Goal: Task Accomplishment & Management: Manage account settings

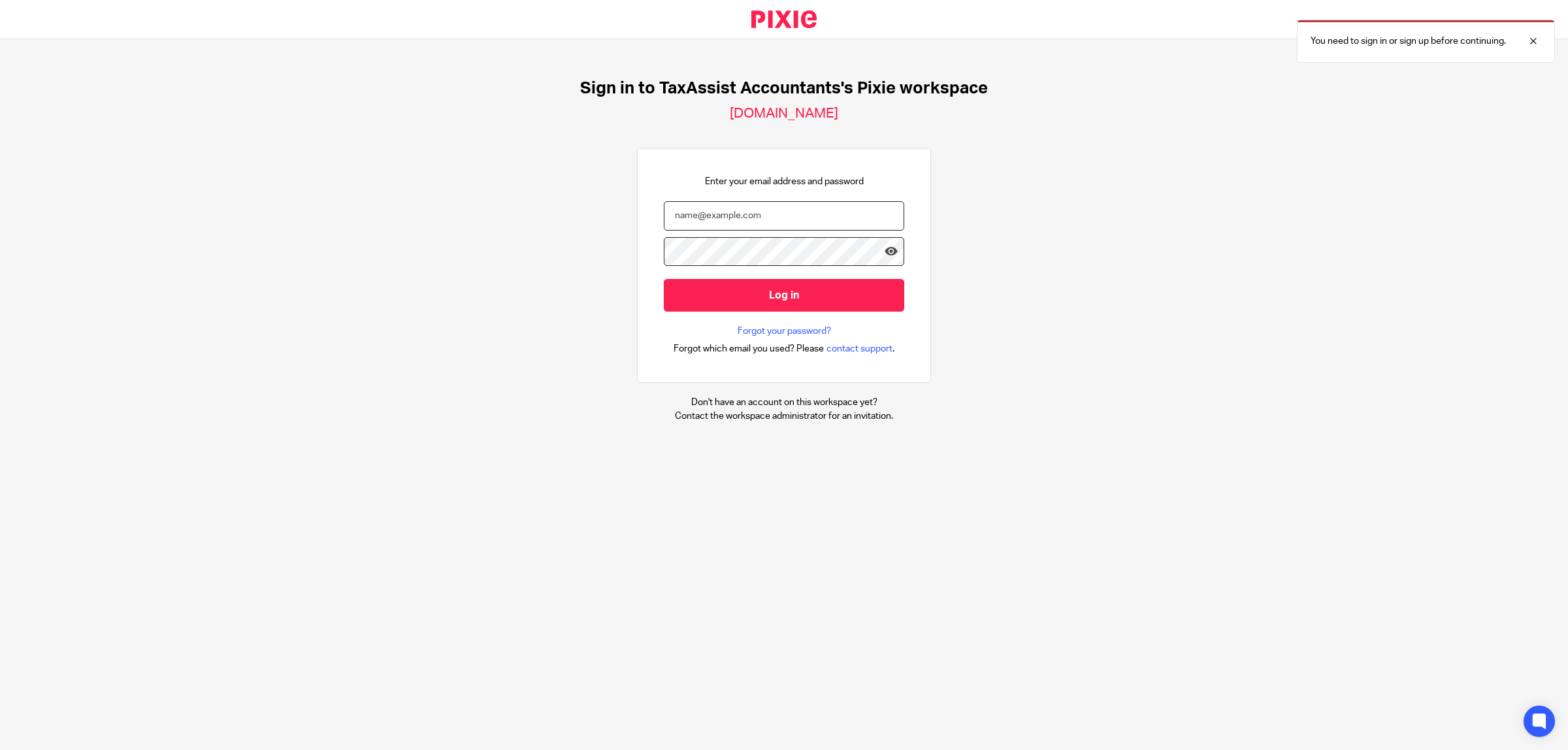
type input "jazgrewal@taxassist.co.uk"
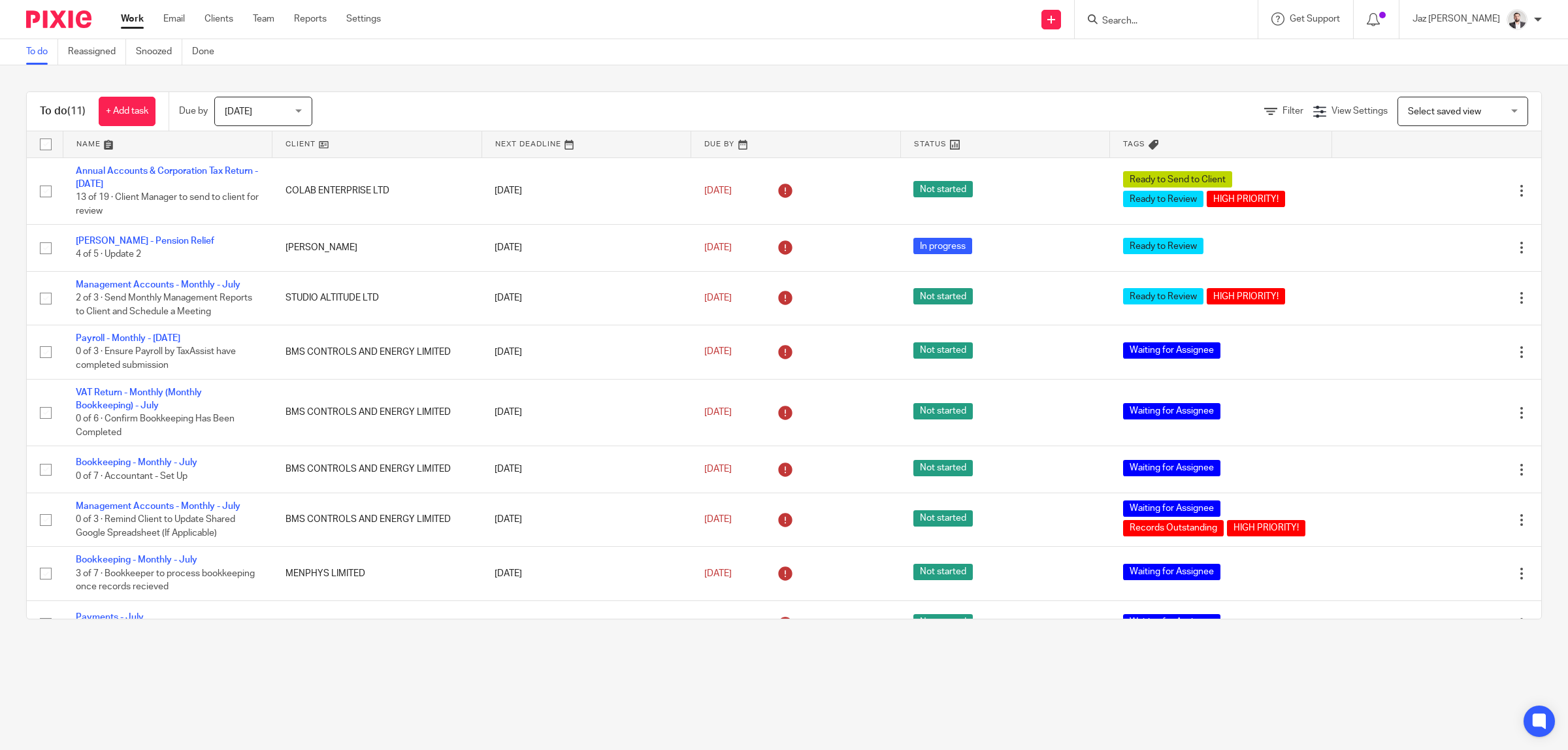
click at [1191, 25] on input "Search" at bounding box center [1160, 21] width 118 height 11
type input "s"
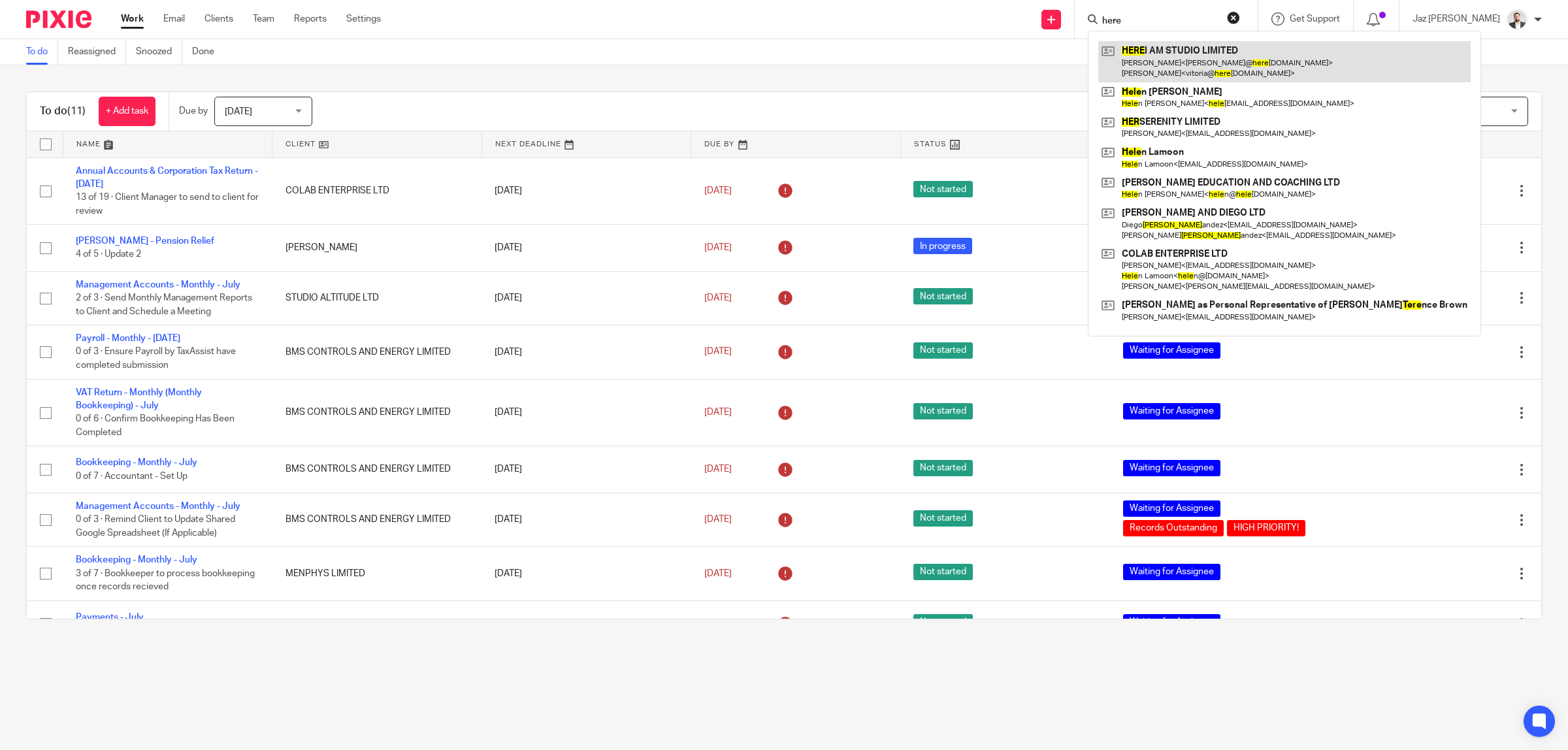
type input "here"
click at [1164, 61] on link at bounding box center [1284, 61] width 372 height 41
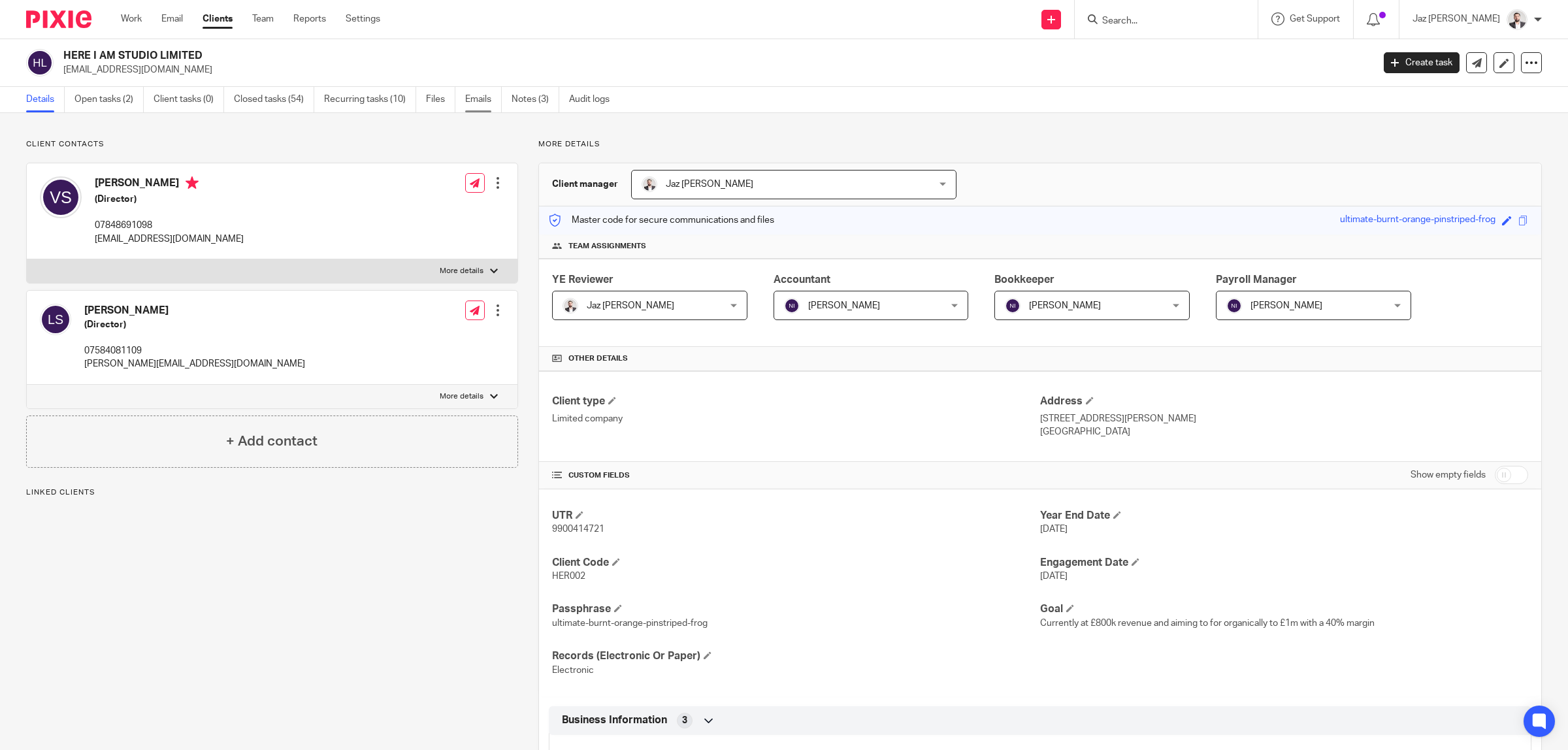
click at [472, 109] on link "Emails" at bounding box center [483, 99] width 37 height 25
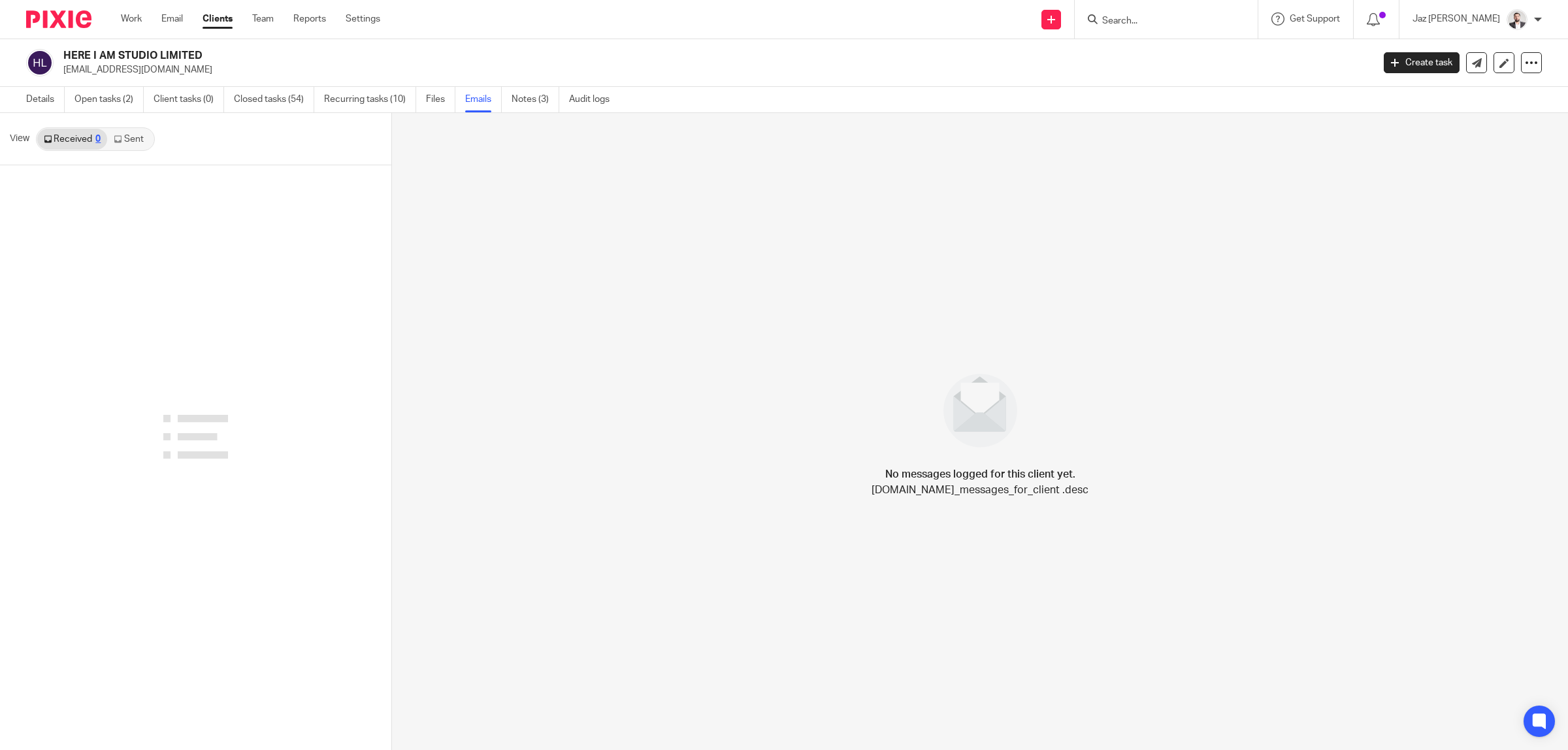
click at [138, 141] on link "Sent" at bounding box center [130, 139] width 46 height 21
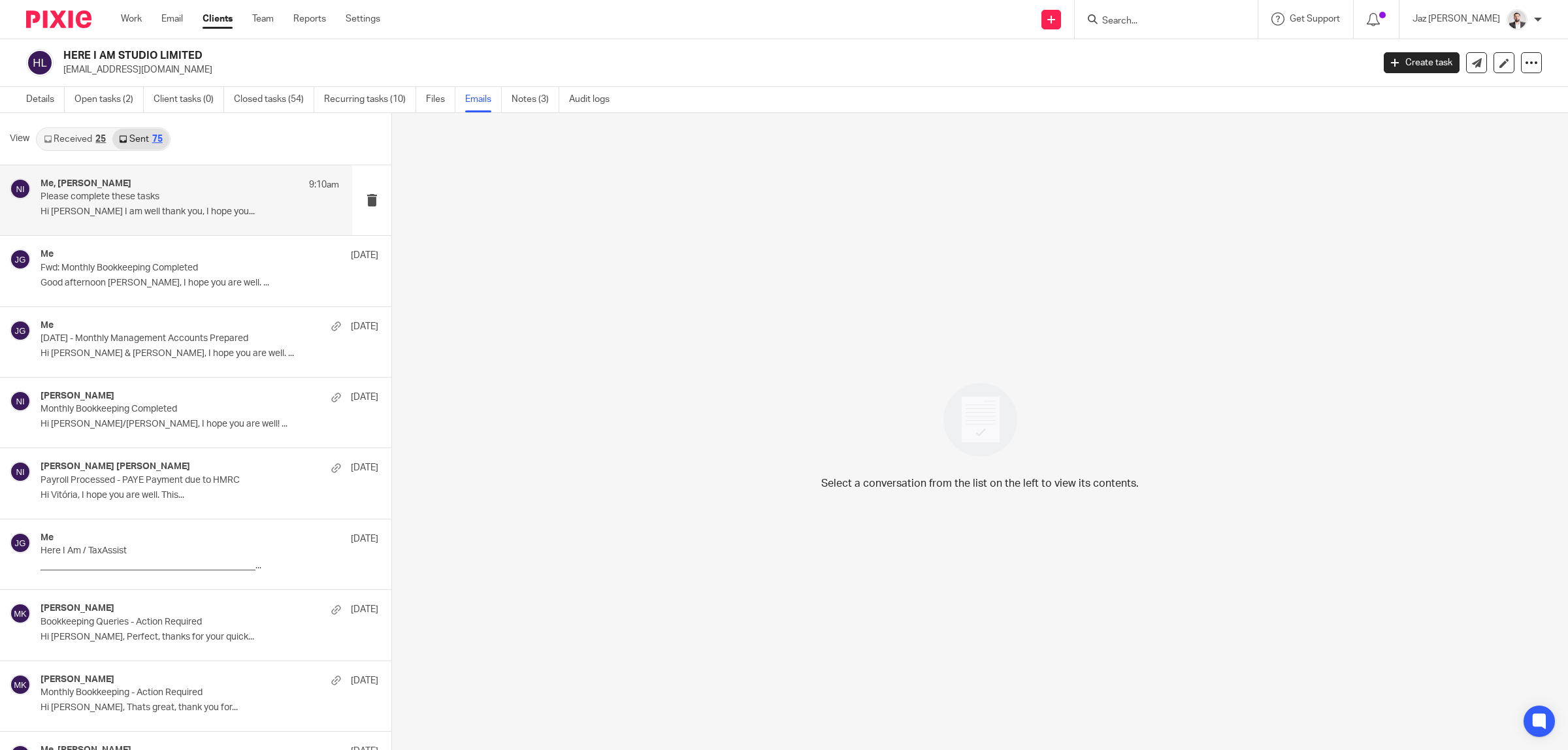
click at [138, 221] on div "Me, [PERSON_NAME] 9:10am Please complete these tasks Hi [PERSON_NAME] I am well…" at bounding box center [190, 200] width 299 height 44
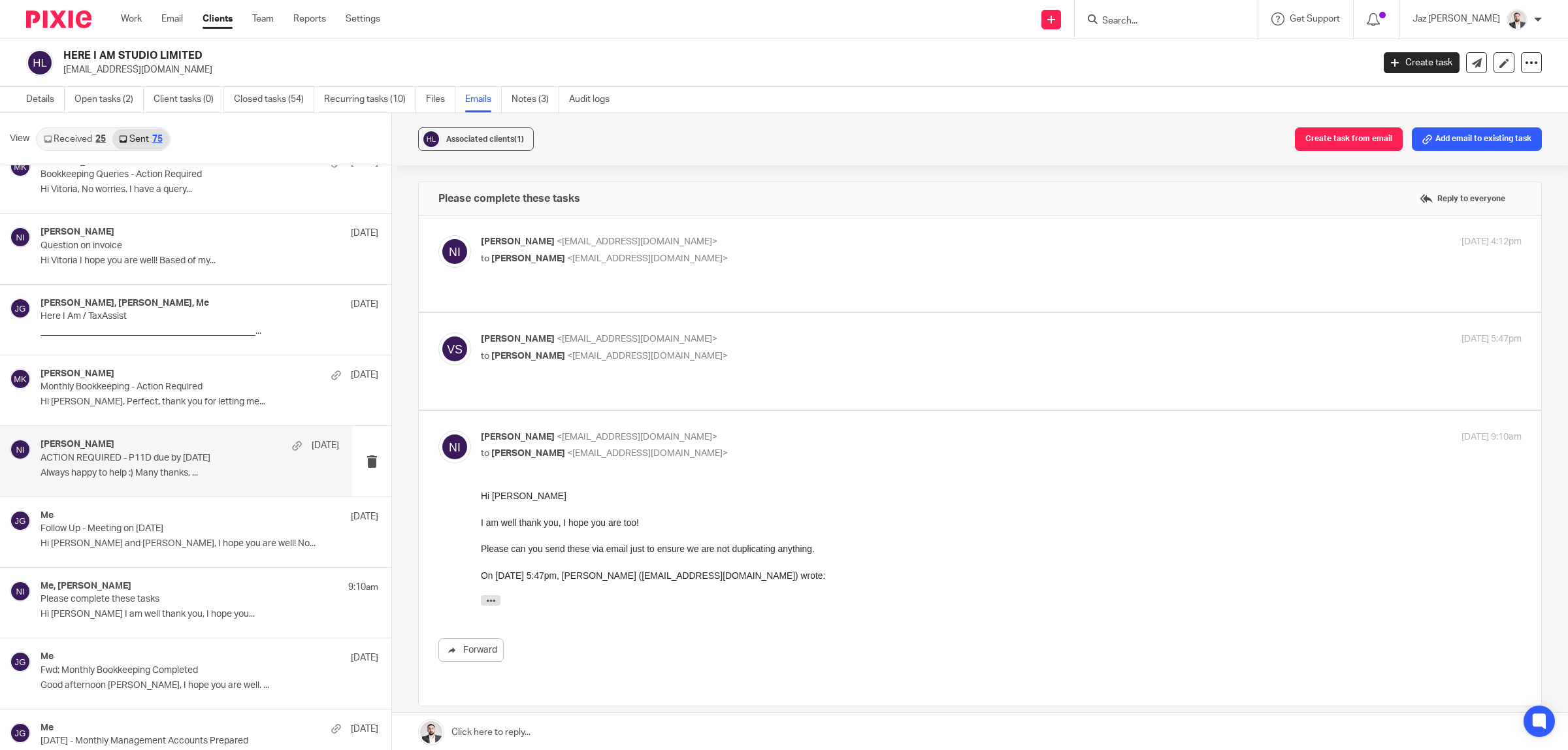
scroll to position [1318, 0]
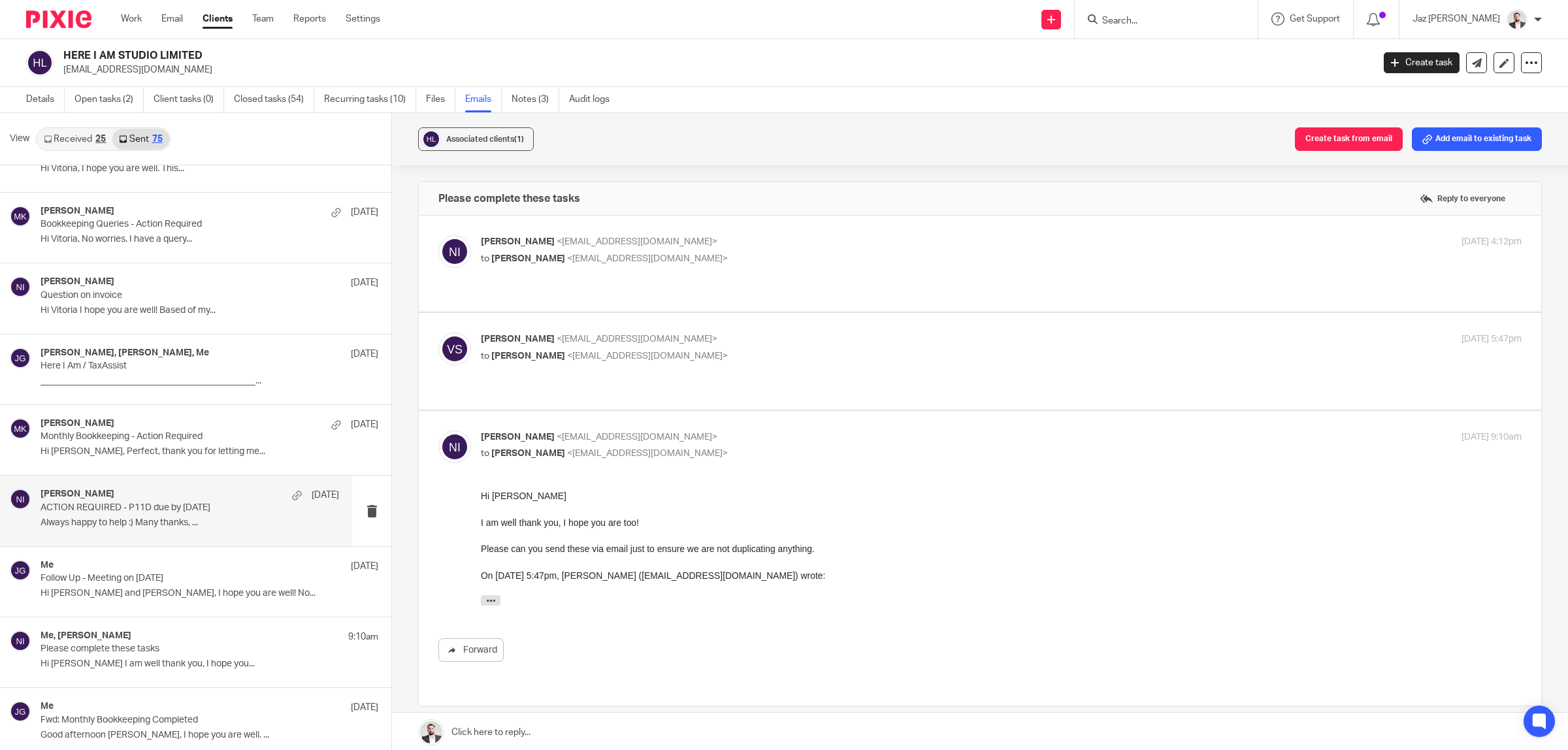
click at [175, 532] on div "Naeem Ibrahim 3 Jul ACTION REQUIRED - P11D due by 6th July 2025 Always happy to…" at bounding box center [190, 510] width 299 height 44
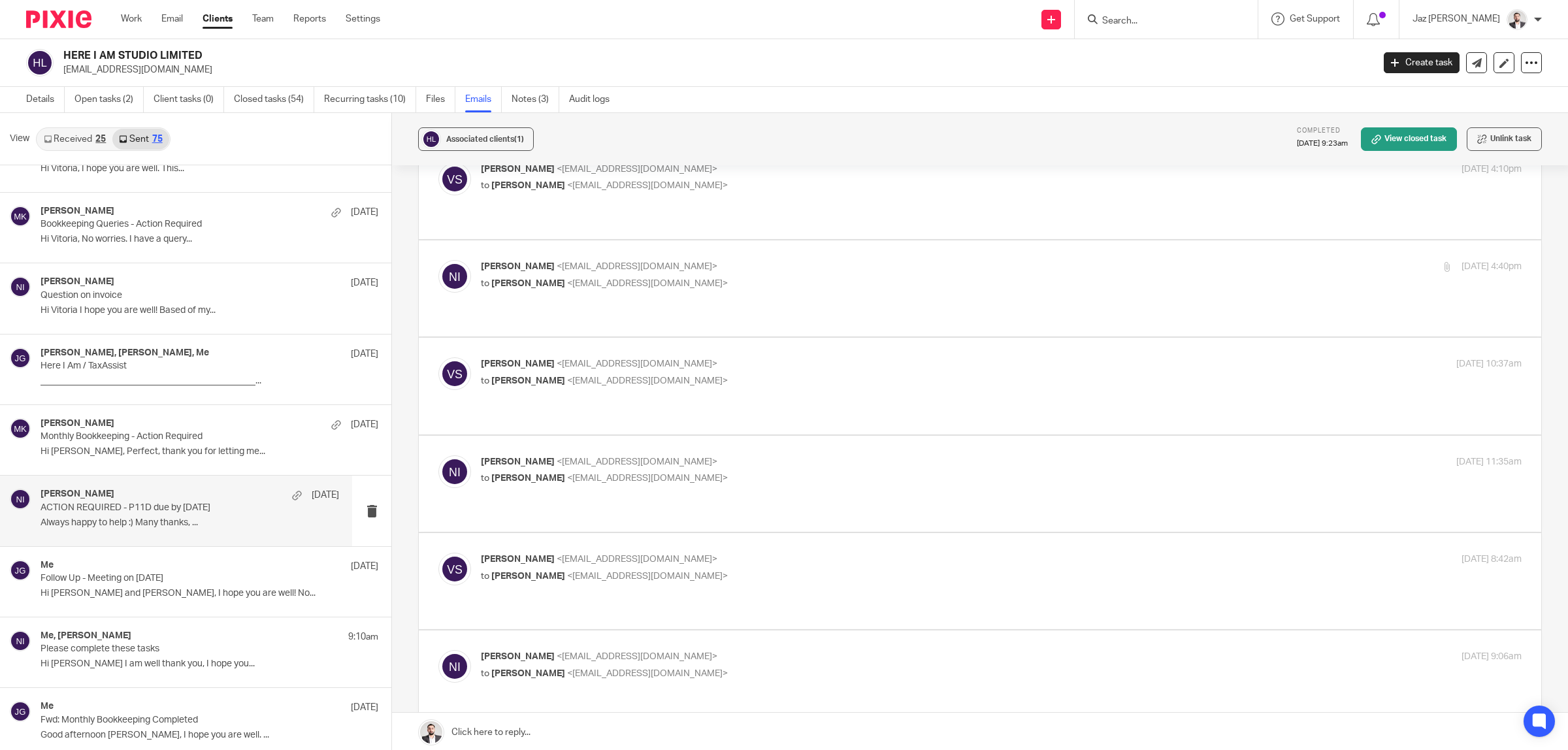
scroll to position [973, 0]
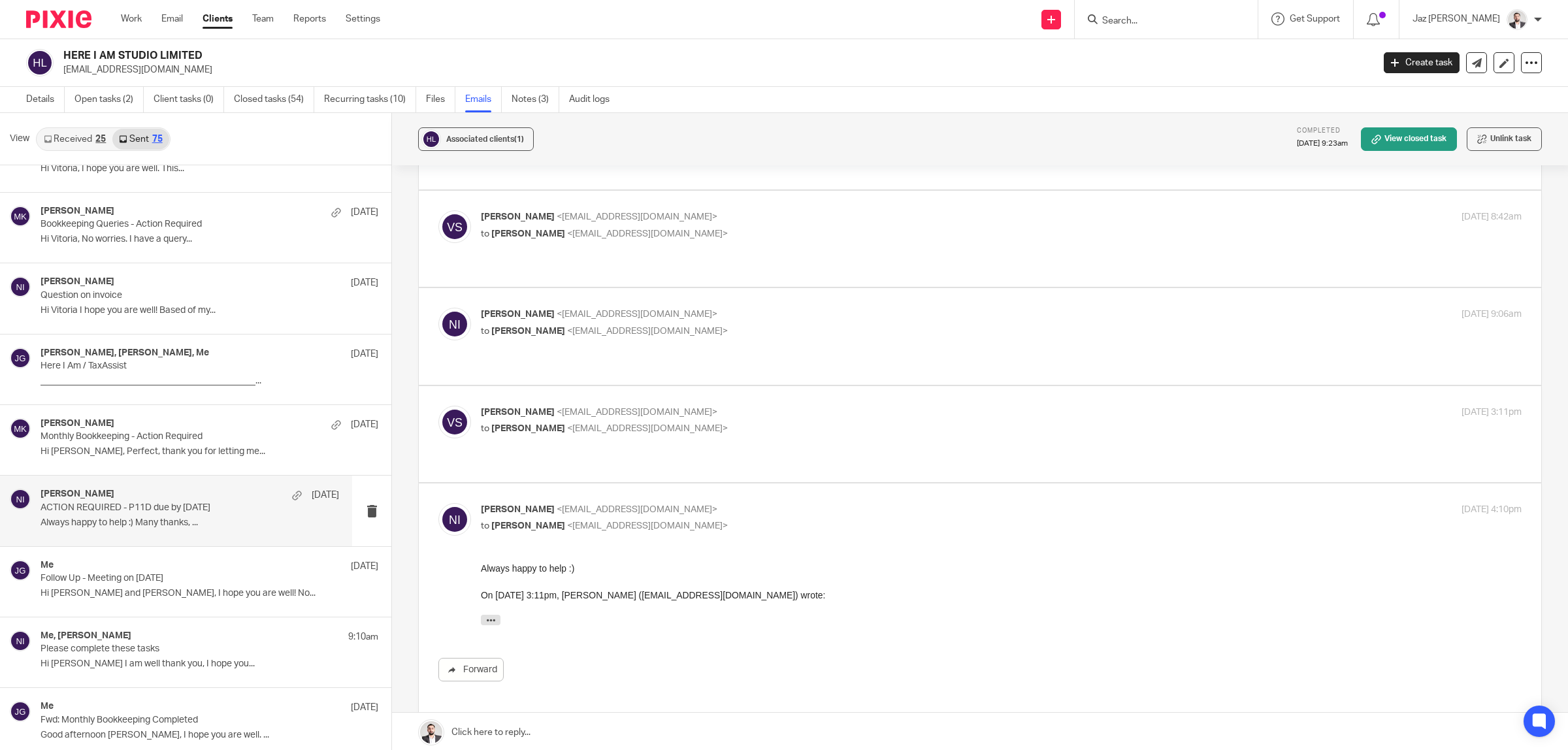
click at [788, 422] on p "to Naeem Ibrahim <naeemibrahim@taxassist.co.uk>" at bounding box center [828, 429] width 694 height 14
checkbox input "true"
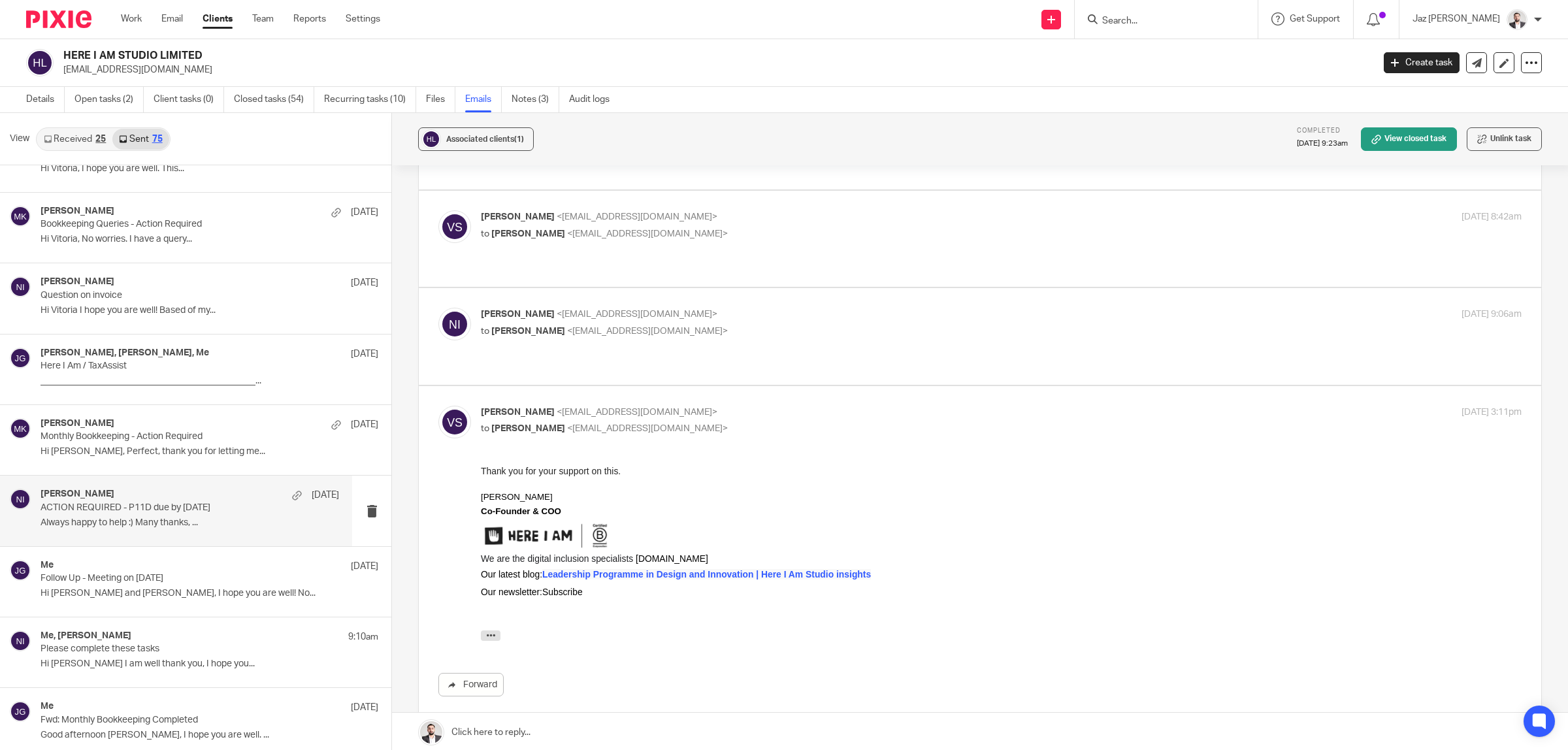
scroll to position [840, 0]
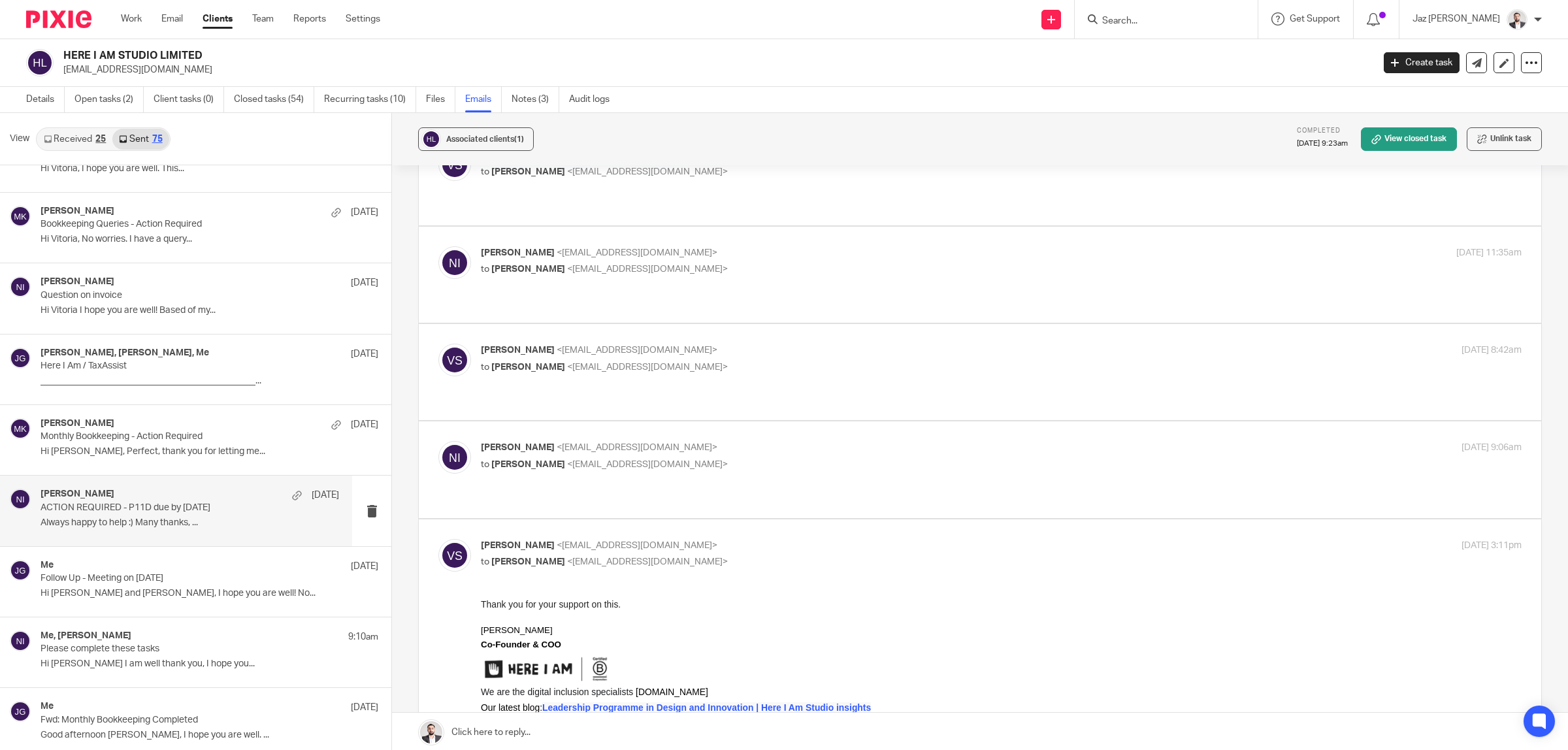
click at [792, 441] on div "Naeem Ibrahim <naeemibrahim@taxassist.co.uk> to Vitoria Silva <vitoria@hereiams…" at bounding box center [828, 456] width 694 height 30
checkbox input "true"
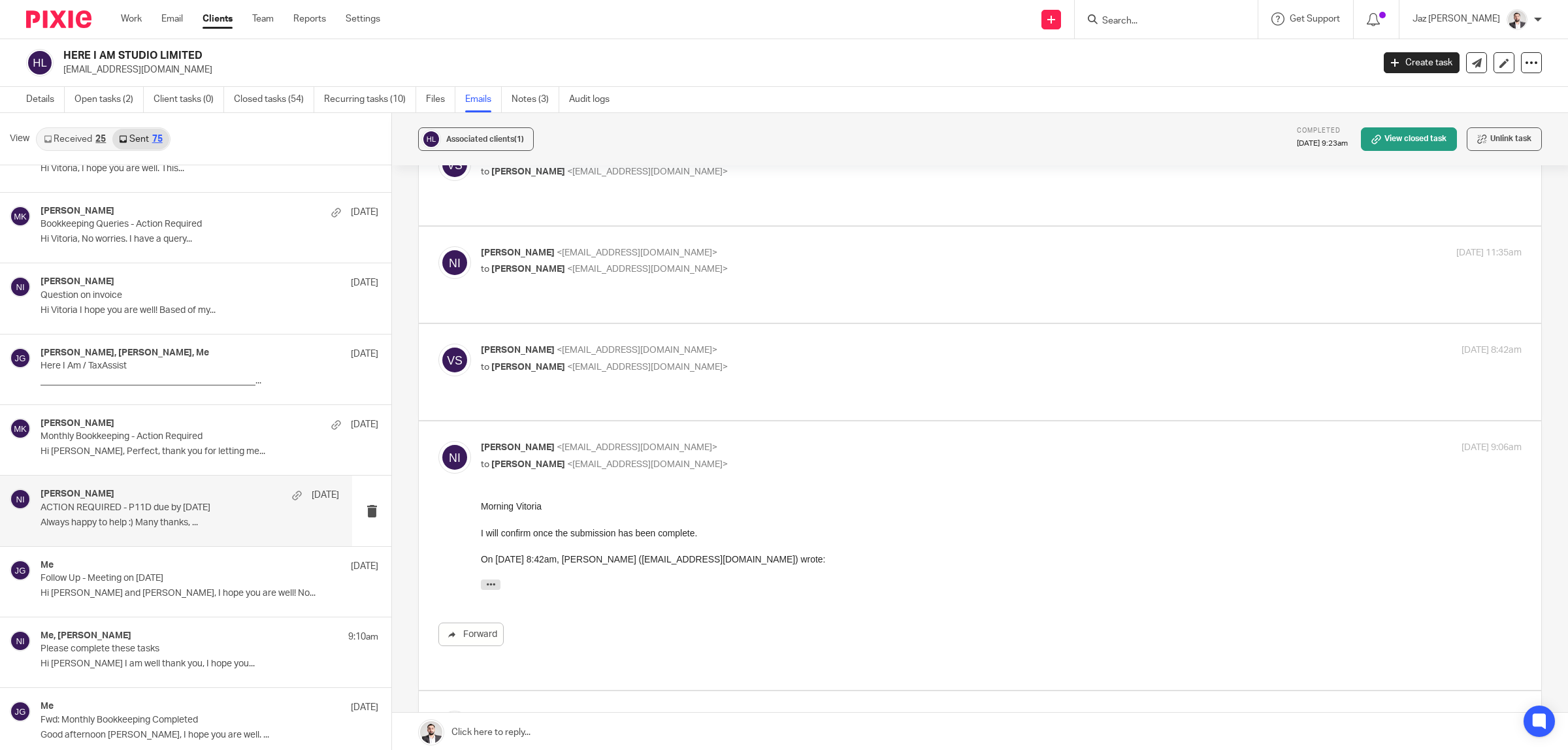
scroll to position [730, 0]
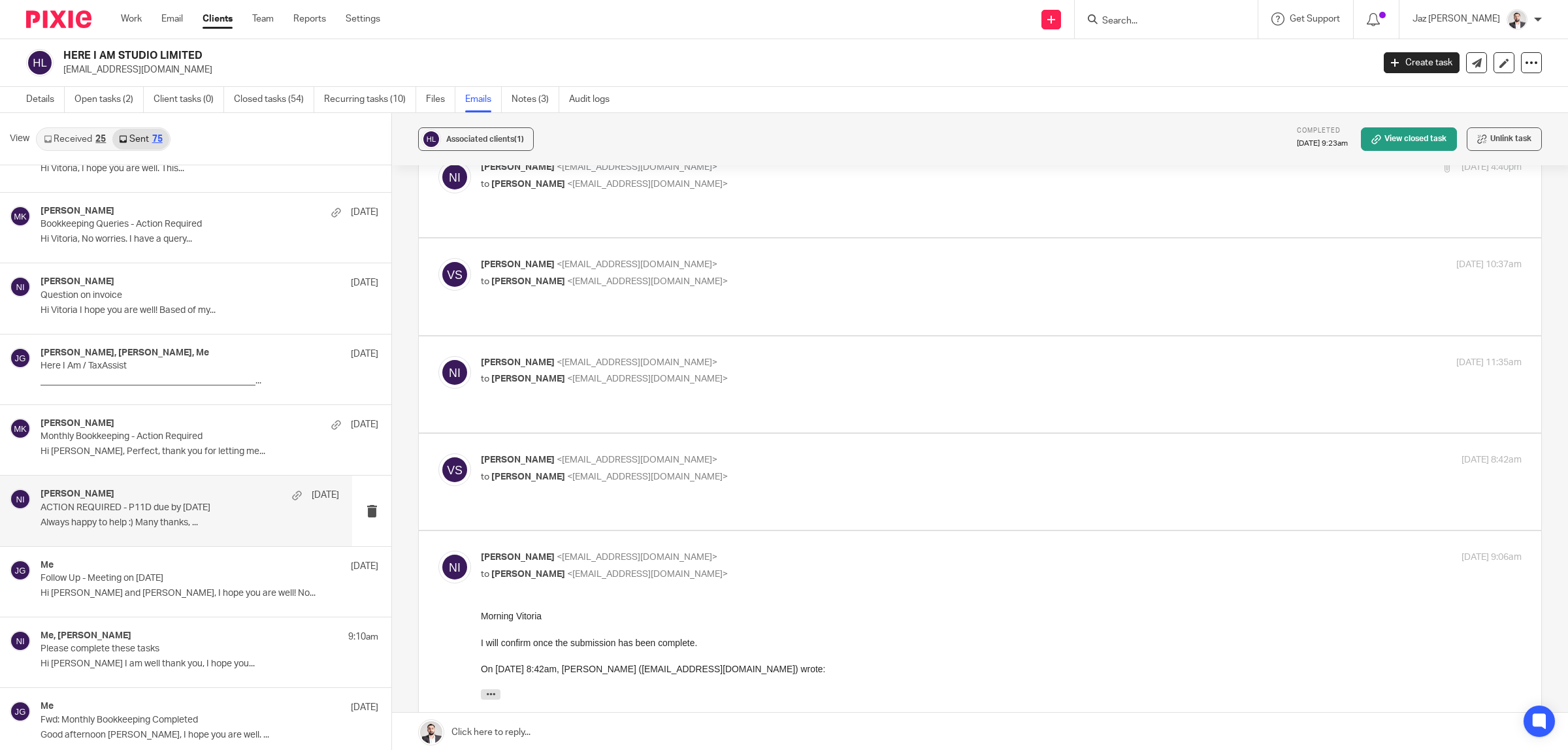
click at [811, 453] on div "Vitoria Silva <vitoria@hereiamstudio.com> to Naeem Ibrahim <naeemibrahim@taxass…" at bounding box center [828, 468] width 694 height 30
checkbox input "true"
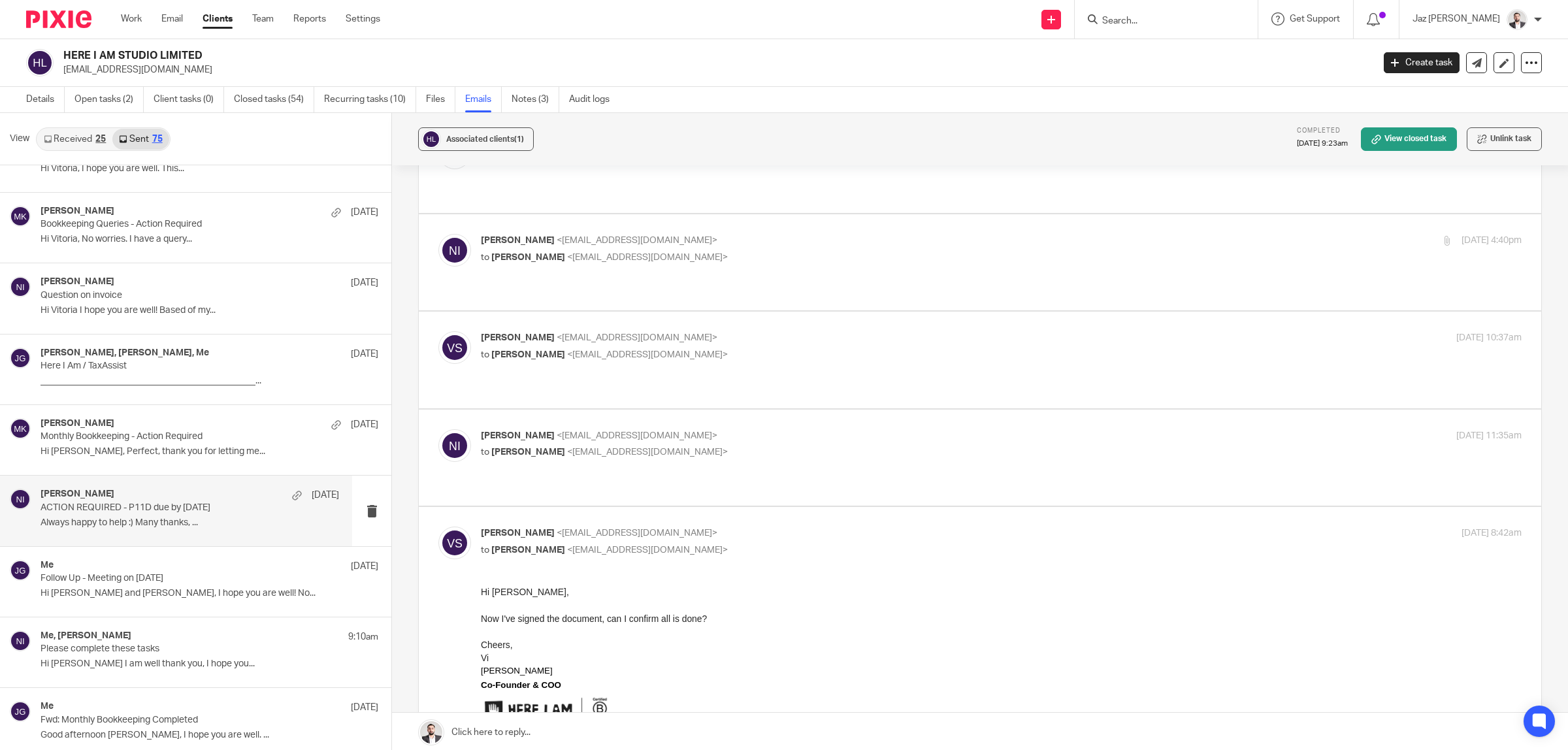
scroll to position [653, 0]
click at [791, 433] on p "Naeem Ibrahim <naeemibrahim@taxassist.co.uk>" at bounding box center [828, 440] width 694 height 14
checkbox input "true"
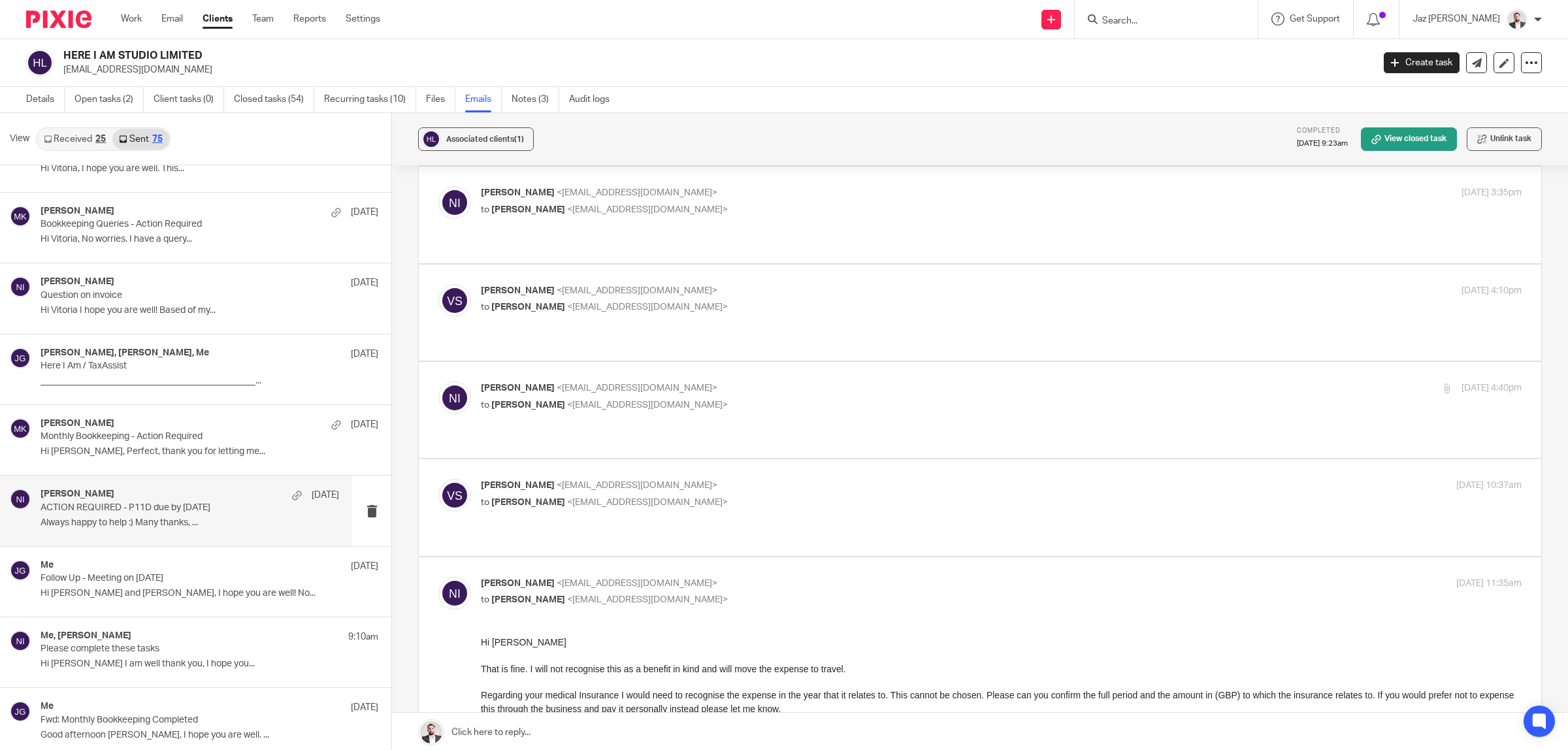
scroll to position [506, 0]
click at [801, 462] on label at bounding box center [980, 510] width 1122 height 96
click at [438, 482] on input "checkbox" at bounding box center [438, 482] width 1 height 1
checkbox input "true"
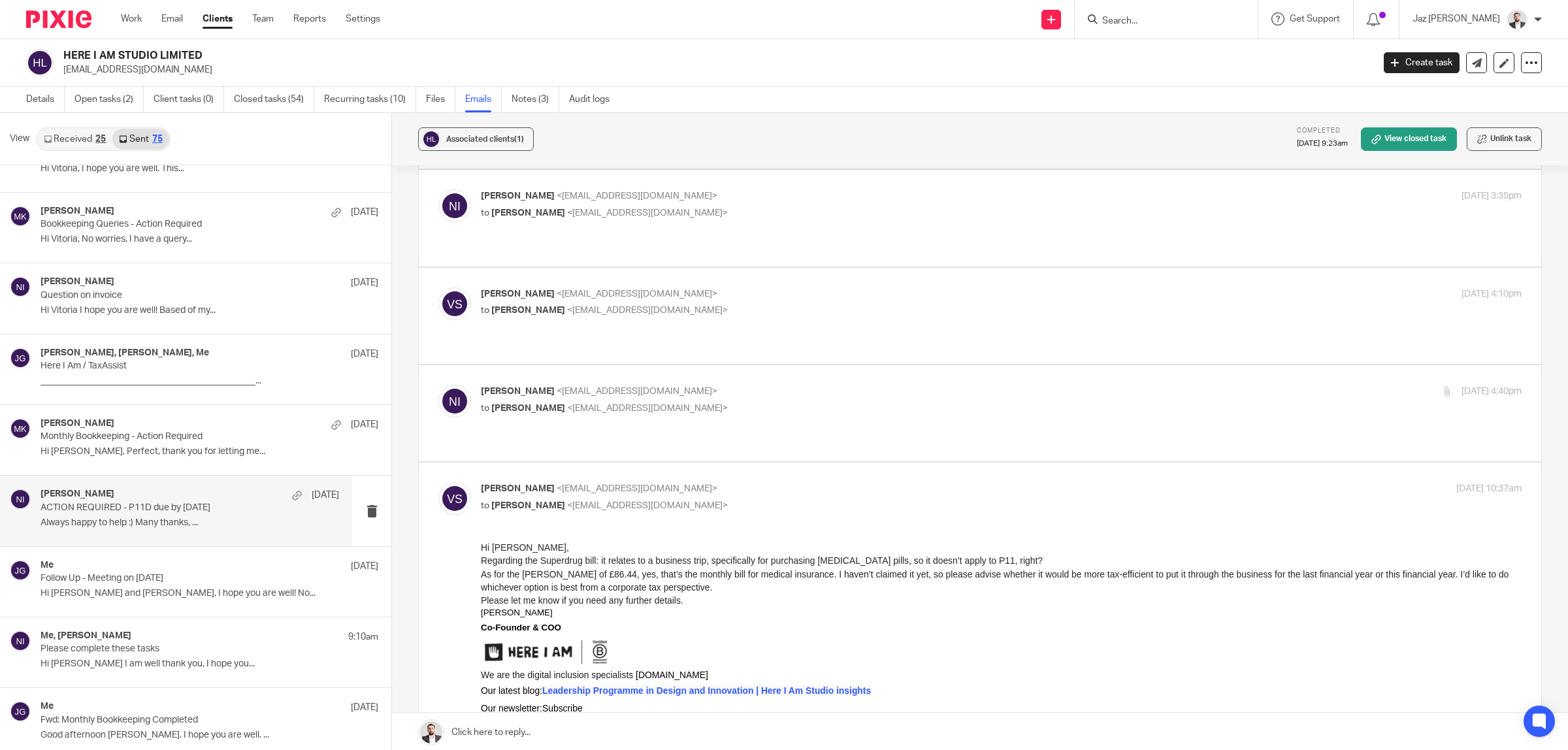
scroll to position [0, 0]
click at [838, 402] on p "to Vitoria Silva <vitoria@hereiamstudio.com>" at bounding box center [828, 408] width 694 height 14
checkbox input "true"
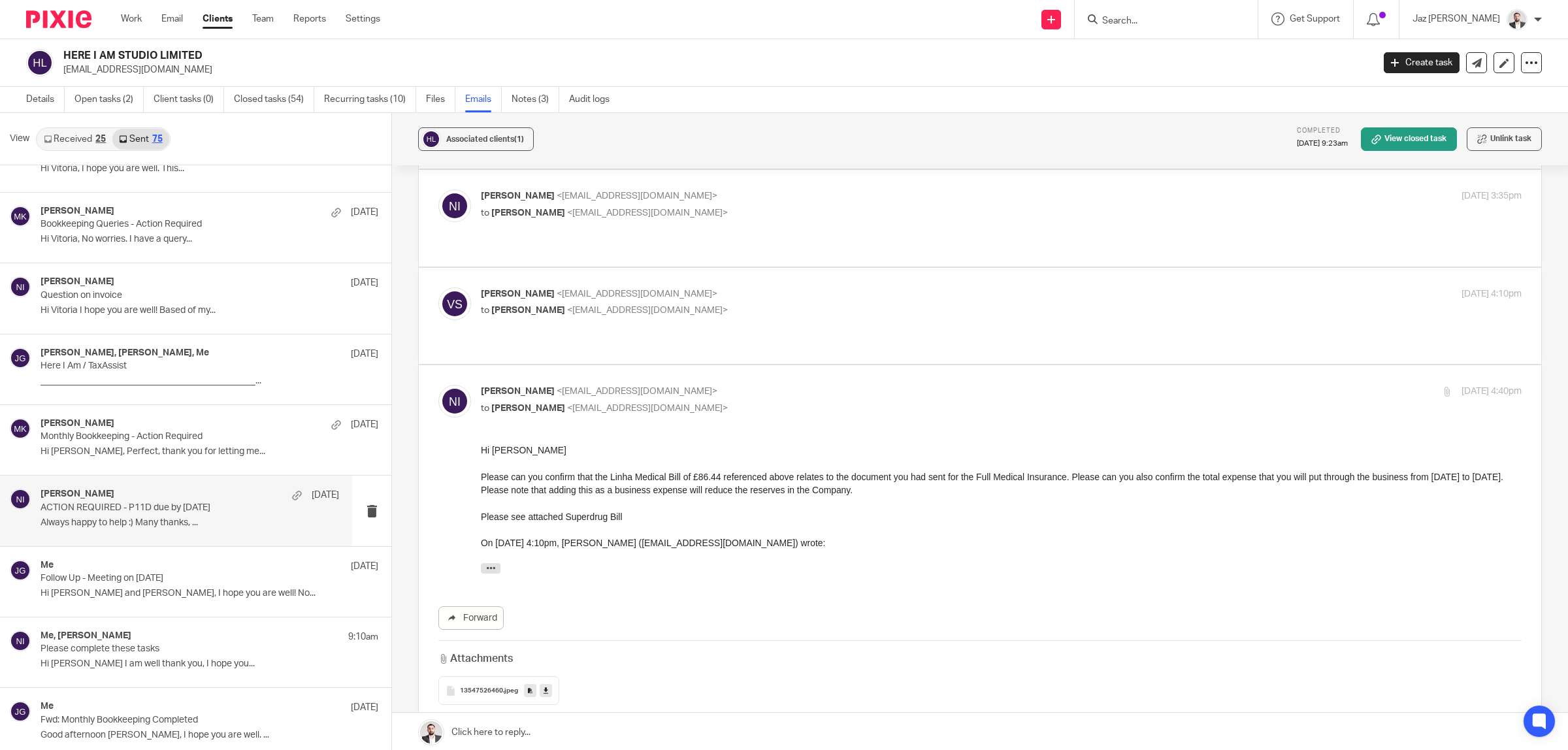
scroll to position [369, 0]
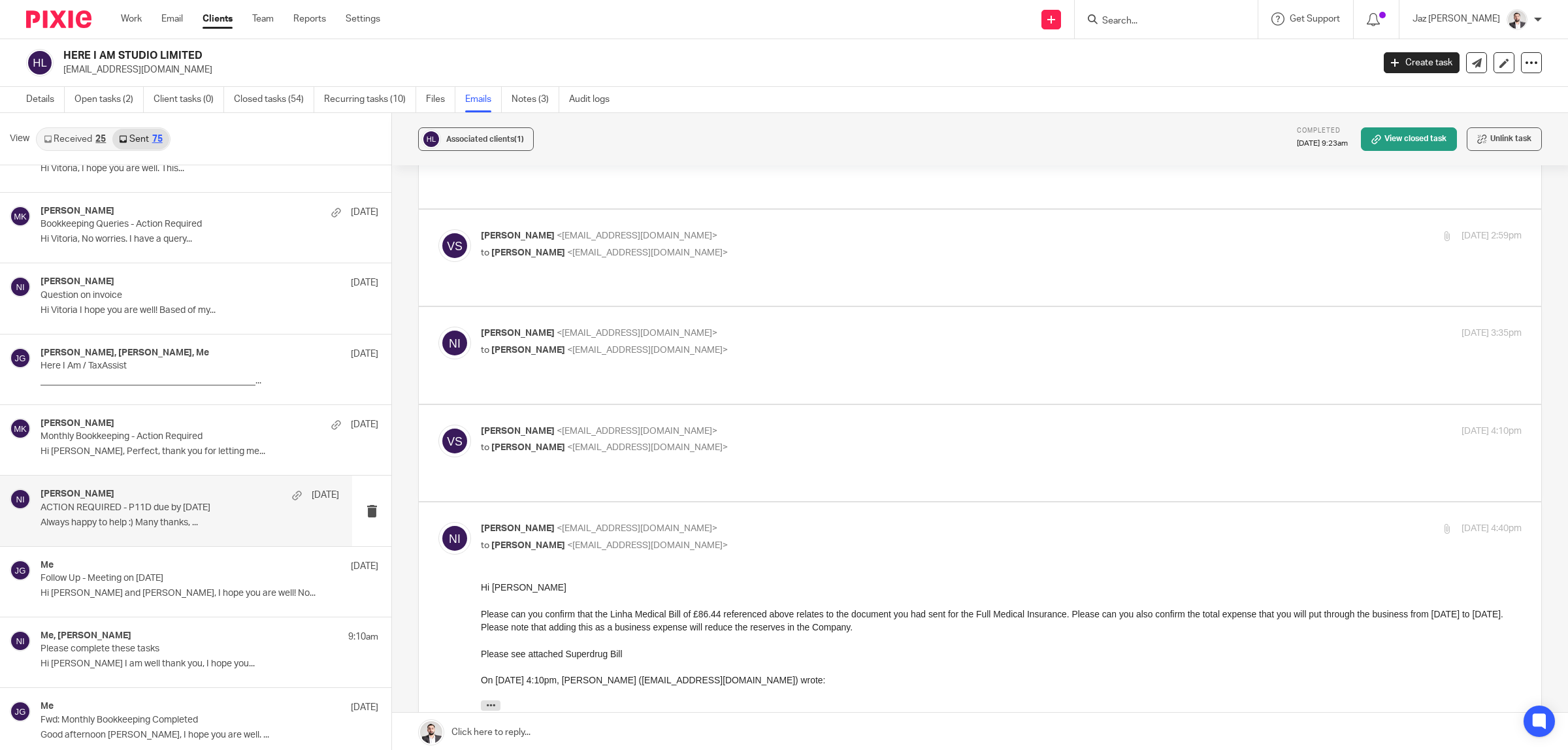
click at [797, 405] on label at bounding box center [980, 452] width 1122 height 96
click at [438, 424] on input "checkbox" at bounding box center [438, 424] width 1 height 1
checkbox input "true"
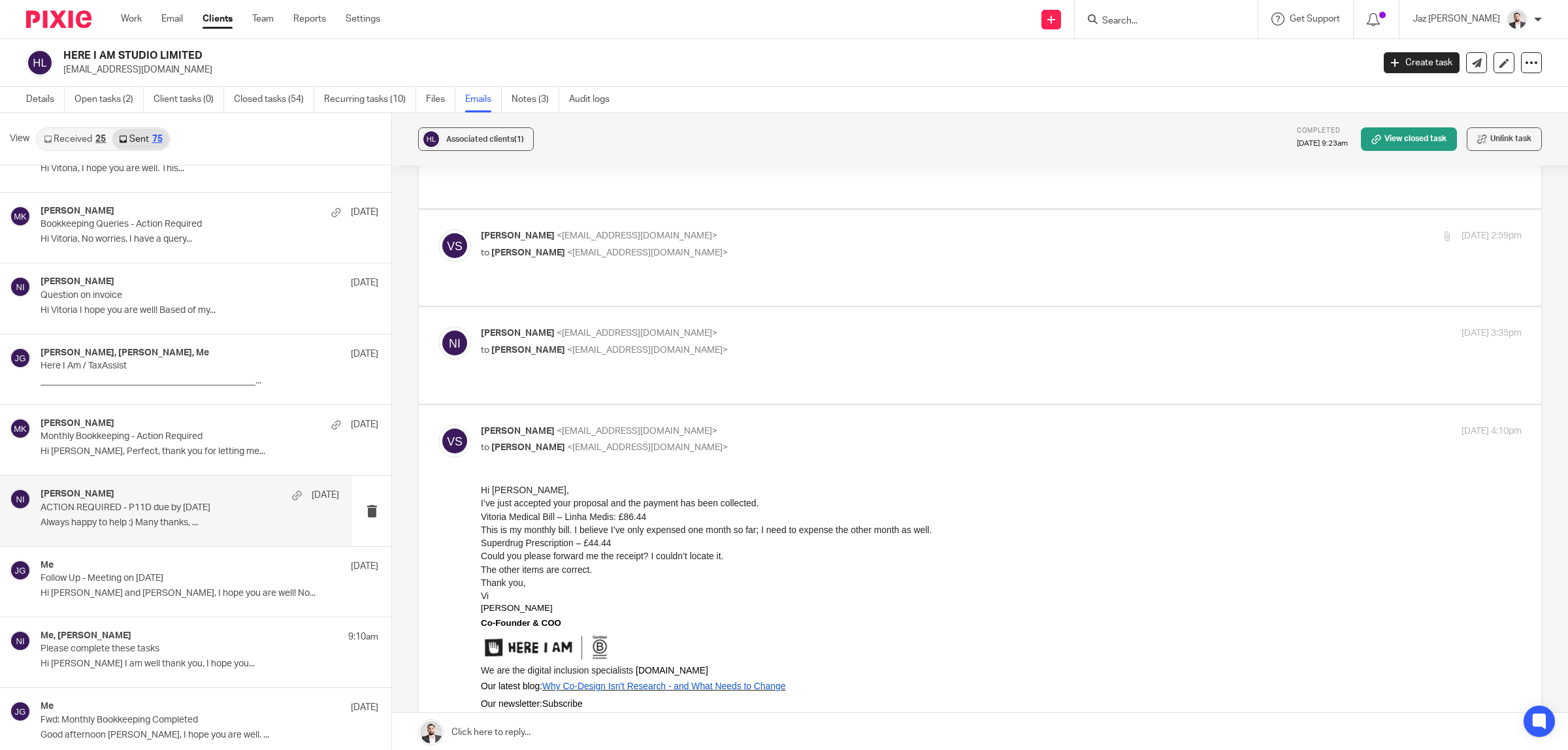
scroll to position [0, 0]
click at [804, 326] on p "Naeem Ibrahim <naeemibrahim@taxassist.co.uk>" at bounding box center [828, 333] width 694 height 14
checkbox input "true"
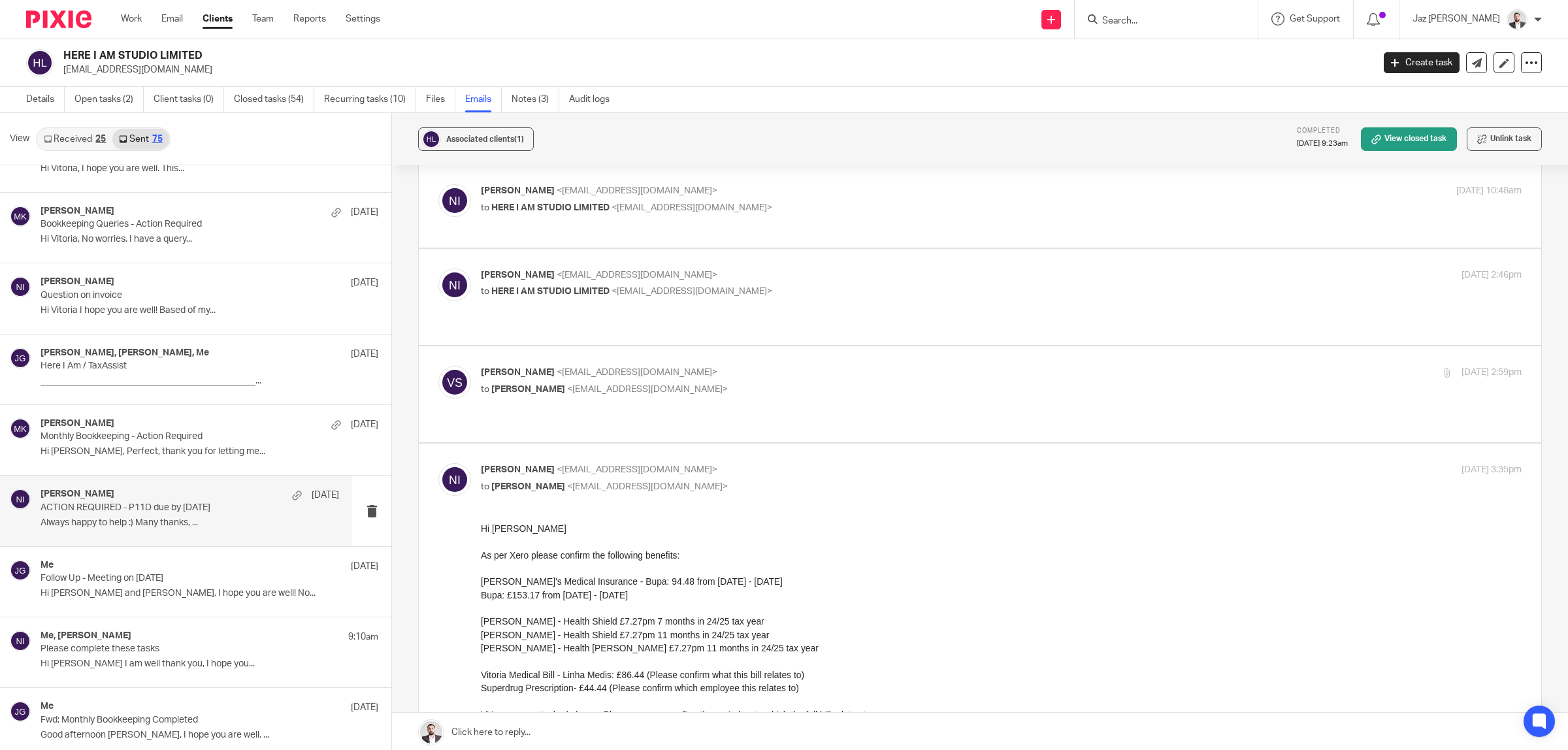
scroll to position [216, 0]
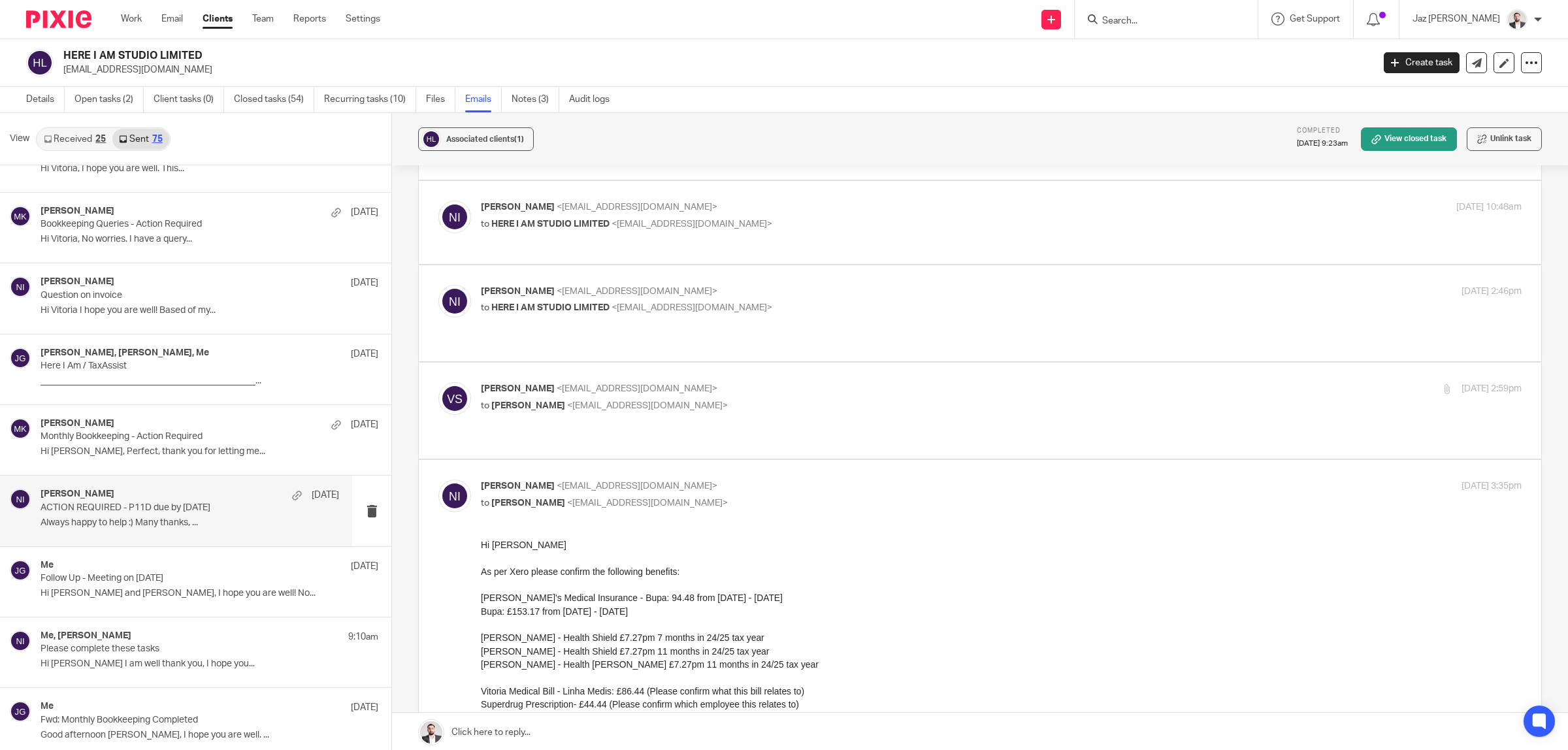
click at [767, 382] on p "Vitoria Silva <vitoria@hereiamstudio.com>" at bounding box center [828, 388] width 694 height 14
checkbox input "true"
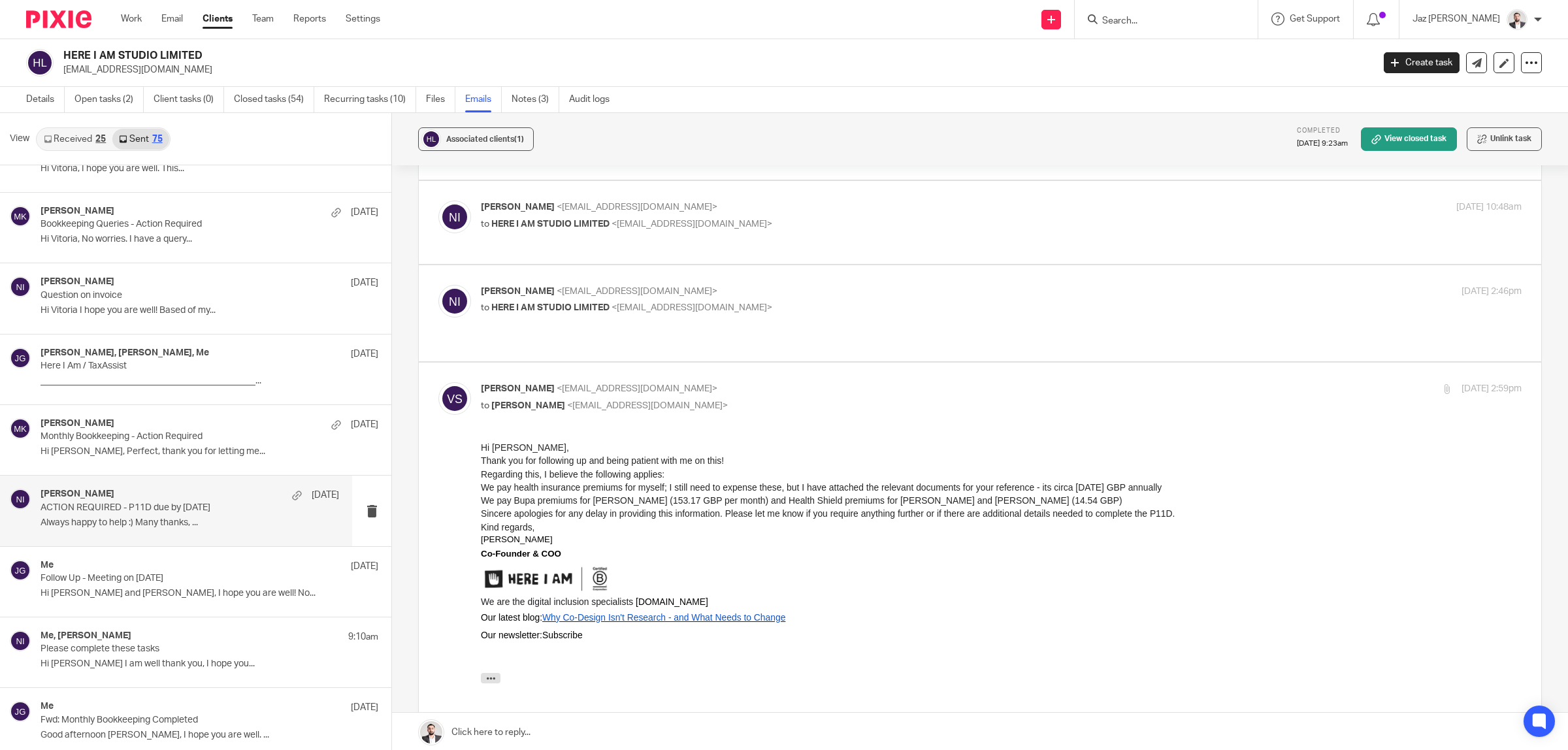
scroll to position [0, 0]
click at [838, 285] on p "Naeem Ibrahim <naeemibrahim@taxassist.co.uk>" at bounding box center [828, 291] width 694 height 14
checkbox input "true"
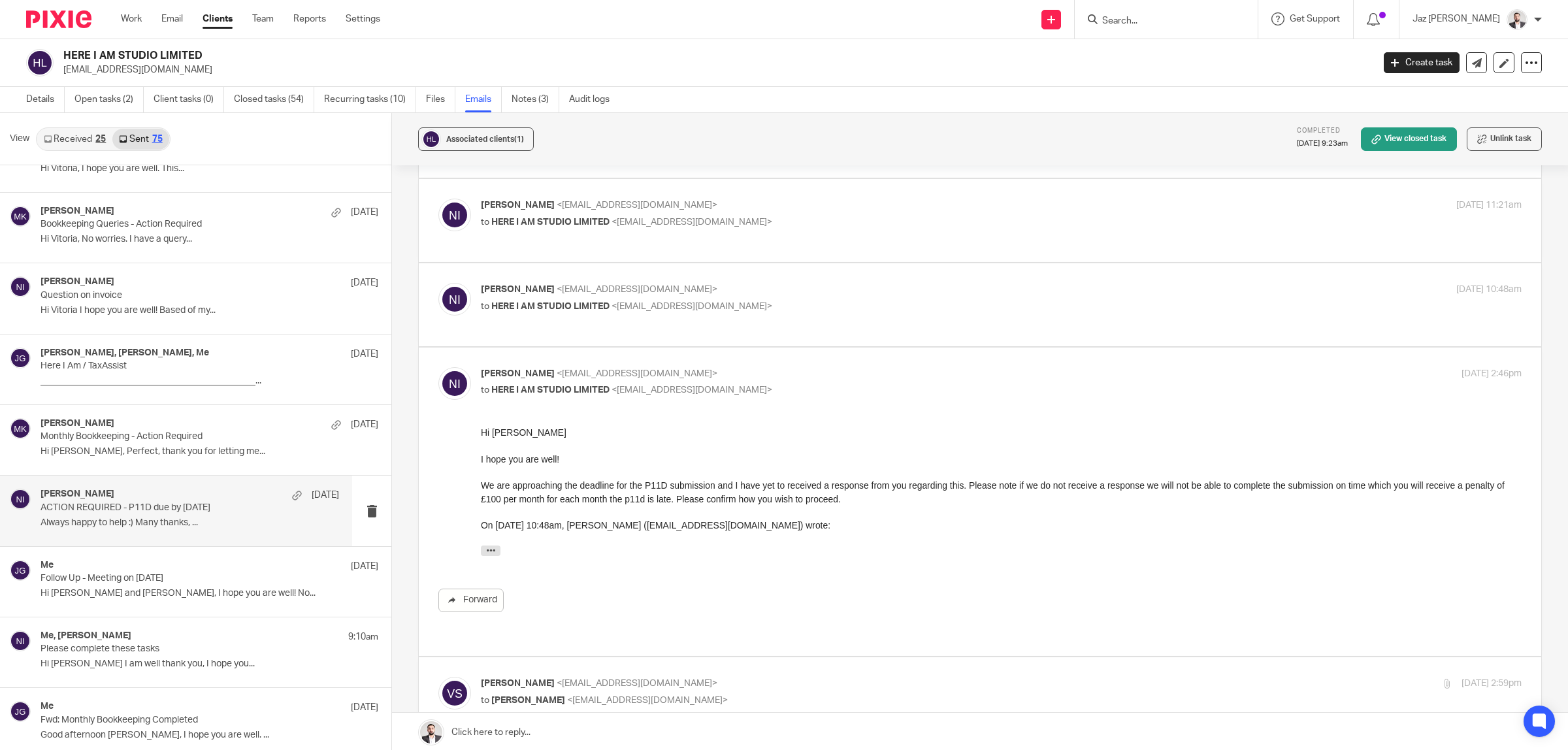
scroll to position [132, 0]
click at [809, 284] on p "Naeem Ibrahim <naeemibrahim@taxassist.co.uk>" at bounding box center [828, 290] width 694 height 14
checkbox input "true"
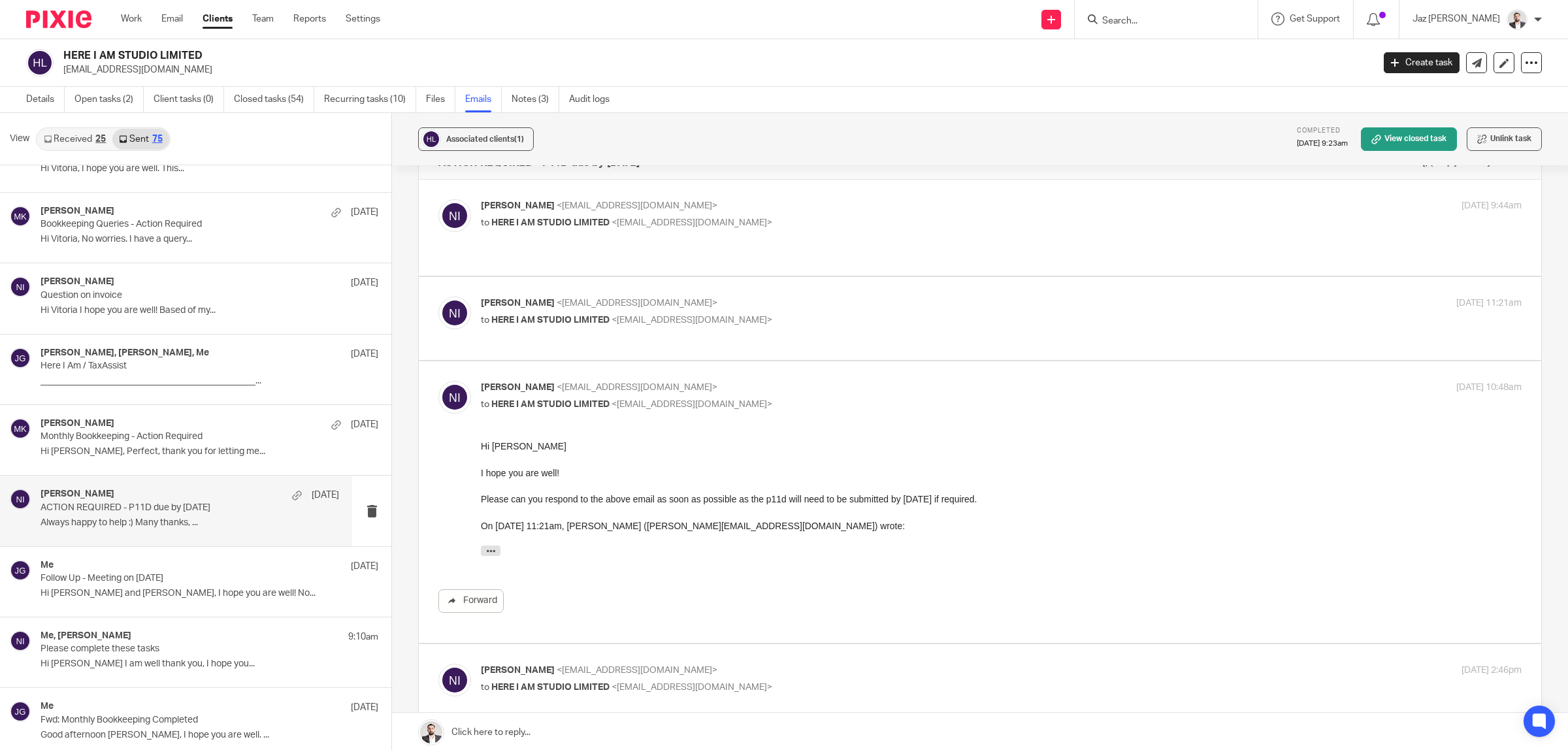
scroll to position [33, 0]
click at [806, 317] on p "to HERE I AM STUDIO LIMITED <vitoria@hereiamstudio.com>" at bounding box center [828, 323] width 694 height 14
checkbox input "true"
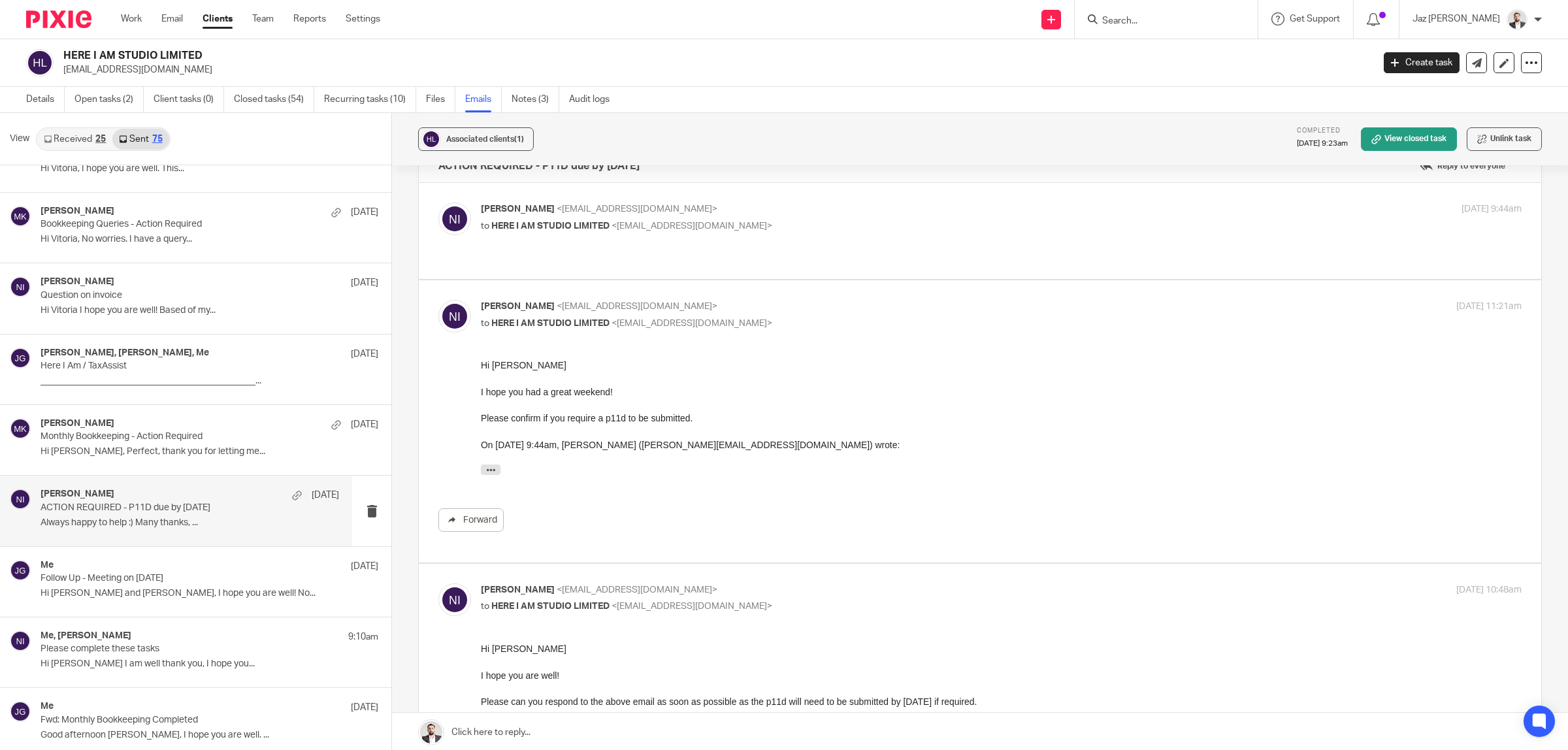
scroll to position [0, 0]
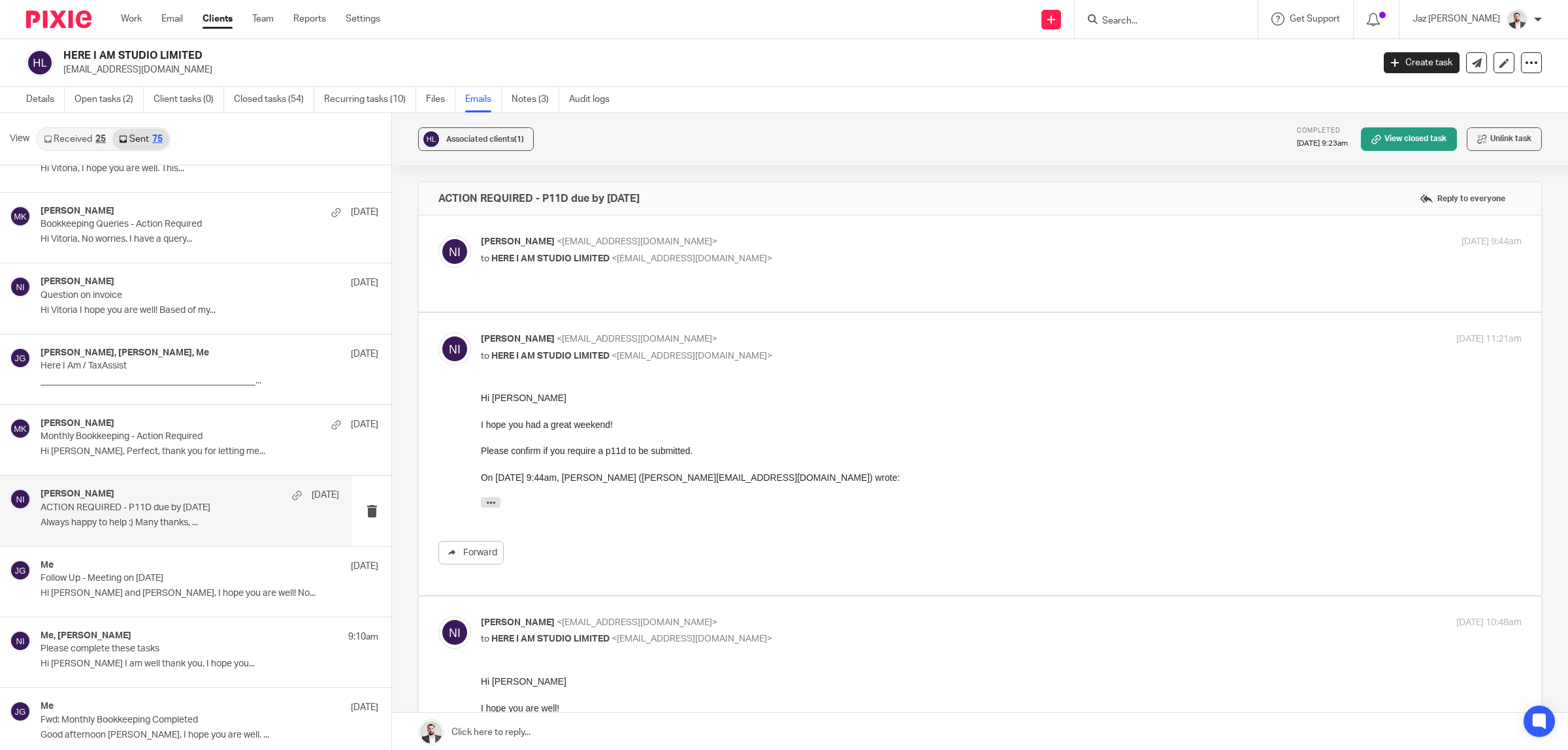
click at [820, 253] on p "to HERE I AM STUDIO LIMITED <vitoria@hereiamstudio.com>" at bounding box center [828, 258] width 694 height 14
checkbox input "true"
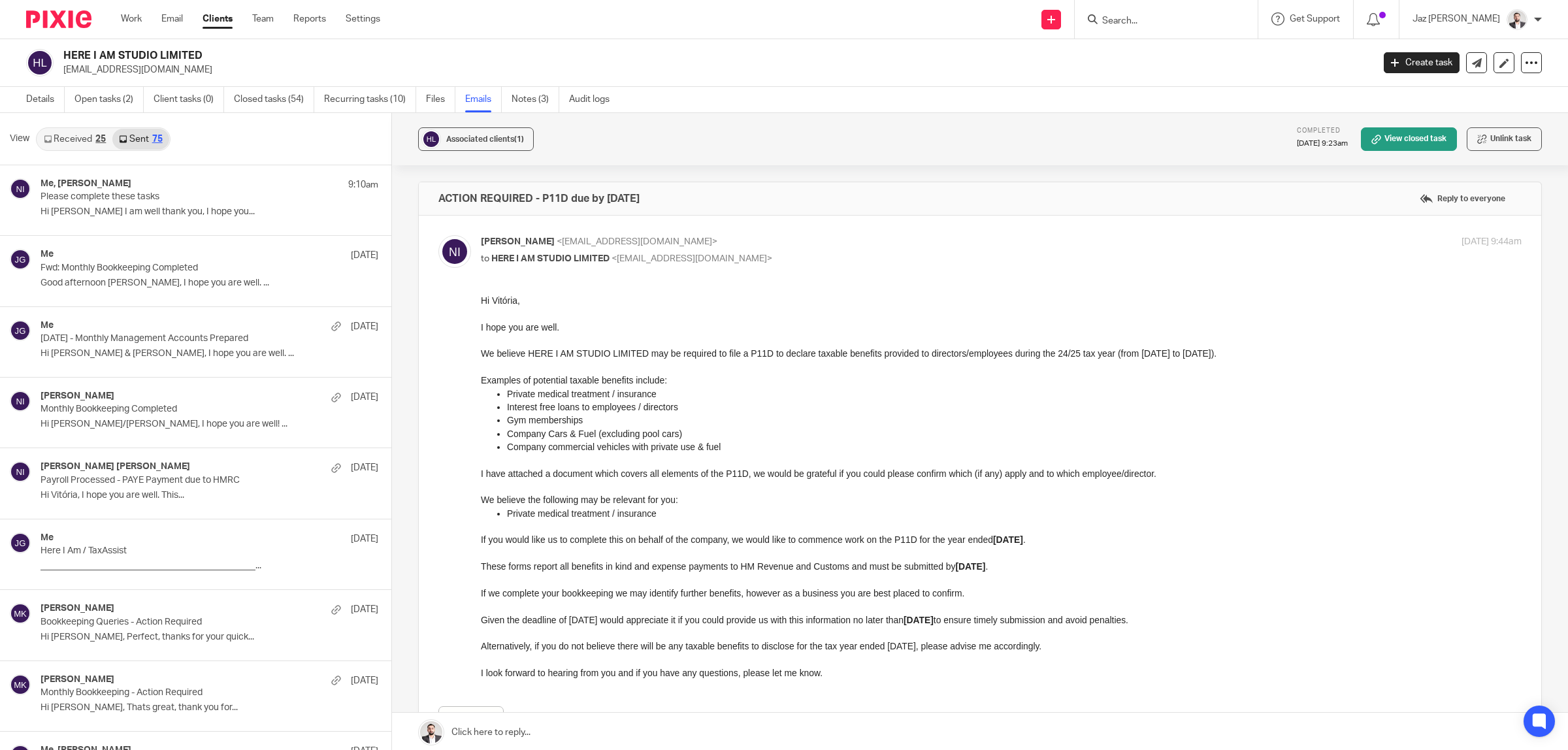
scroll to position [685, 0]
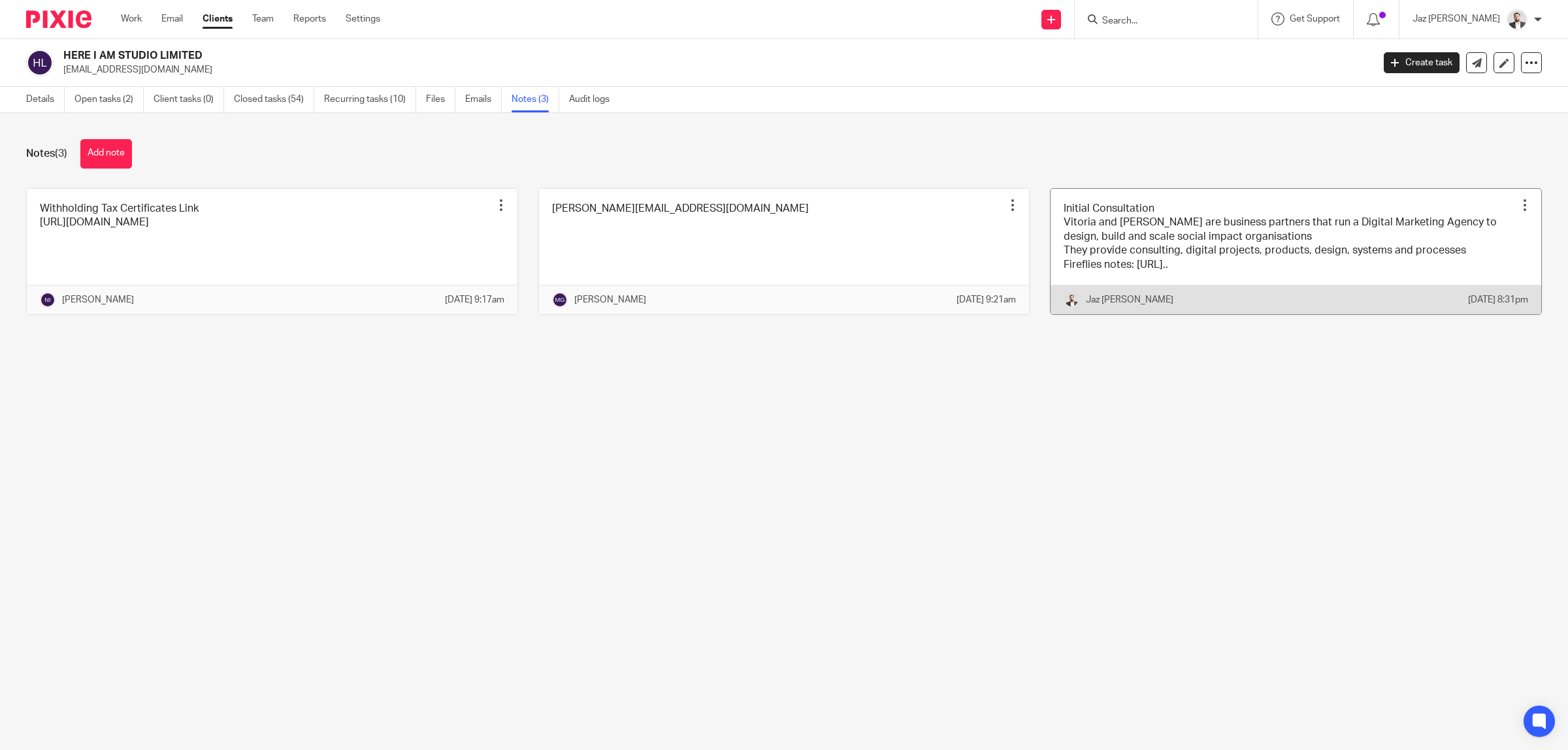
click at [1085, 267] on link at bounding box center [1296, 251] width 491 height 125
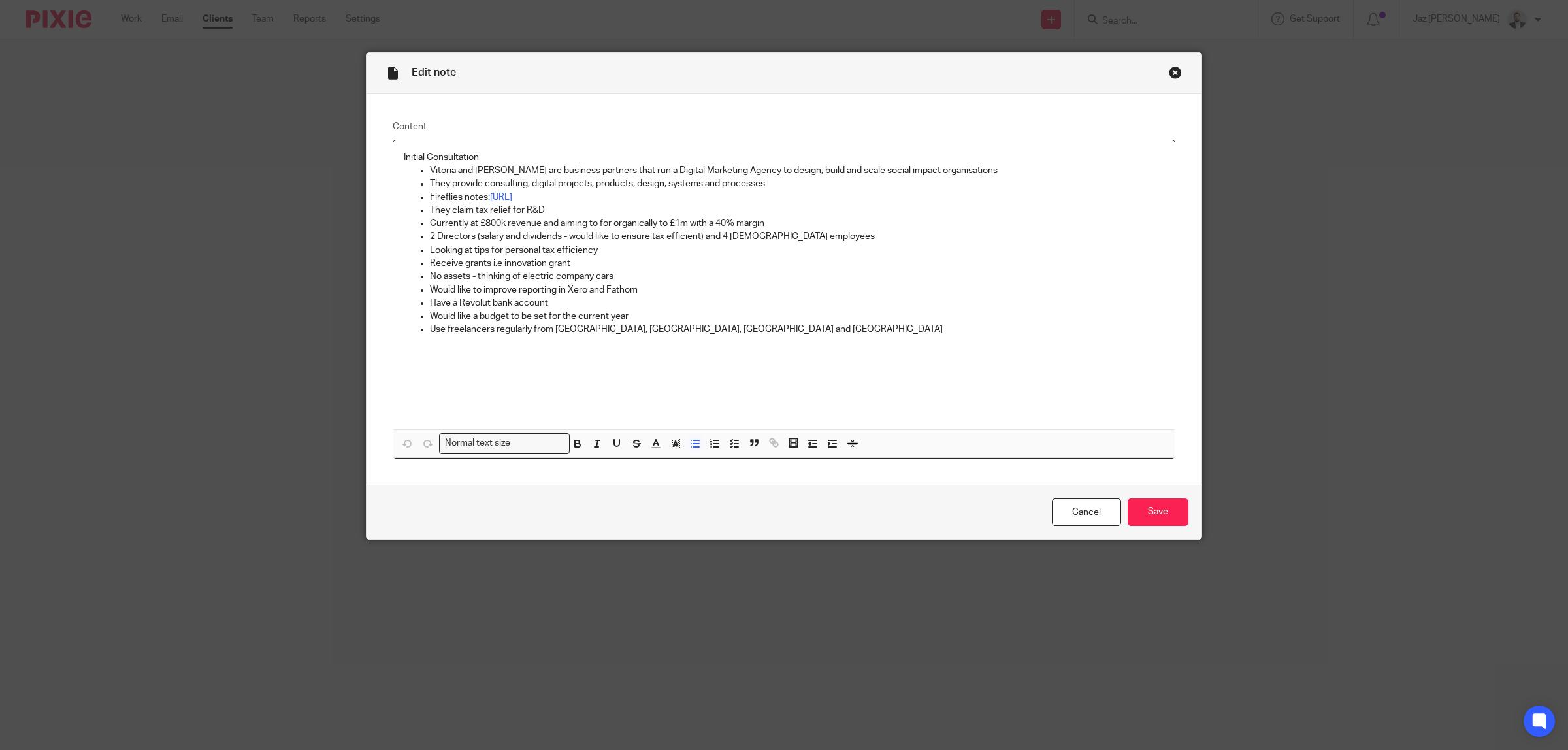
click at [716, 364] on div "Initial Consultation Vitoria and Laura are business partners that run a Digital…" at bounding box center [784, 285] width 781 height 289
click at [701, 335] on p "Use freelancers regularly from Kenya, Rwanda, Uganda and UK" at bounding box center [797, 330] width 735 height 13
click at [1171, 72] on div "Close this dialog window" at bounding box center [1175, 73] width 13 height 13
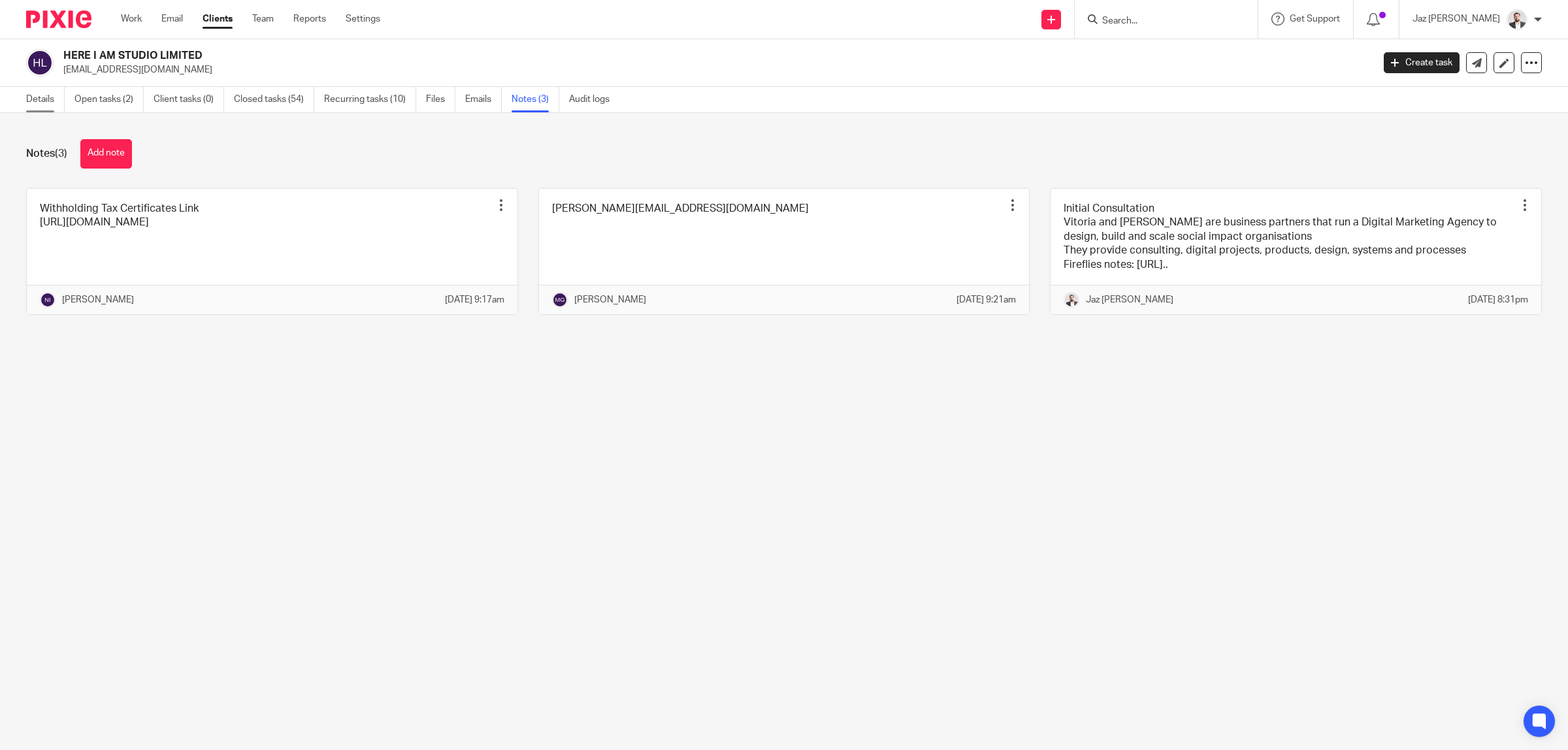
click at [44, 111] on link "Details" at bounding box center [45, 99] width 38 height 25
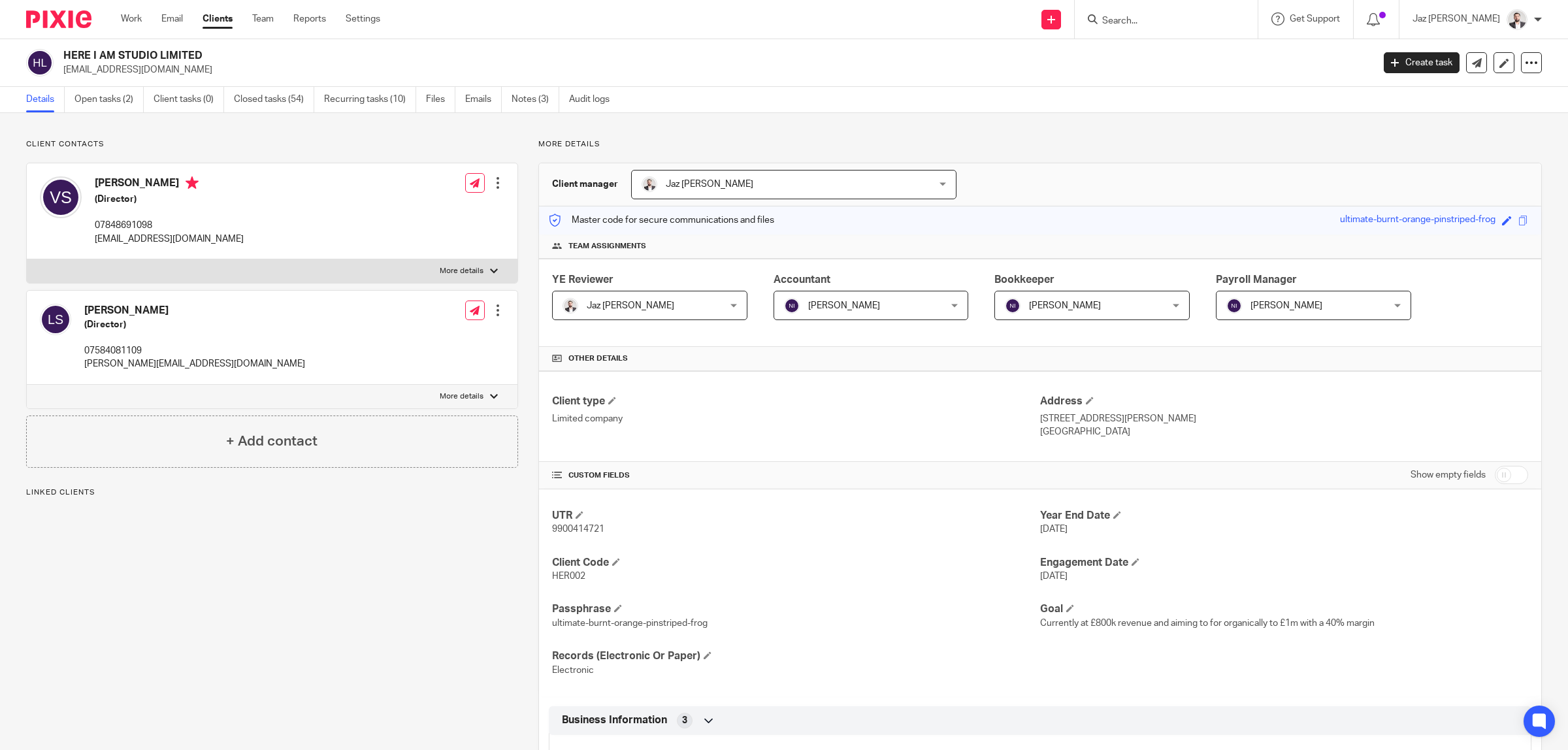
click at [465, 269] on p "More details" at bounding box center [461, 271] width 44 height 11
click at [27, 259] on input "More details" at bounding box center [26, 258] width 1 height 1
checkbox input "true"
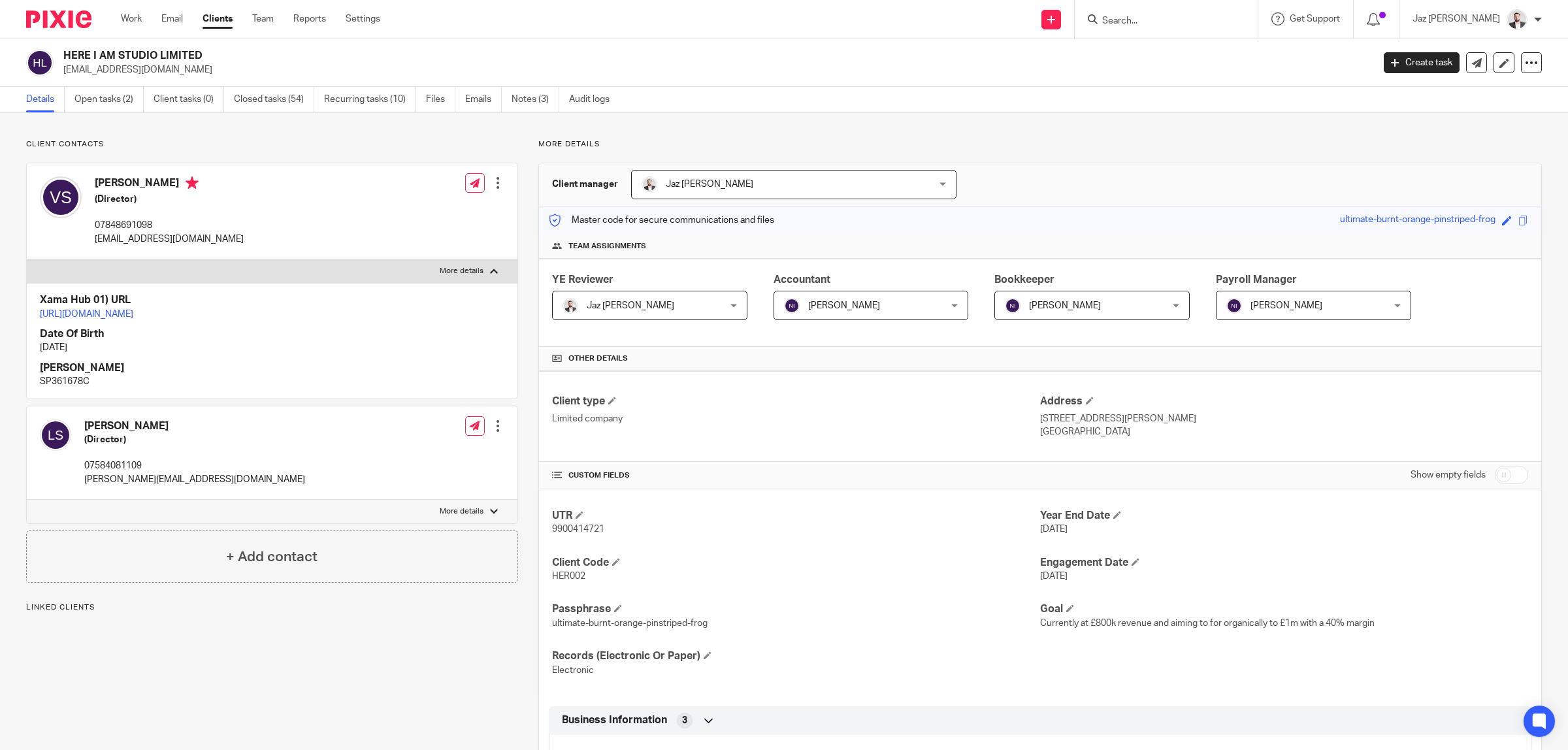
scroll to position [34, 0]
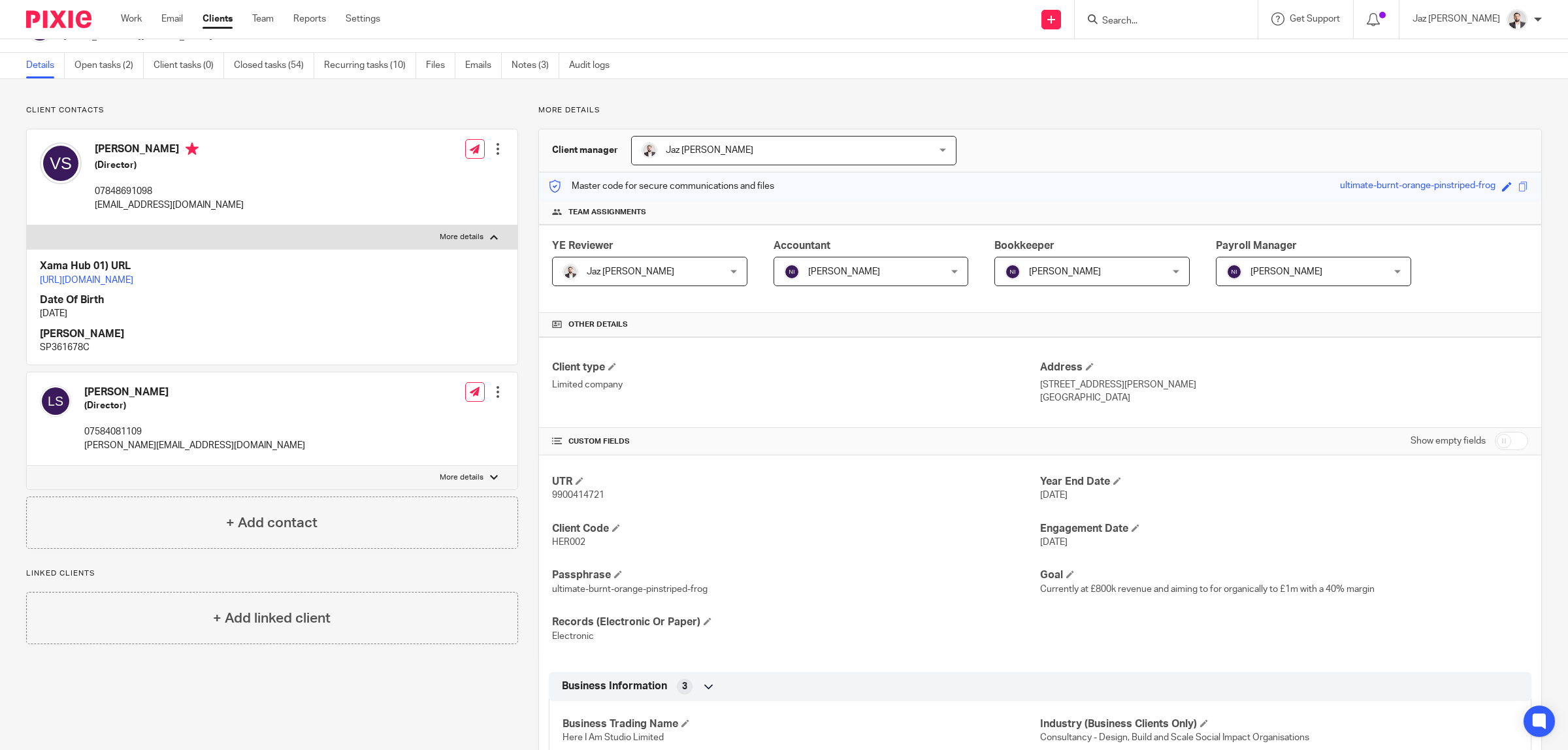
click at [465, 483] on p "More details" at bounding box center [461, 477] width 44 height 11
click at [27, 465] on input "More details" at bounding box center [26, 465] width 1 height 1
checkbox input "true"
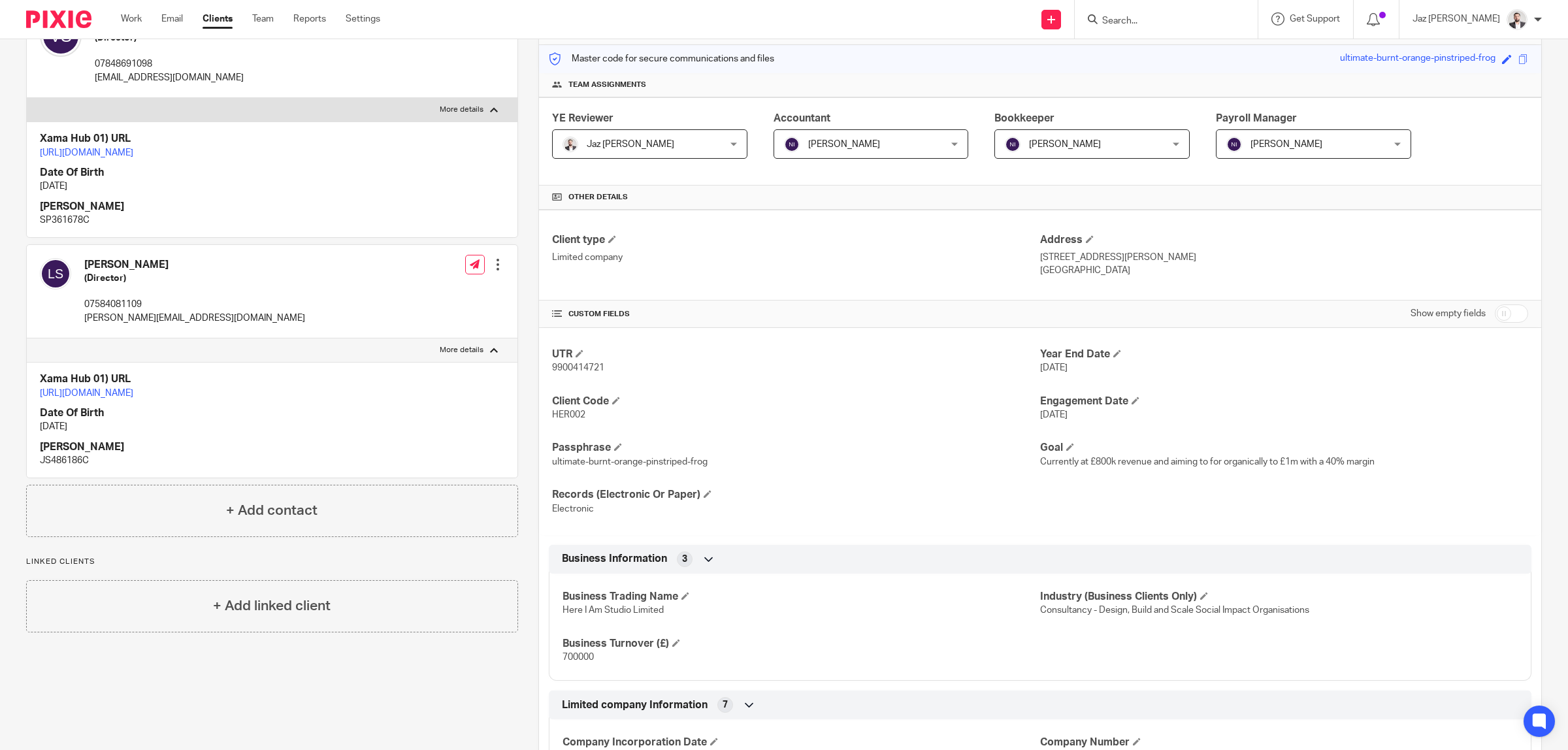
scroll to position [0, 0]
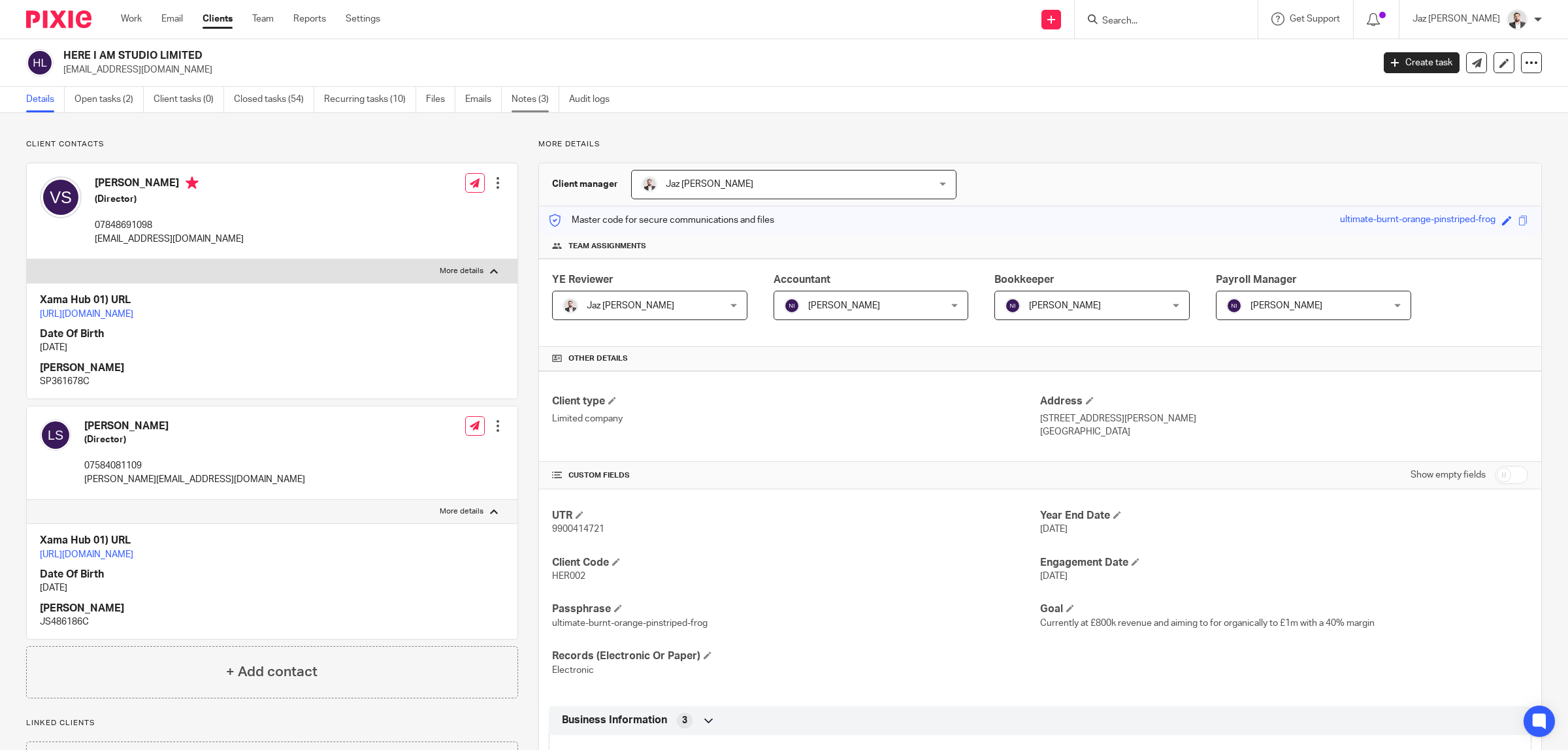
click at [531, 106] on link "Notes (3)" at bounding box center [535, 99] width 47 height 25
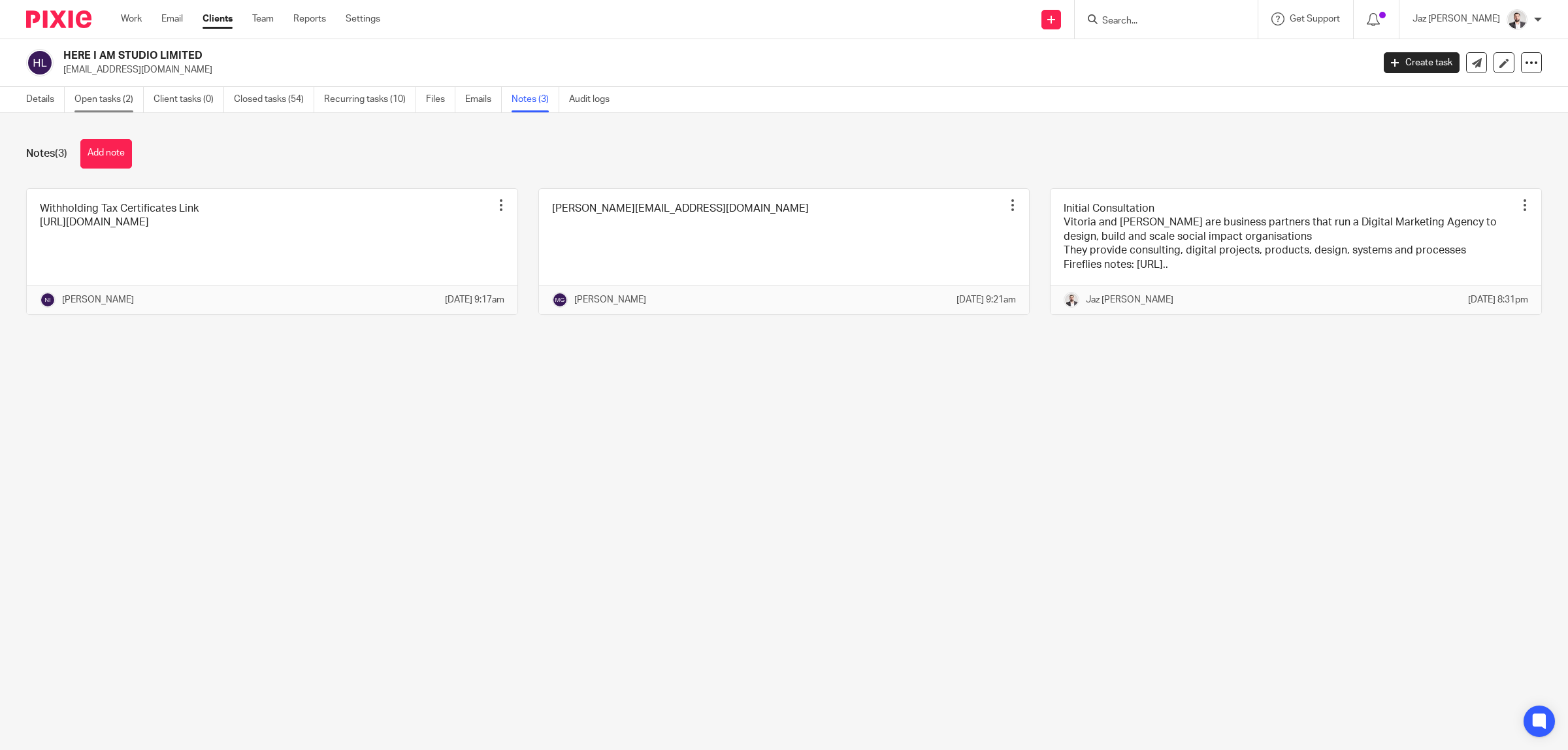
click at [128, 109] on link "Open tasks (2)" at bounding box center [109, 99] width 70 height 25
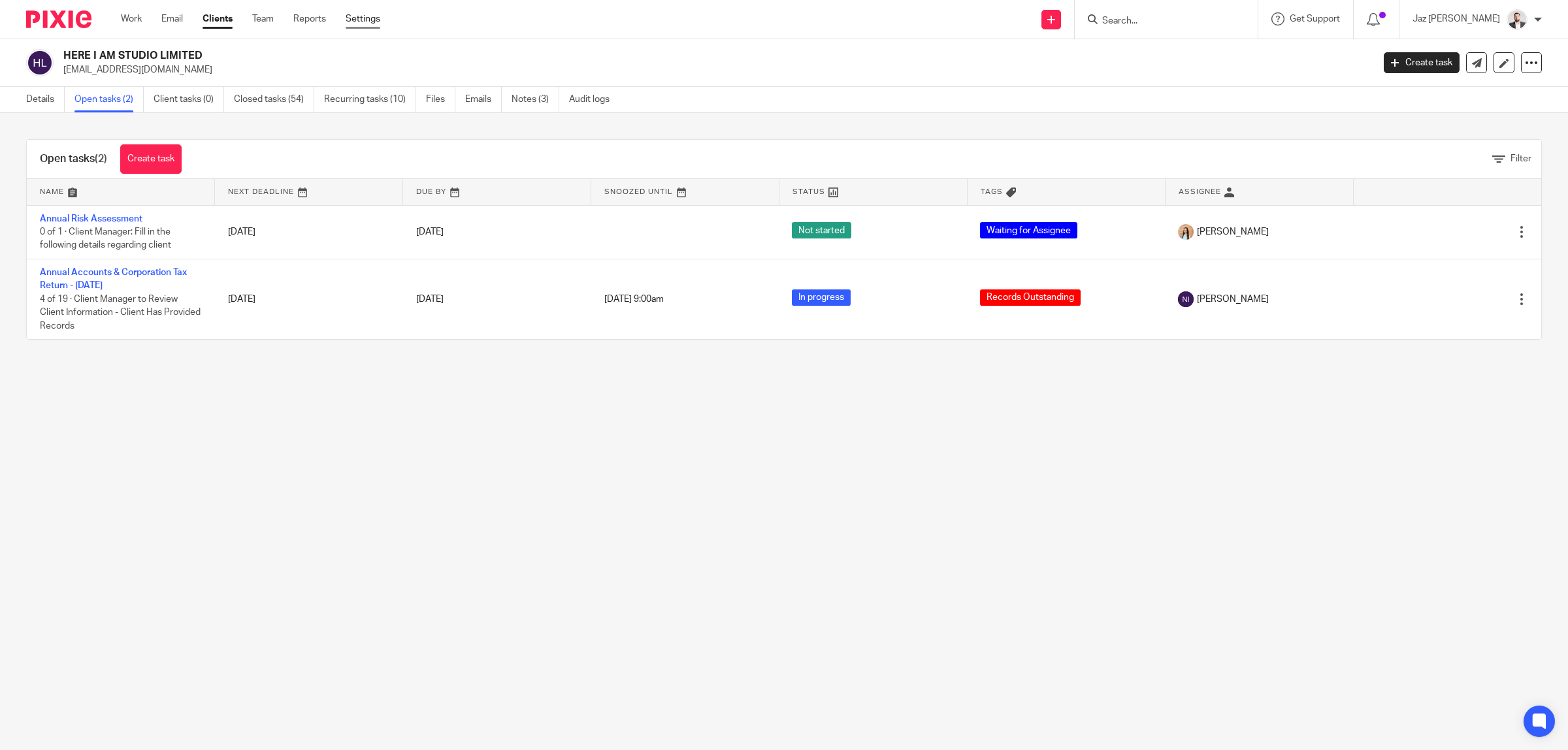
click at [362, 20] on link "Settings" at bounding box center [362, 19] width 34 height 13
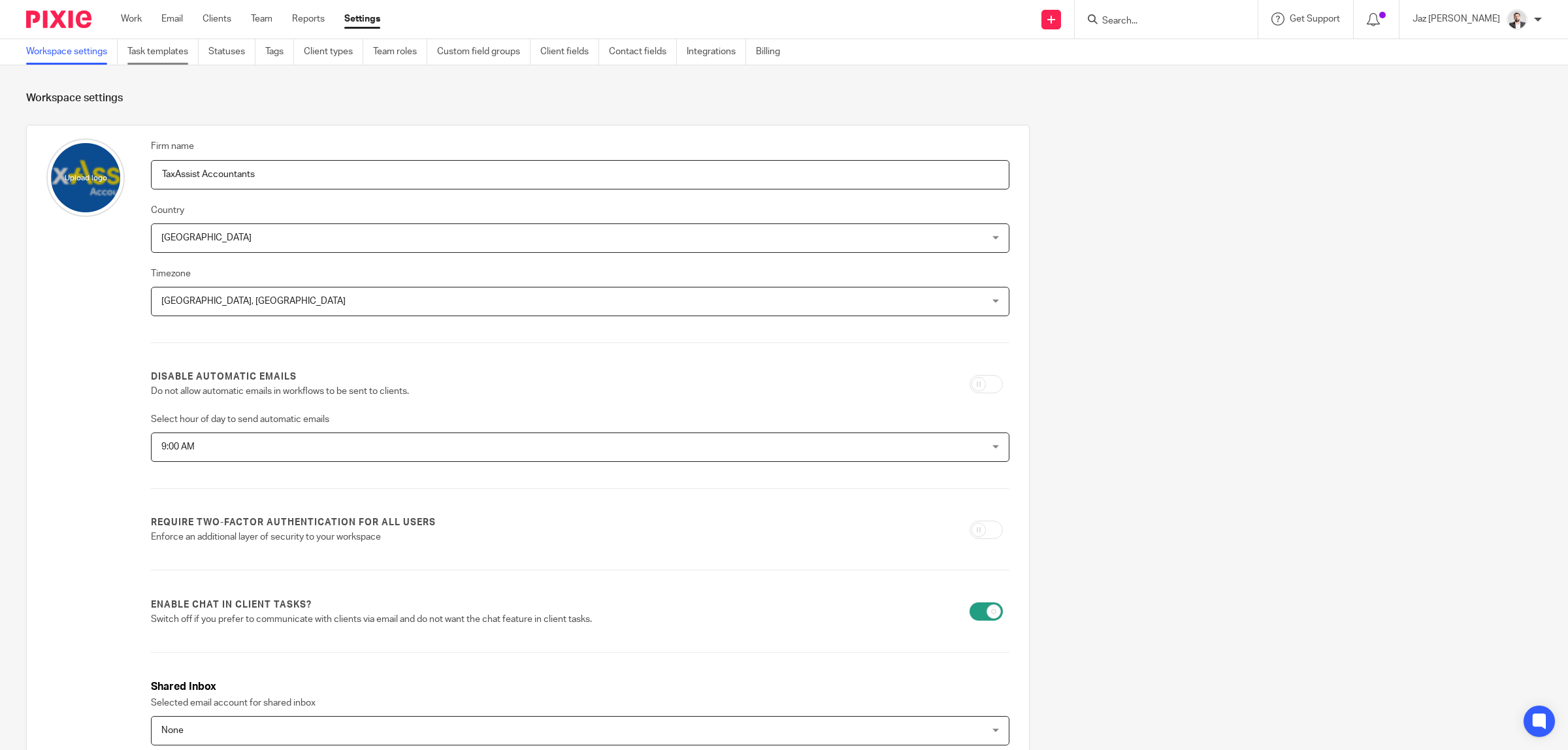
click at [177, 56] on link "Task templates" at bounding box center [163, 52] width 71 height 25
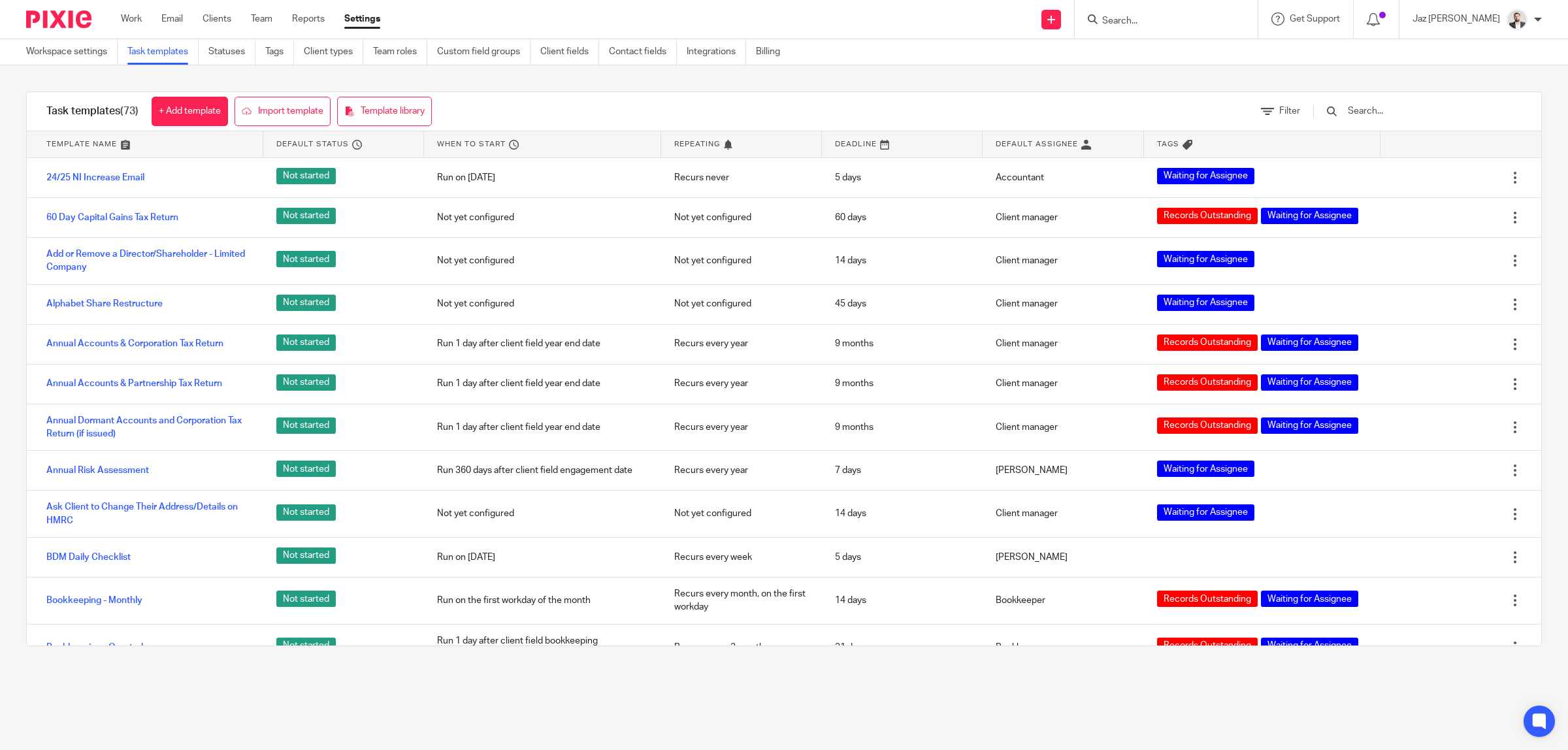
click at [1381, 118] on input "text" at bounding box center [1422, 111] width 152 height 15
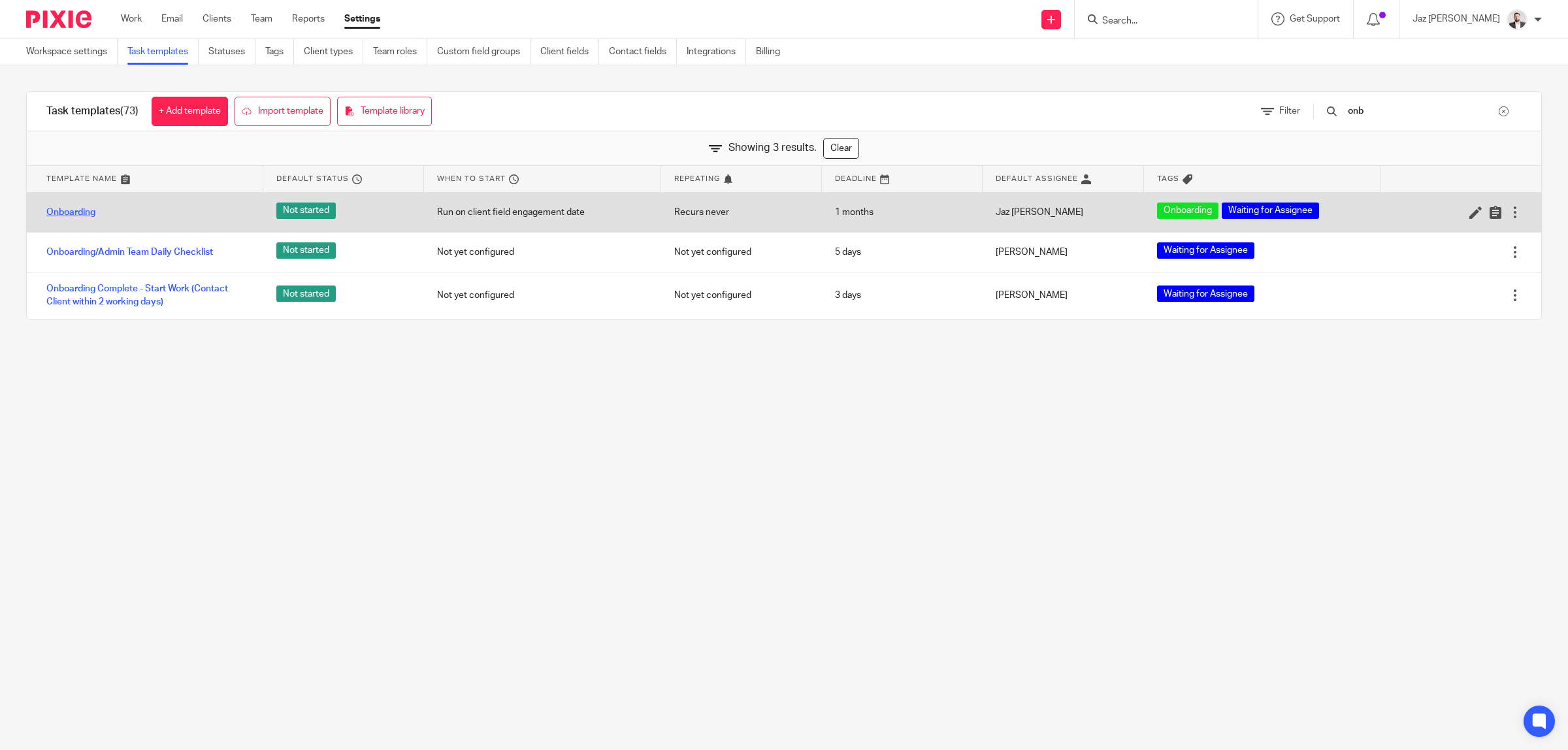
type input "onb"
click at [51, 208] on link "Onboarding" at bounding box center [71, 213] width 49 height 13
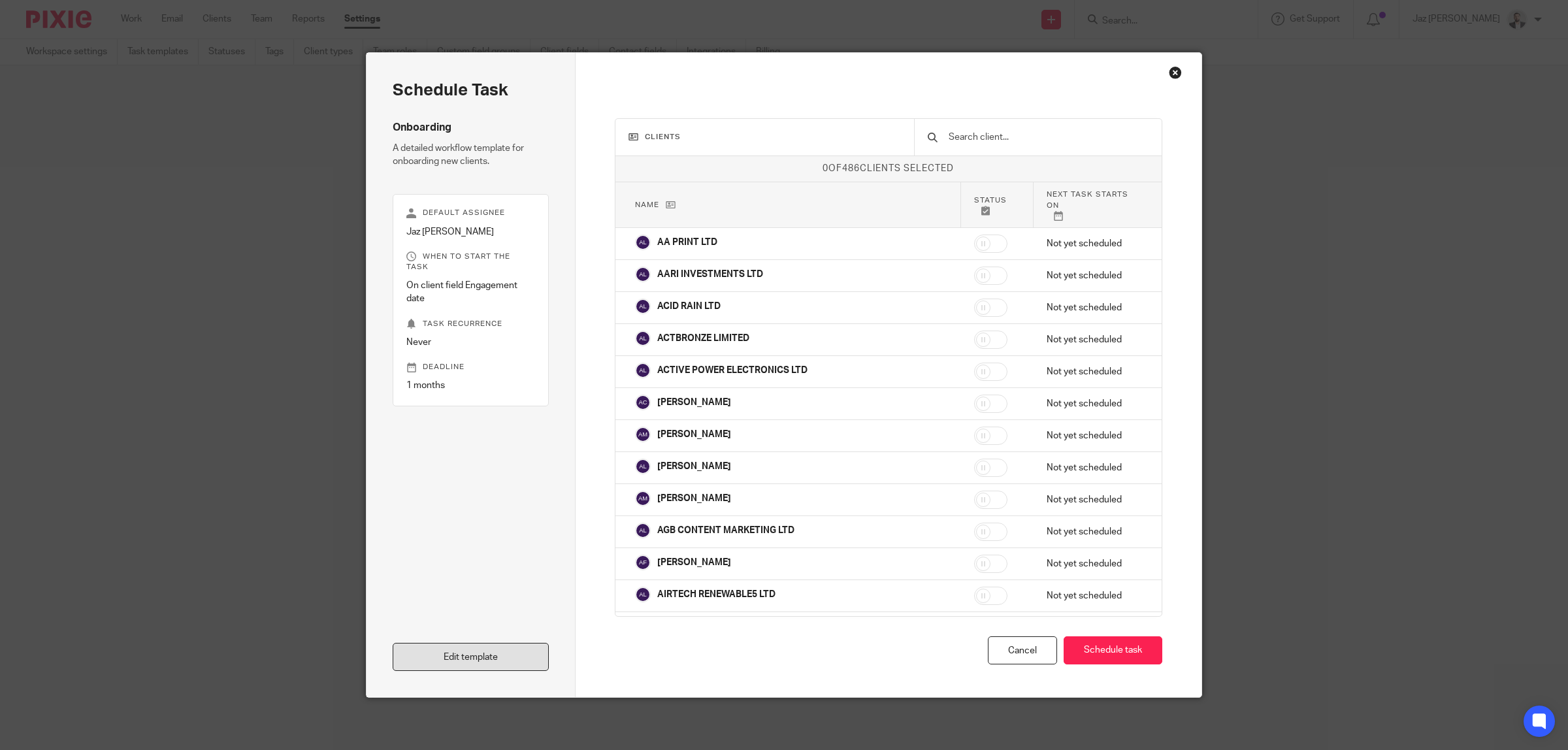
click at [492, 657] on link "Edit template" at bounding box center [470, 657] width 156 height 28
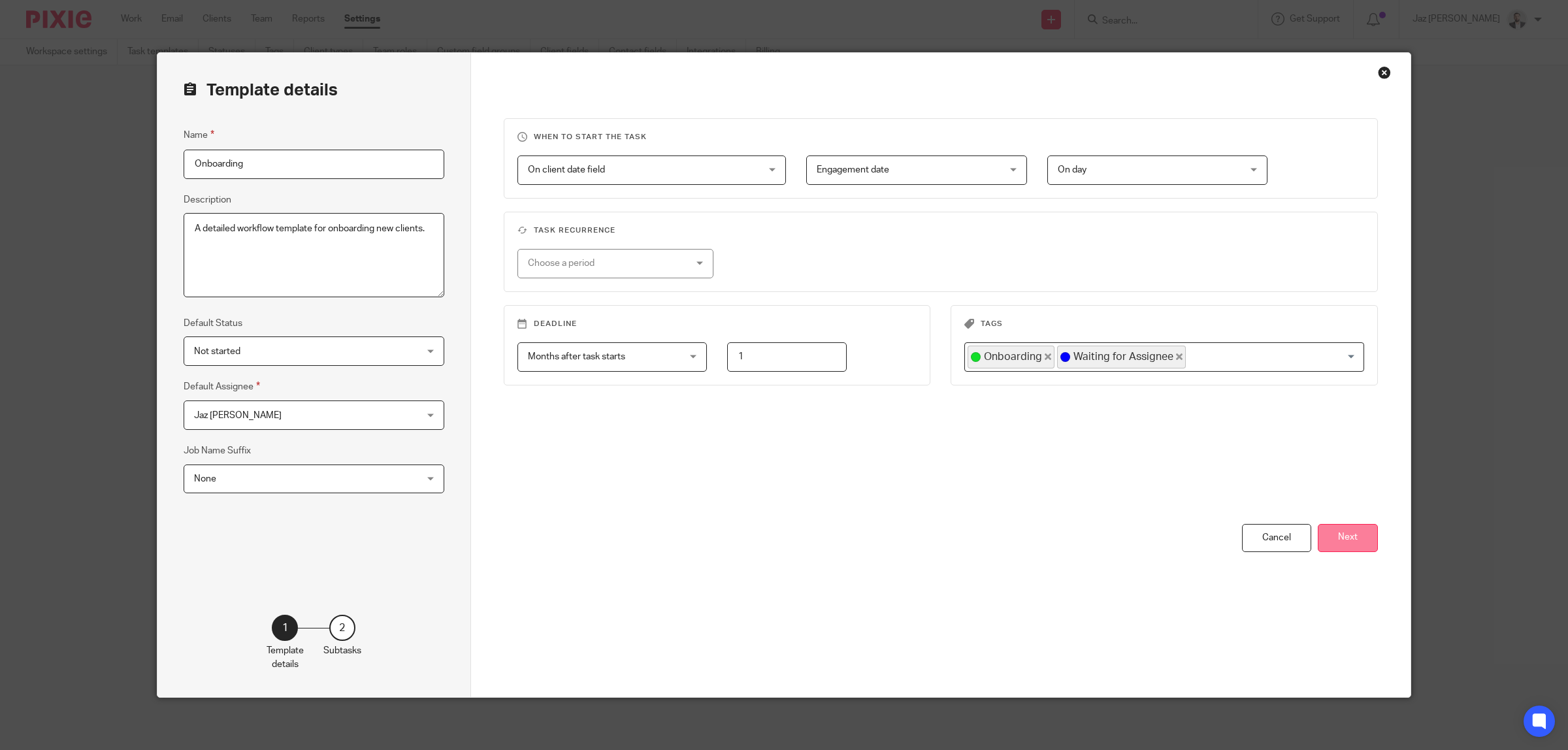
click at [1342, 531] on button "Next" at bounding box center [1347, 538] width 60 height 28
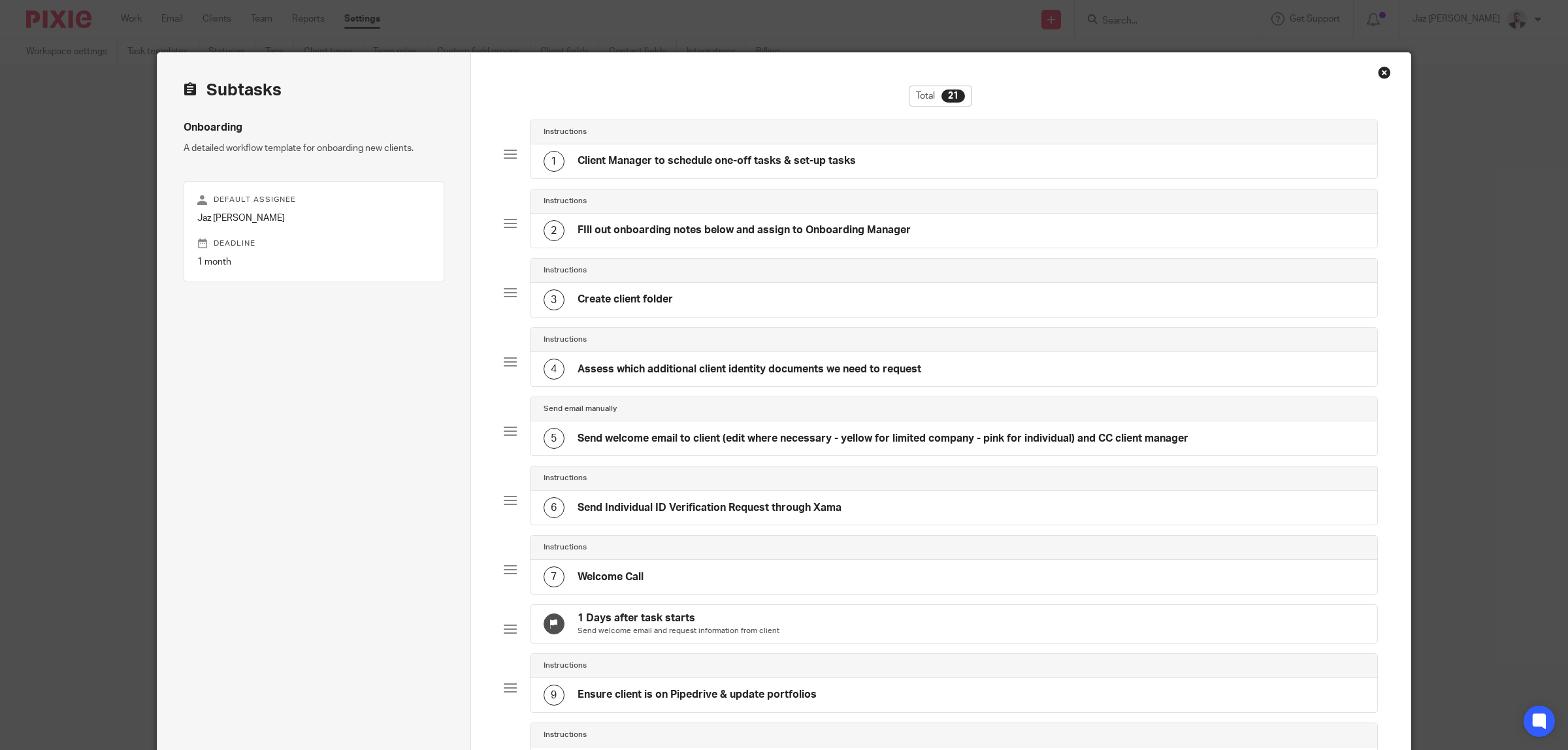
click at [735, 160] on h4 "Client Manager to schedule one-off tasks & set-up tasks" at bounding box center [717, 160] width 278 height 14
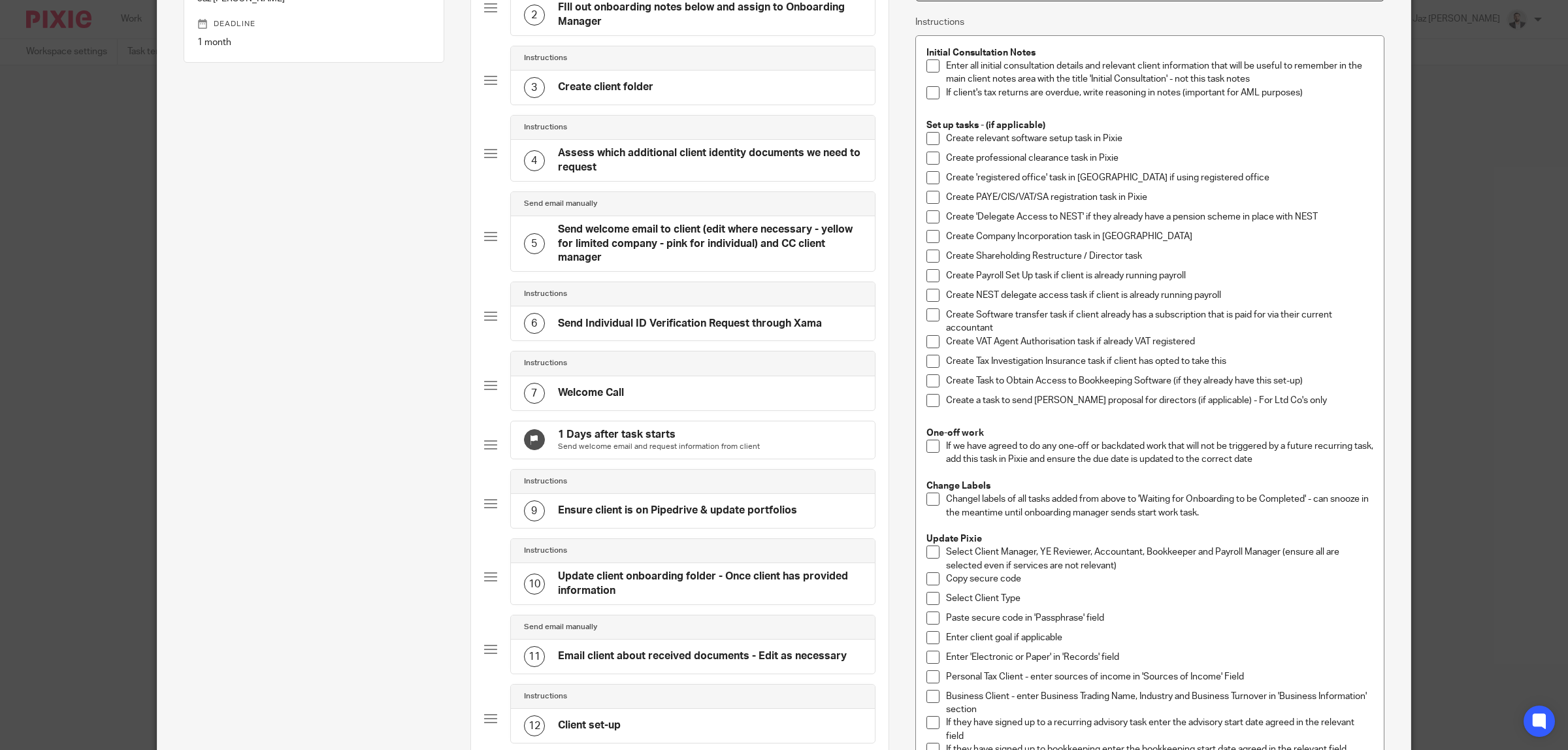
scroll to position [219, 0]
click at [1070, 136] on p "Create relevant software setup task in Pixie" at bounding box center [1159, 139] width 427 height 13
click at [1137, 136] on p "Create relevant software setup task in Pixie" at bounding box center [1159, 139] width 427 height 13
click at [1131, 160] on p "Create professional clearance task in Pixie" at bounding box center [1159, 159] width 427 height 13
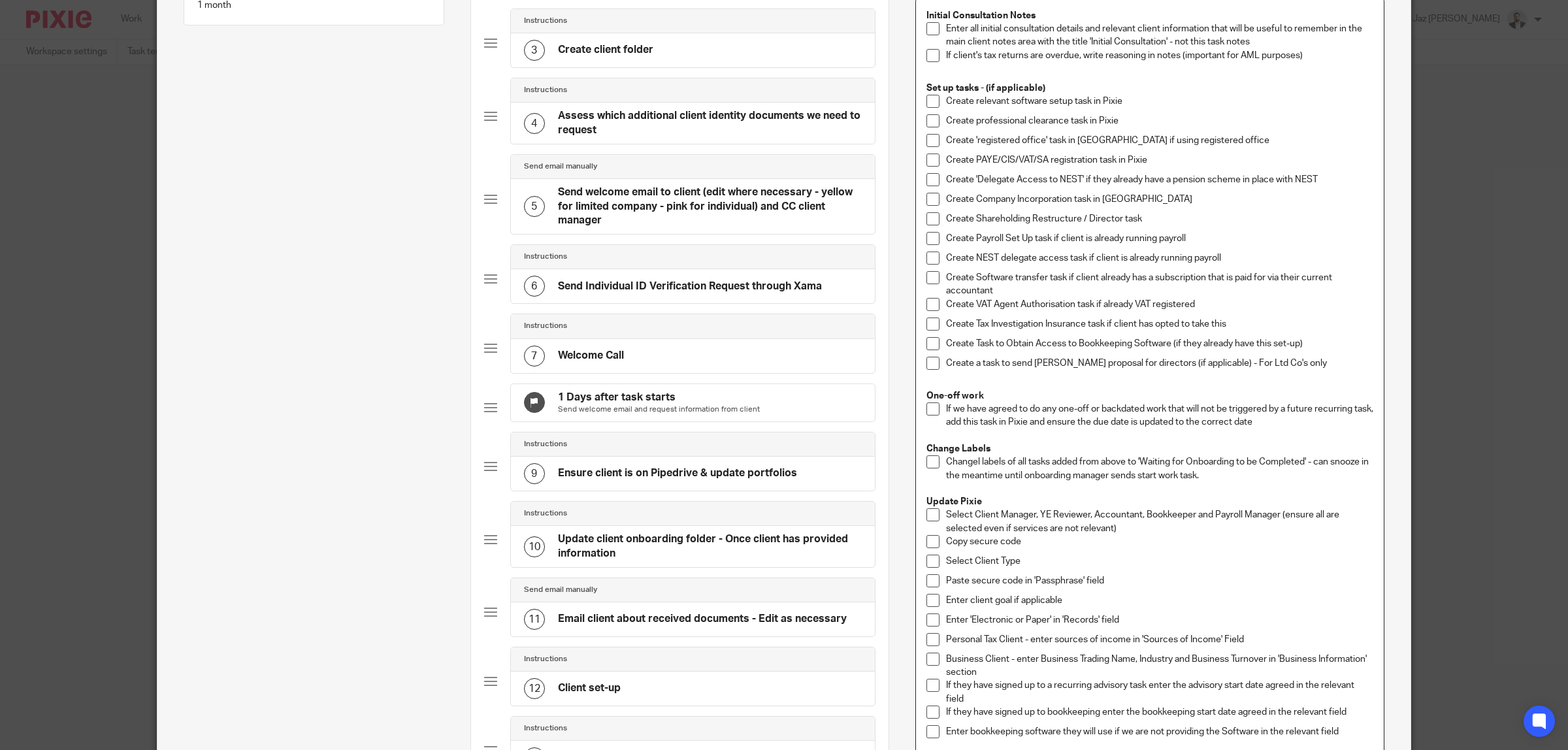
scroll to position [0, 0]
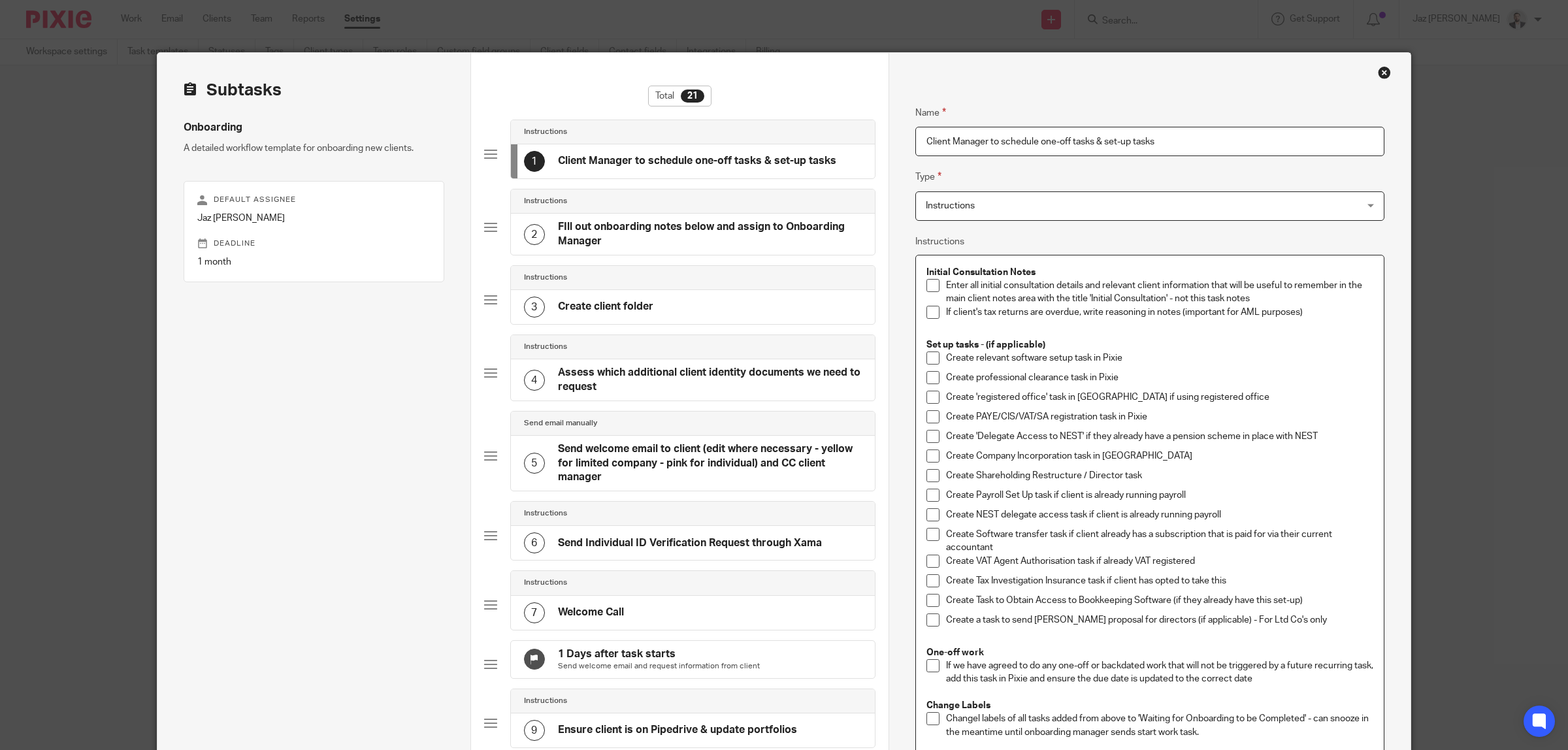
click at [1377, 73] on div "Close this dialog window" at bounding box center [1384, 73] width 13 height 13
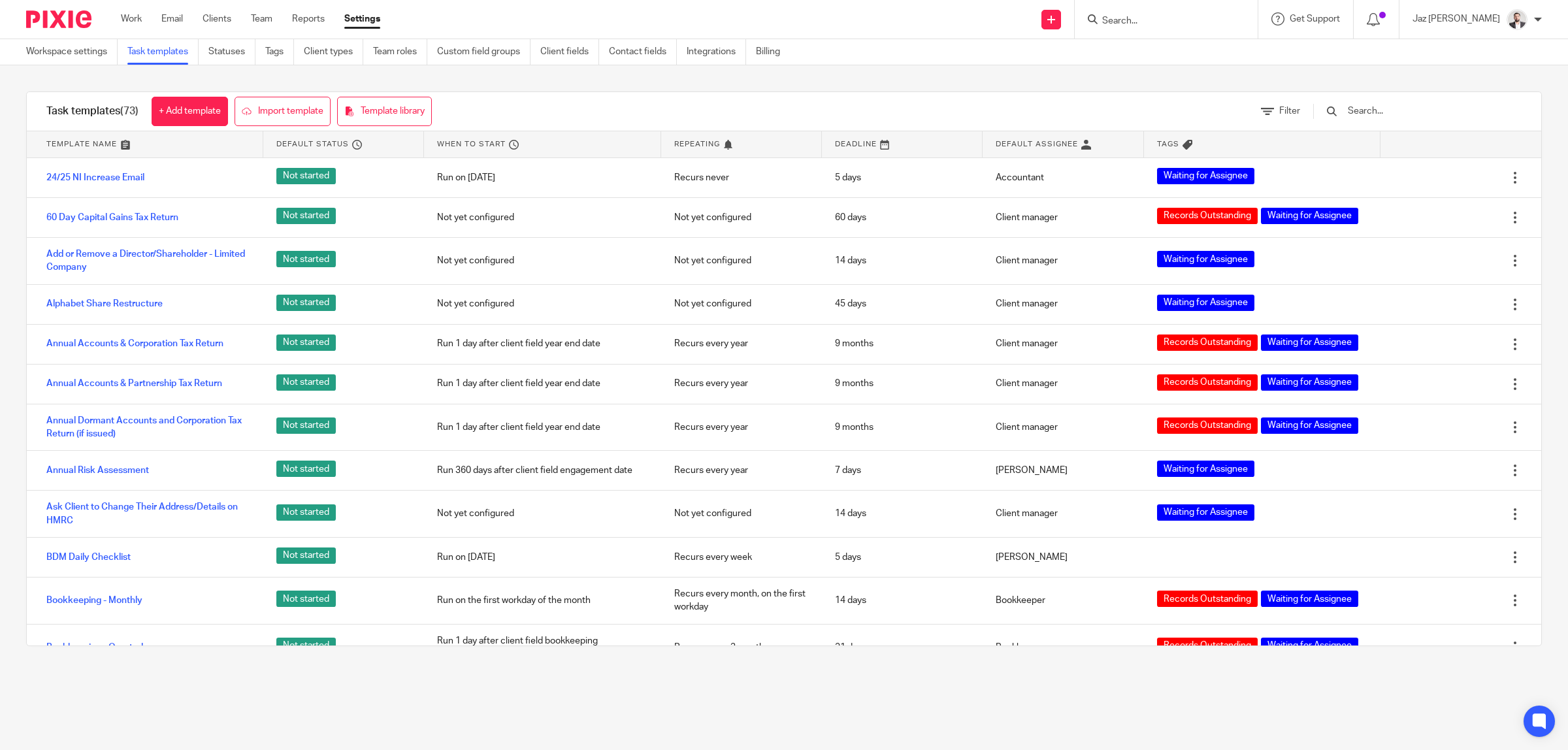
click at [1173, 24] on input "Search" at bounding box center [1160, 21] width 118 height 11
type input "[PERSON_NAME]"
click at [946, 79] on div "Task templates (73) + Add template Import template Template library Filter Temp…" at bounding box center [784, 369] width 1568 height 607
click at [1184, 20] on input "Search" at bounding box center [1160, 21] width 118 height 11
click at [1184, 16] on input "Search" at bounding box center [1160, 21] width 118 height 11
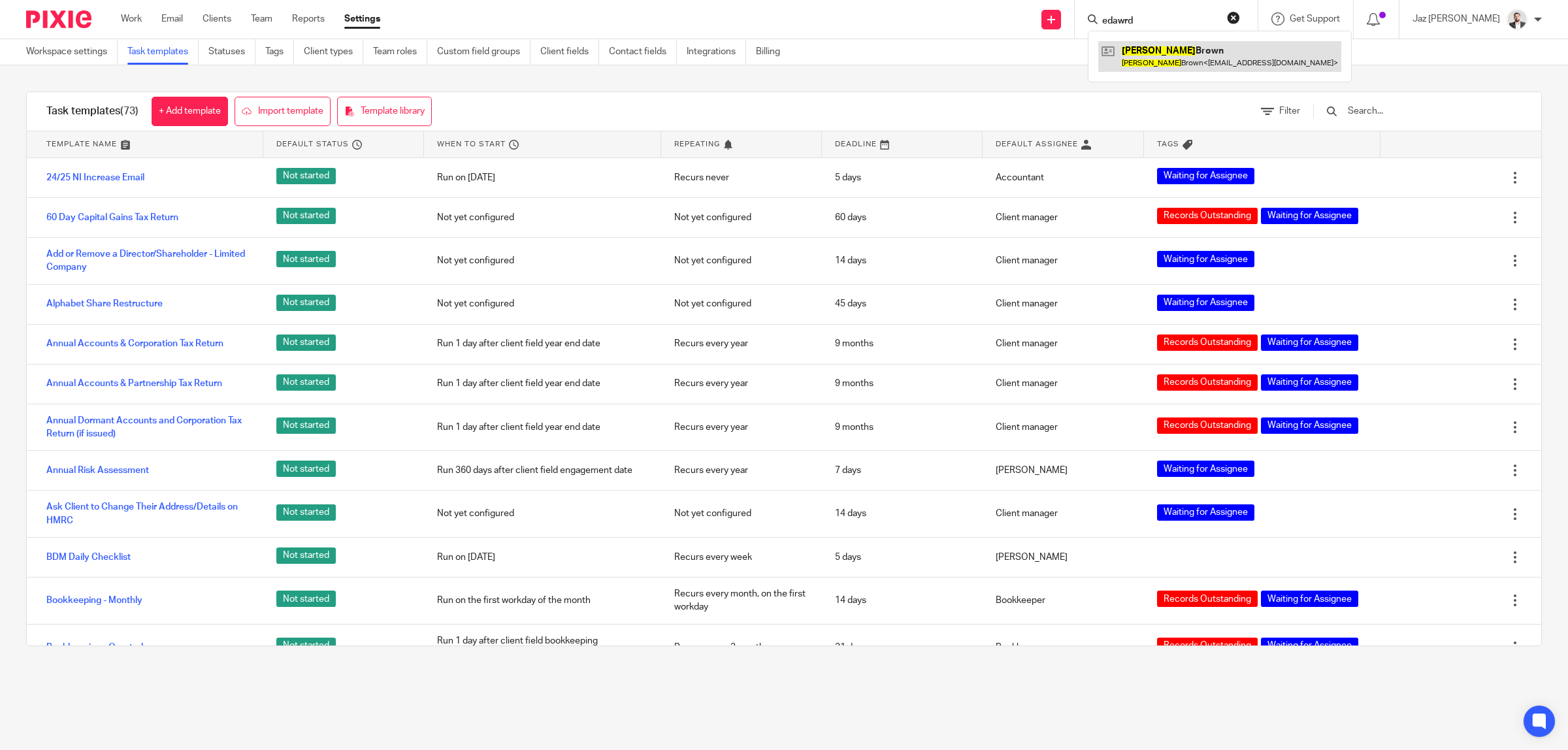
type input "edawrd"
click at [1166, 65] on link at bounding box center [1220, 56] width 243 height 30
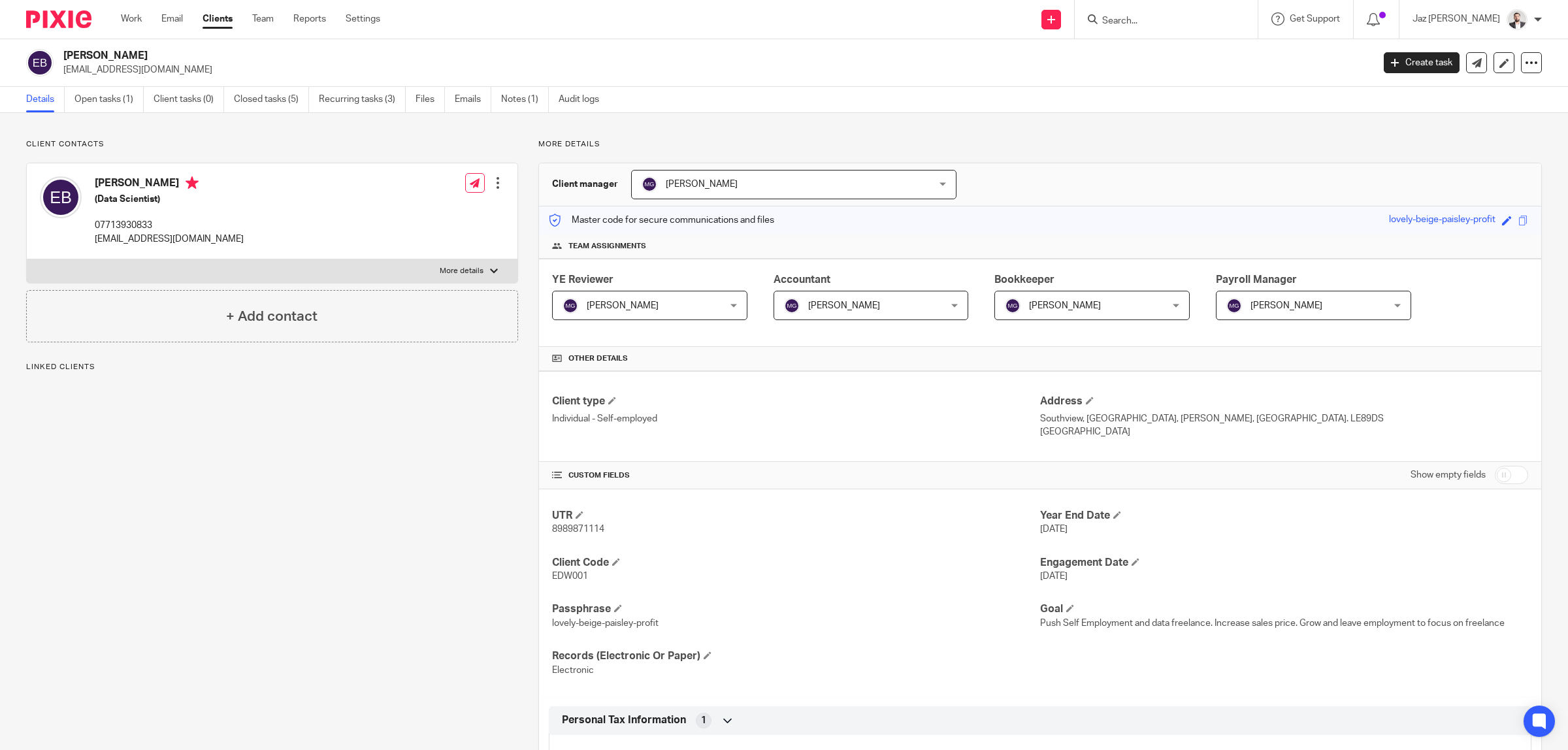
click at [353, 102] on link "Recurring tasks (3)" at bounding box center [362, 99] width 87 height 25
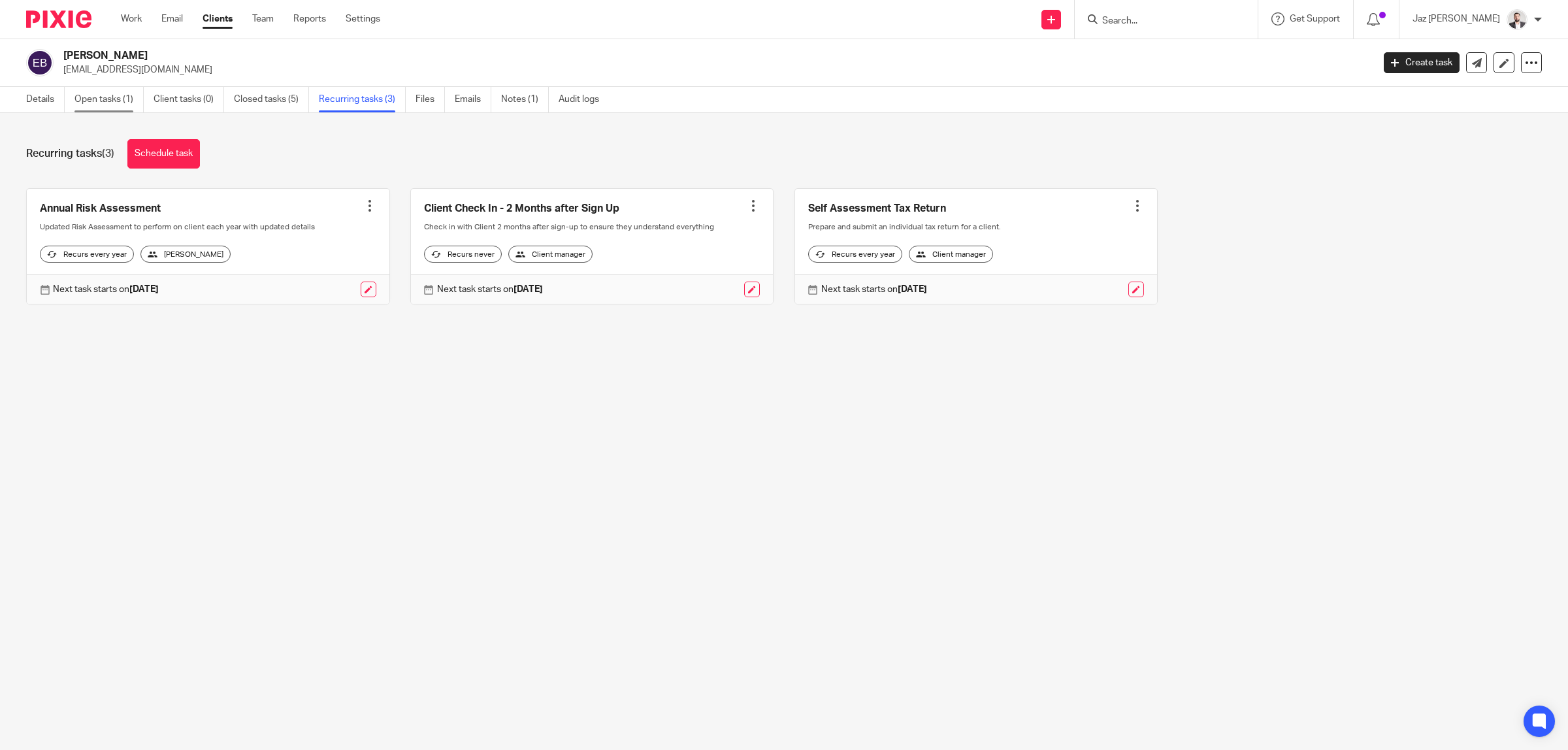
click at [113, 105] on link "Open tasks (1)" at bounding box center [109, 99] width 70 height 25
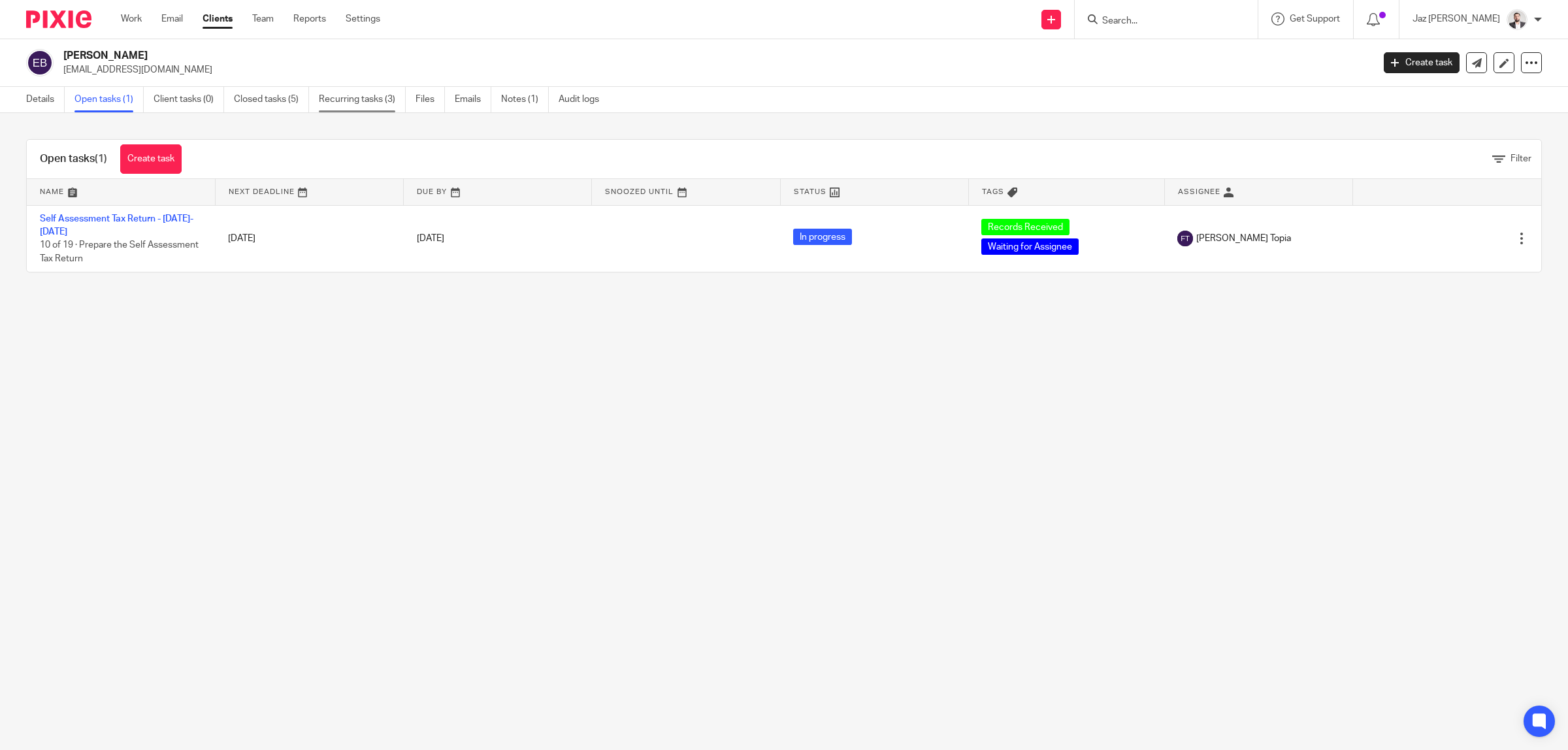
click at [362, 105] on link "Recurring tasks (3)" at bounding box center [362, 99] width 87 height 25
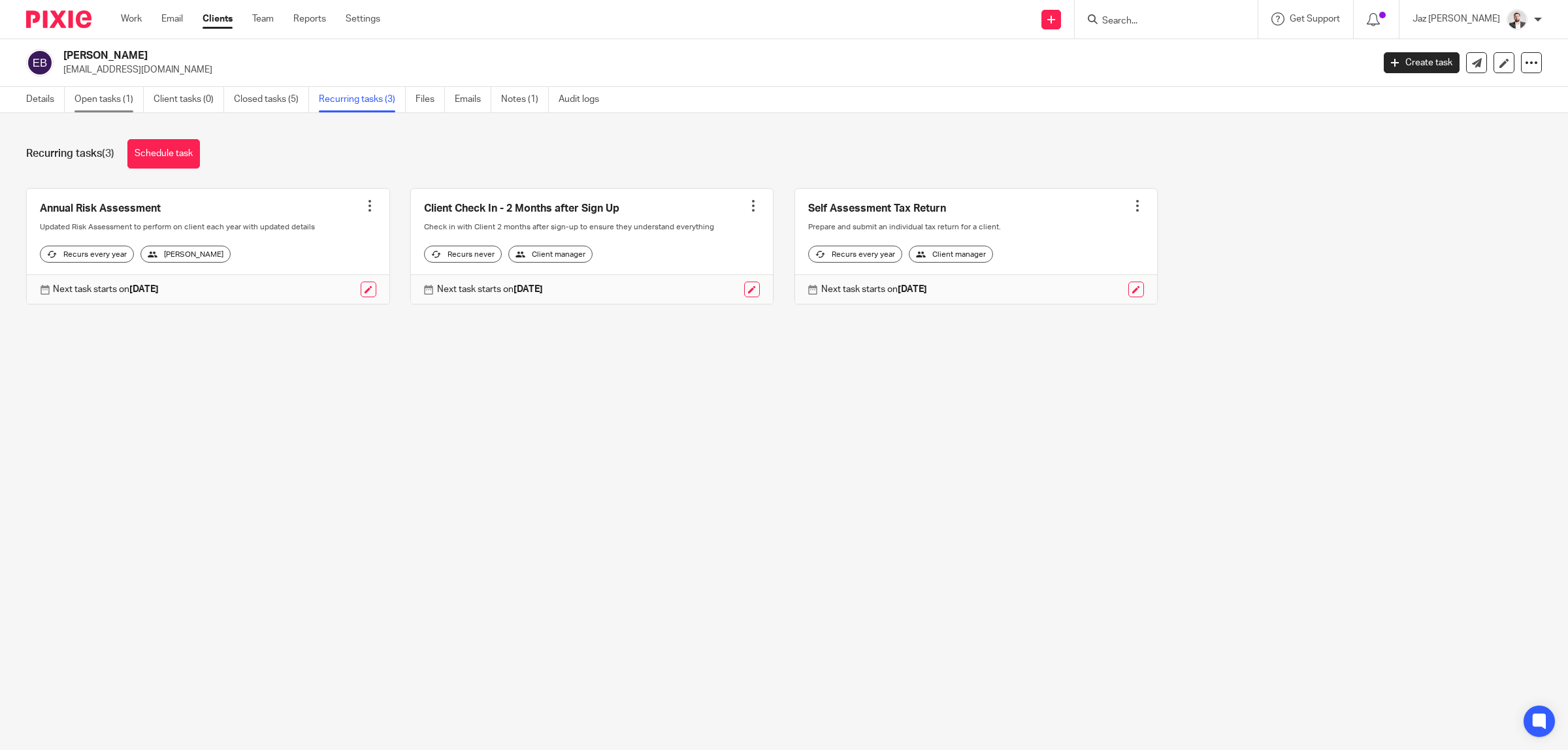
click at [108, 106] on link "Open tasks (1)" at bounding box center [109, 99] width 70 height 25
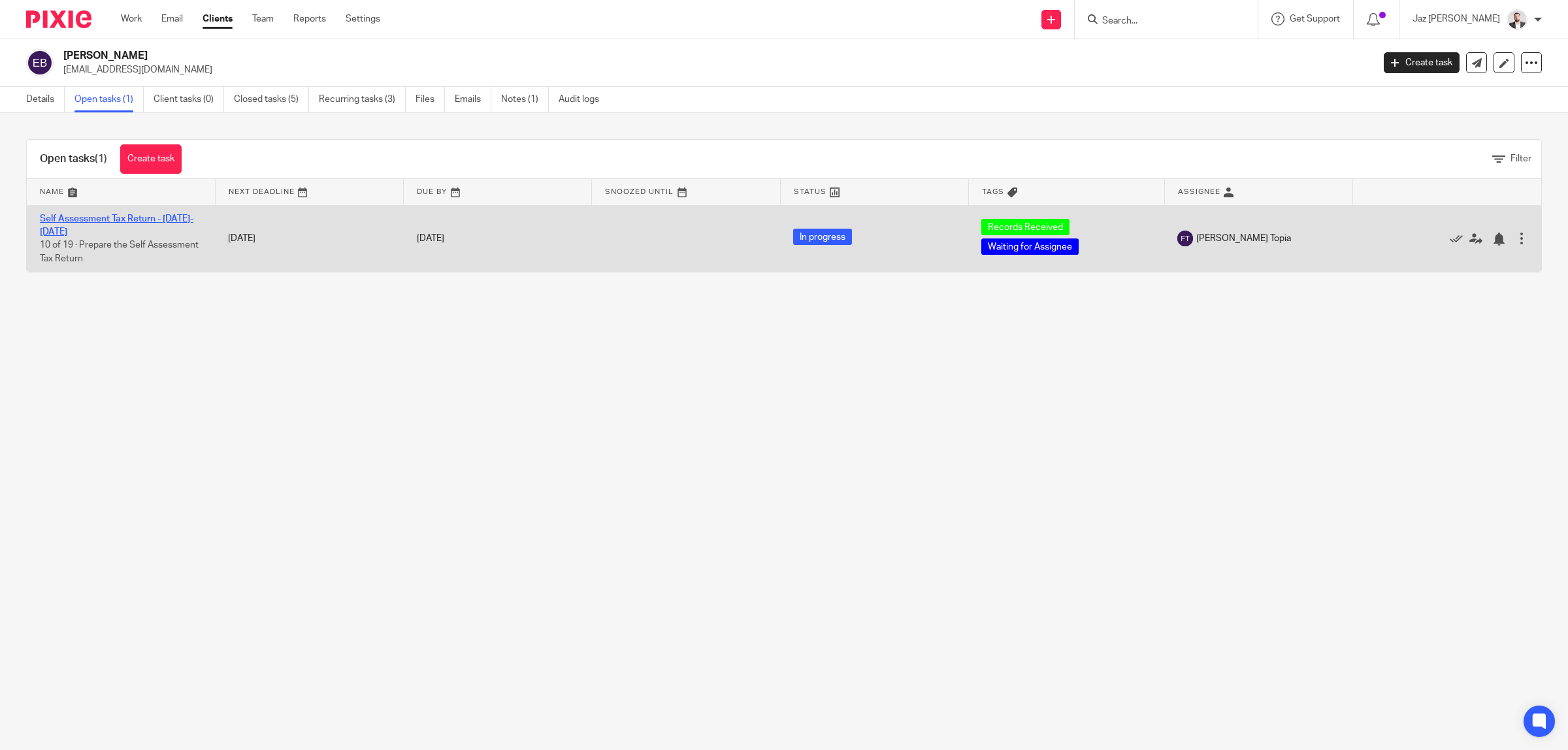
click at [151, 217] on link "Self Assessment Tax Return - [DATE]-[DATE]" at bounding box center [117, 225] width 154 height 22
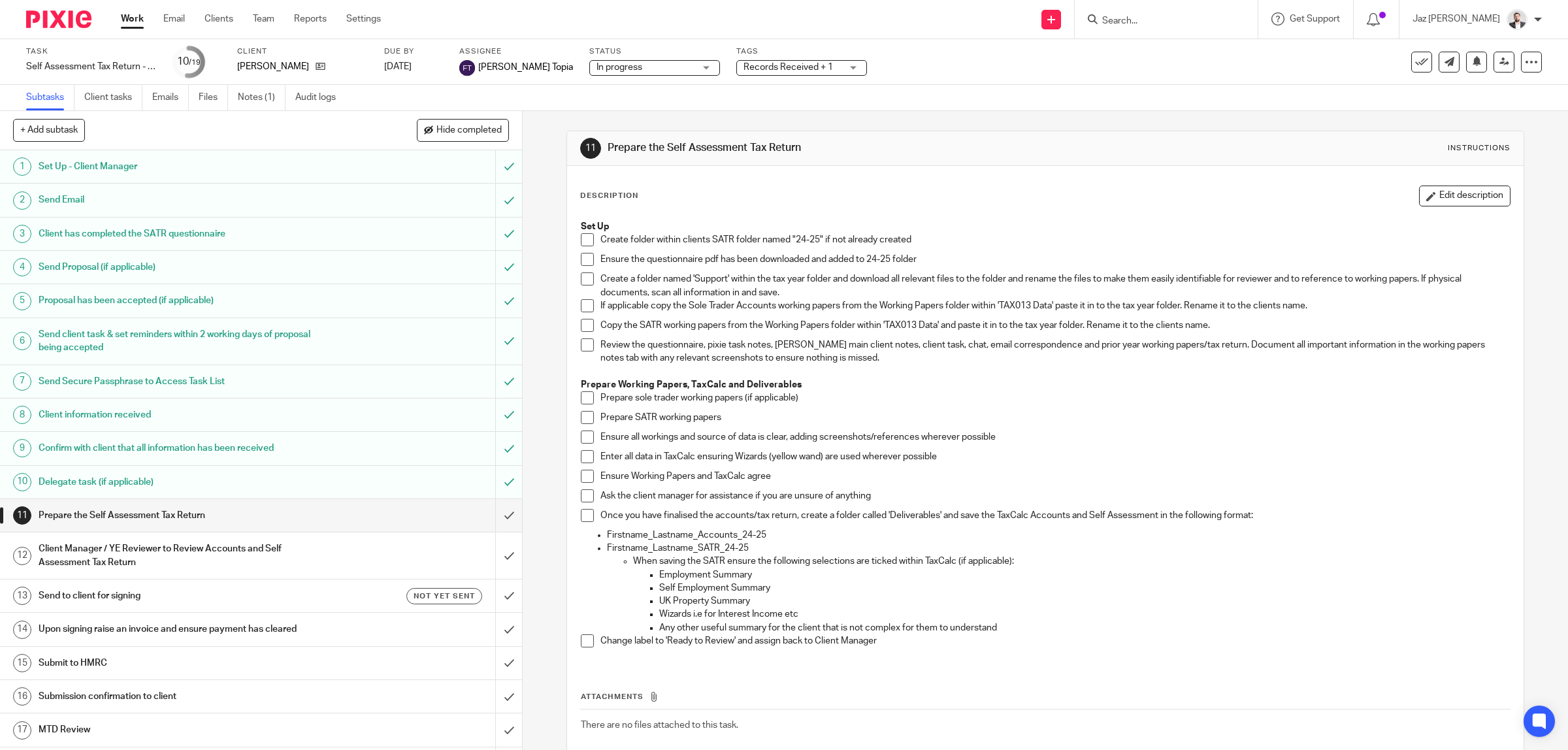
click at [748, 66] on span "Records Received + 1" at bounding box center [788, 67] width 89 height 9
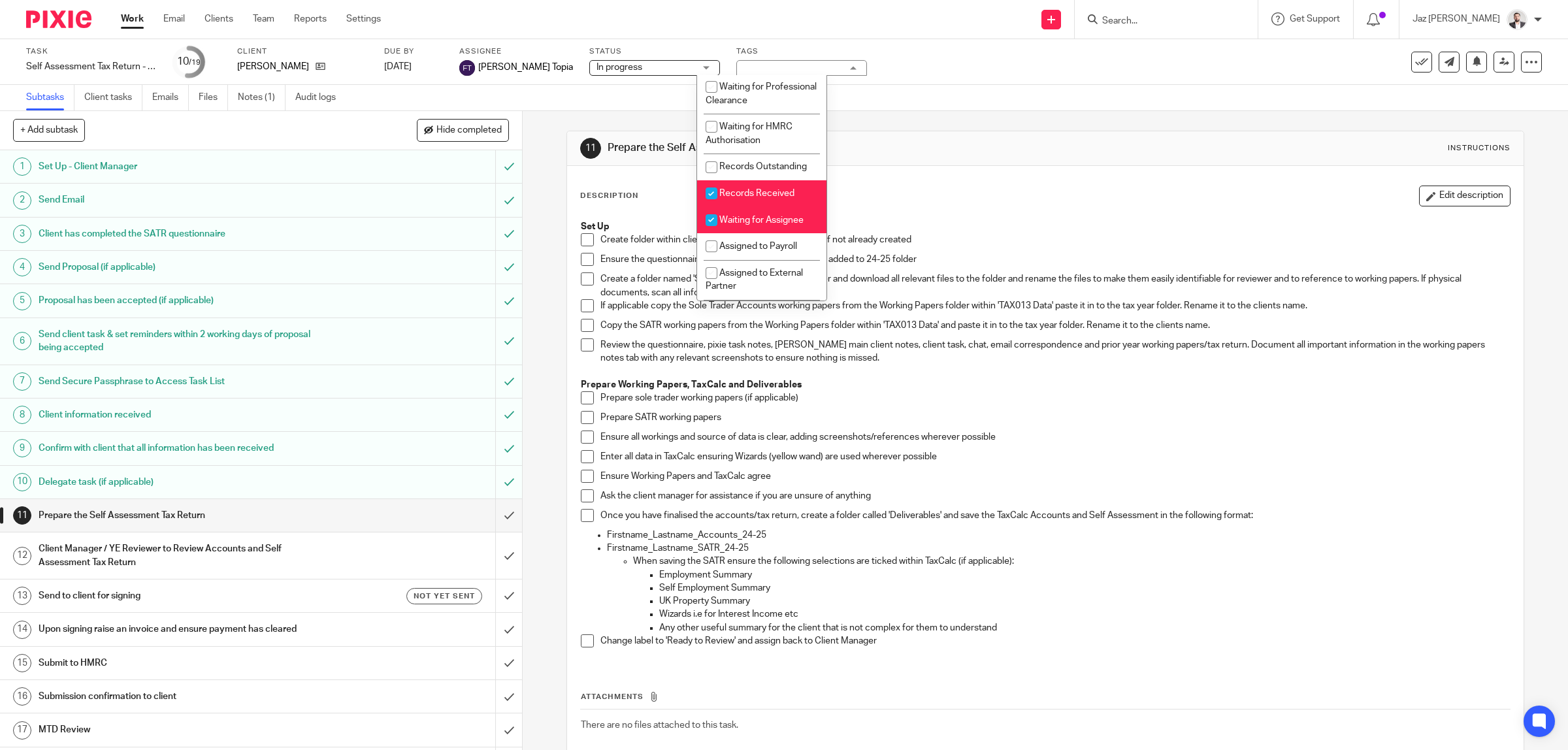
scroll to position [132, 0]
click at [995, 141] on div "11 Prepare the Self Assessment Tax Return Instructions" at bounding box center [1045, 149] width 931 height 21
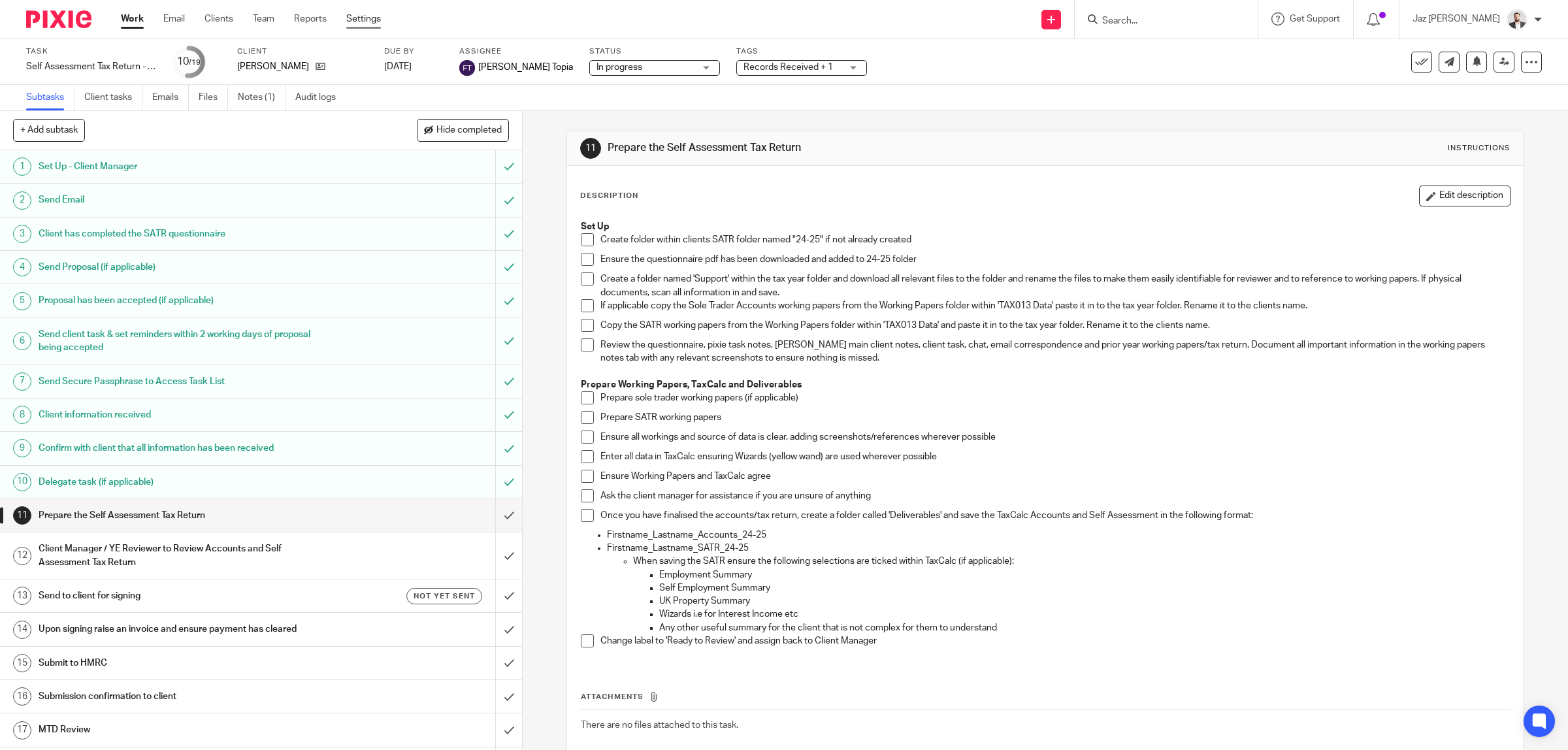
click at [362, 17] on link "Settings" at bounding box center [363, 19] width 34 height 13
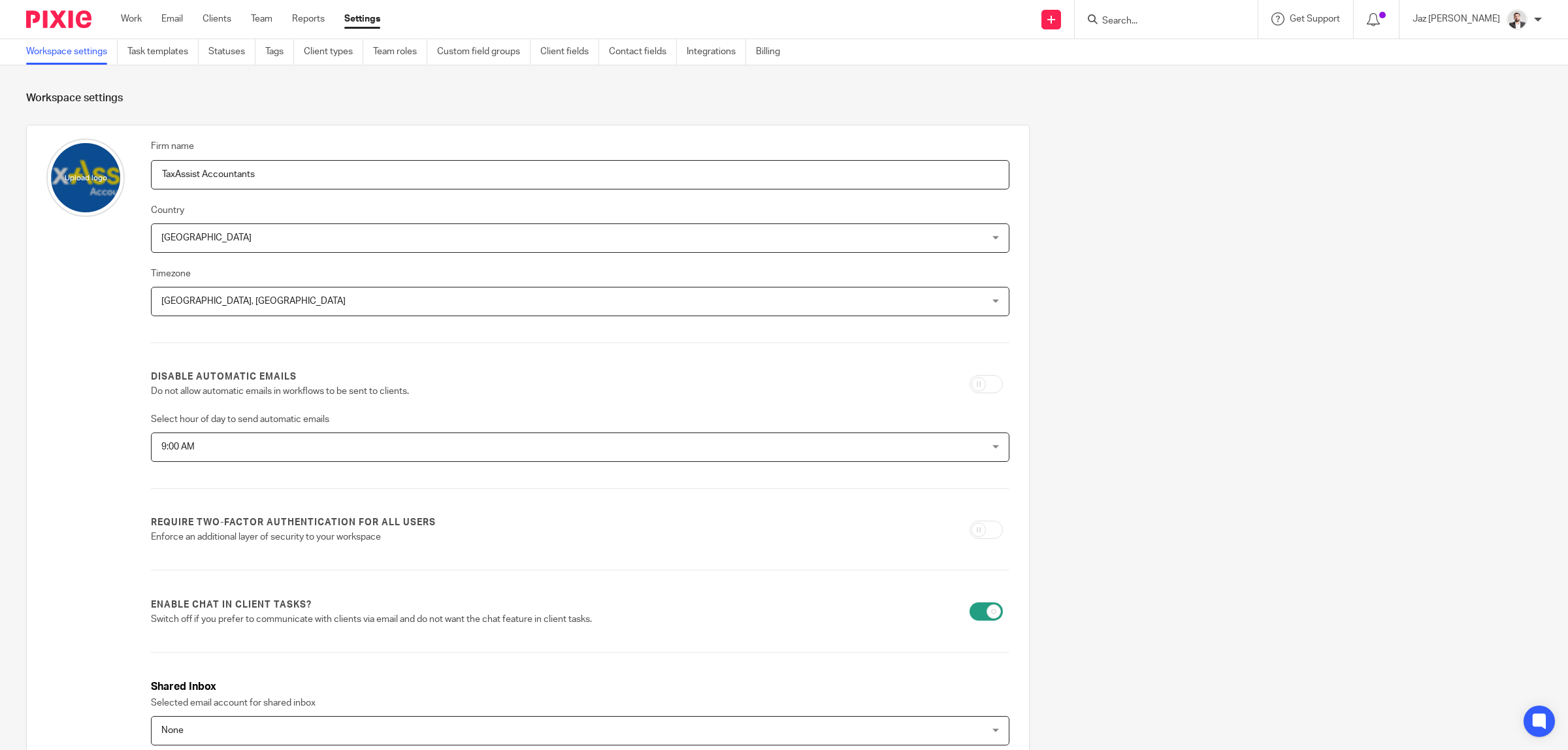
click at [168, 51] on link "Task templates" at bounding box center [163, 52] width 71 height 25
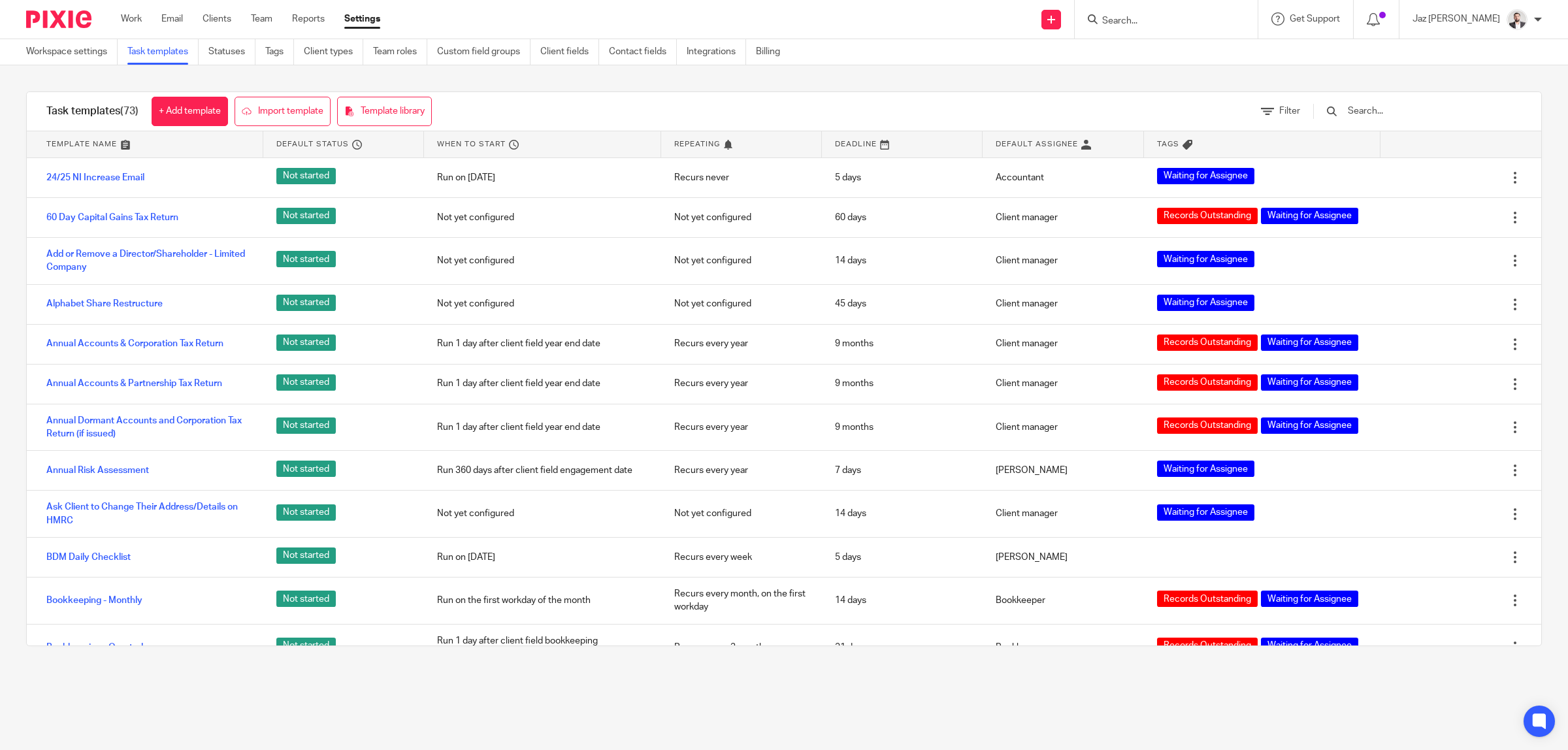
click at [1377, 105] on input "text" at bounding box center [1422, 111] width 152 height 15
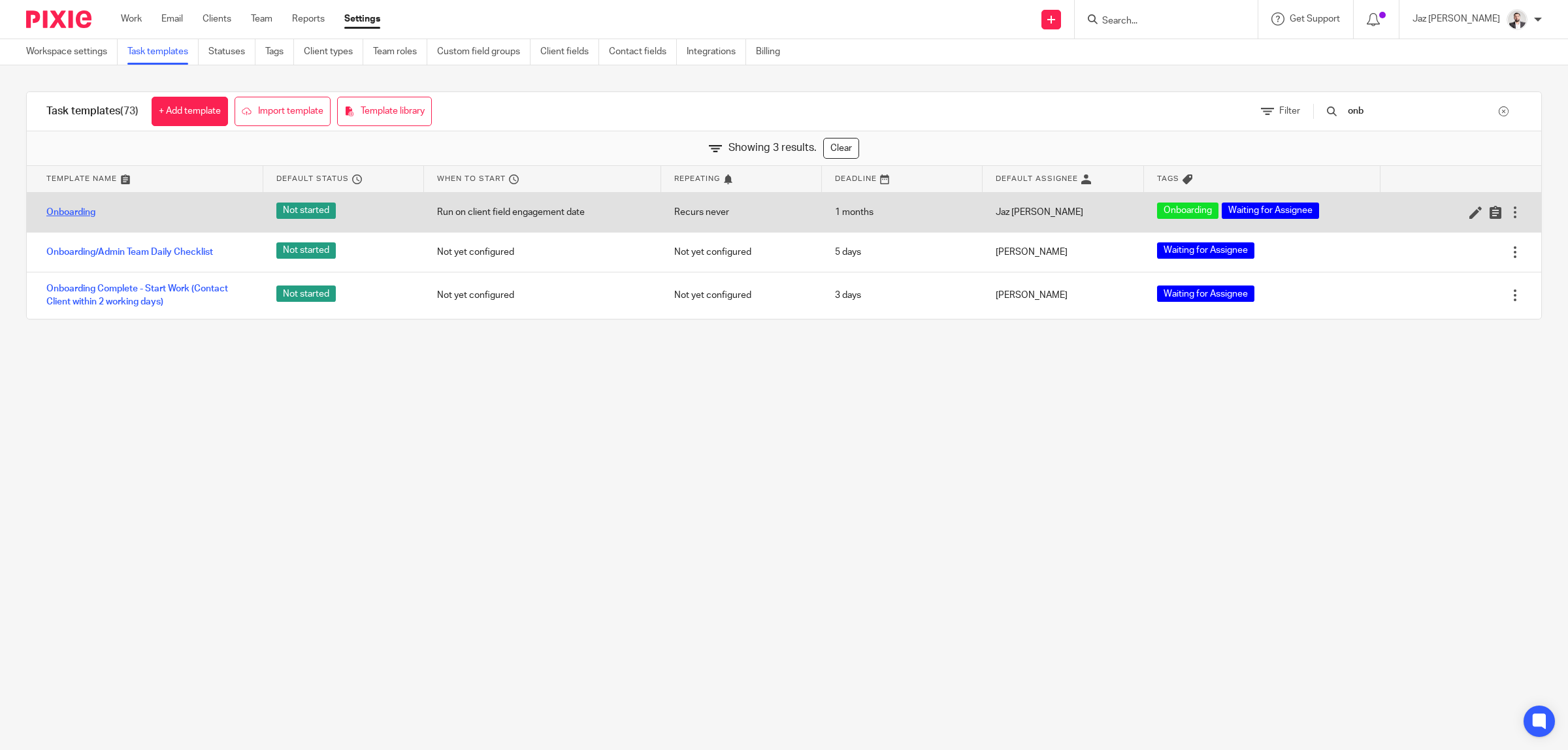
type input "onb"
click at [65, 217] on link "Onboarding" at bounding box center [71, 213] width 49 height 13
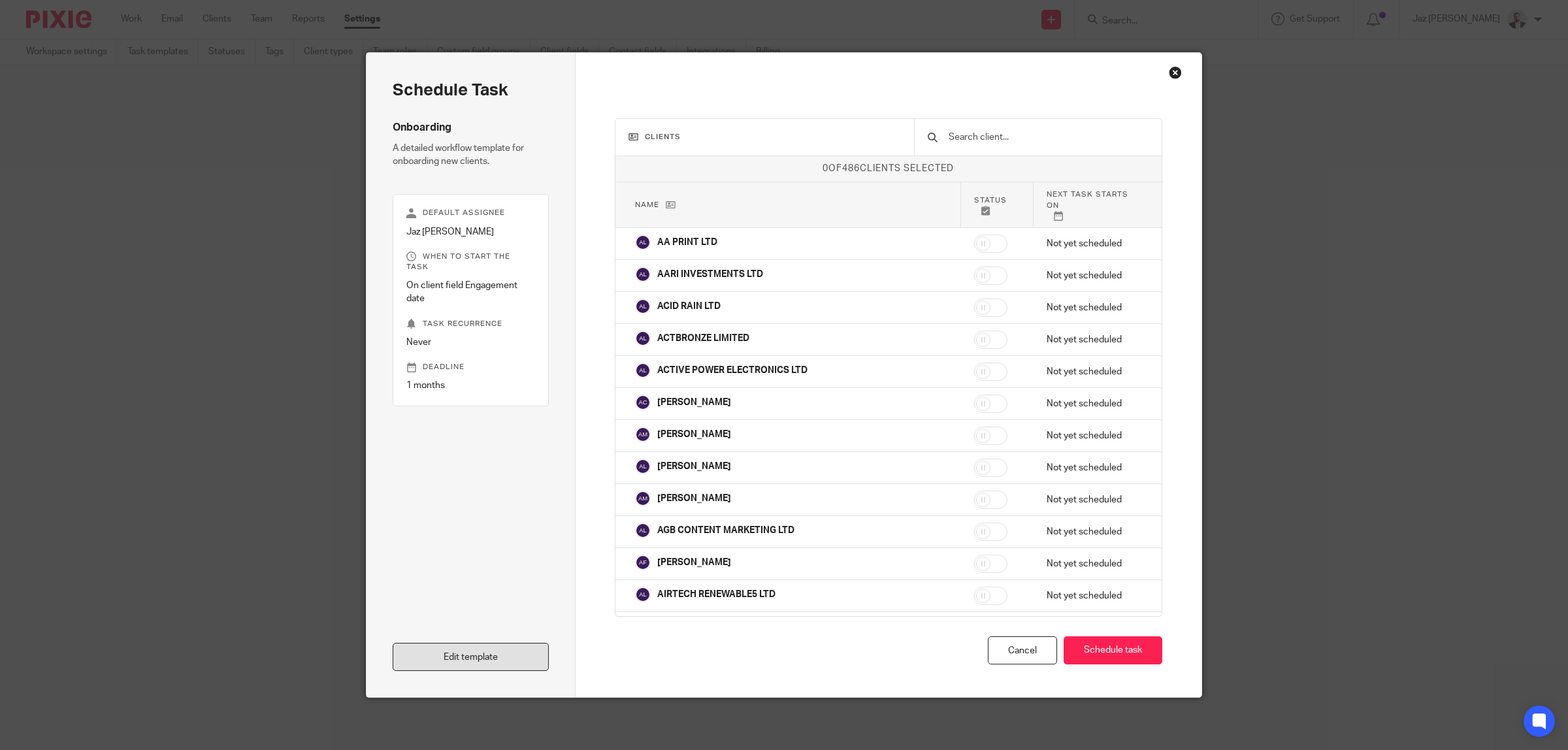
click at [493, 661] on link "Edit template" at bounding box center [470, 657] width 156 height 28
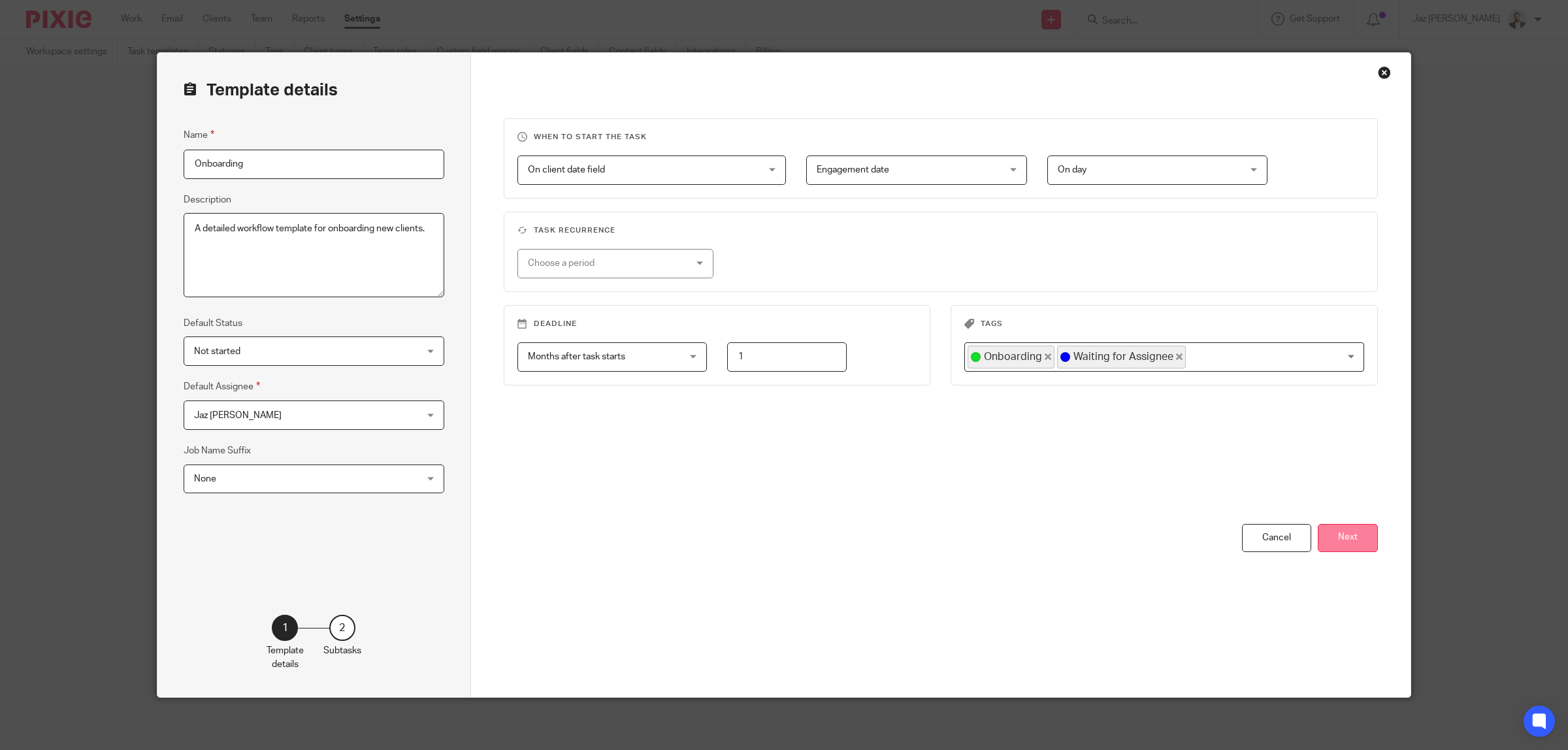
click at [1341, 543] on button "Next" at bounding box center [1347, 538] width 60 height 28
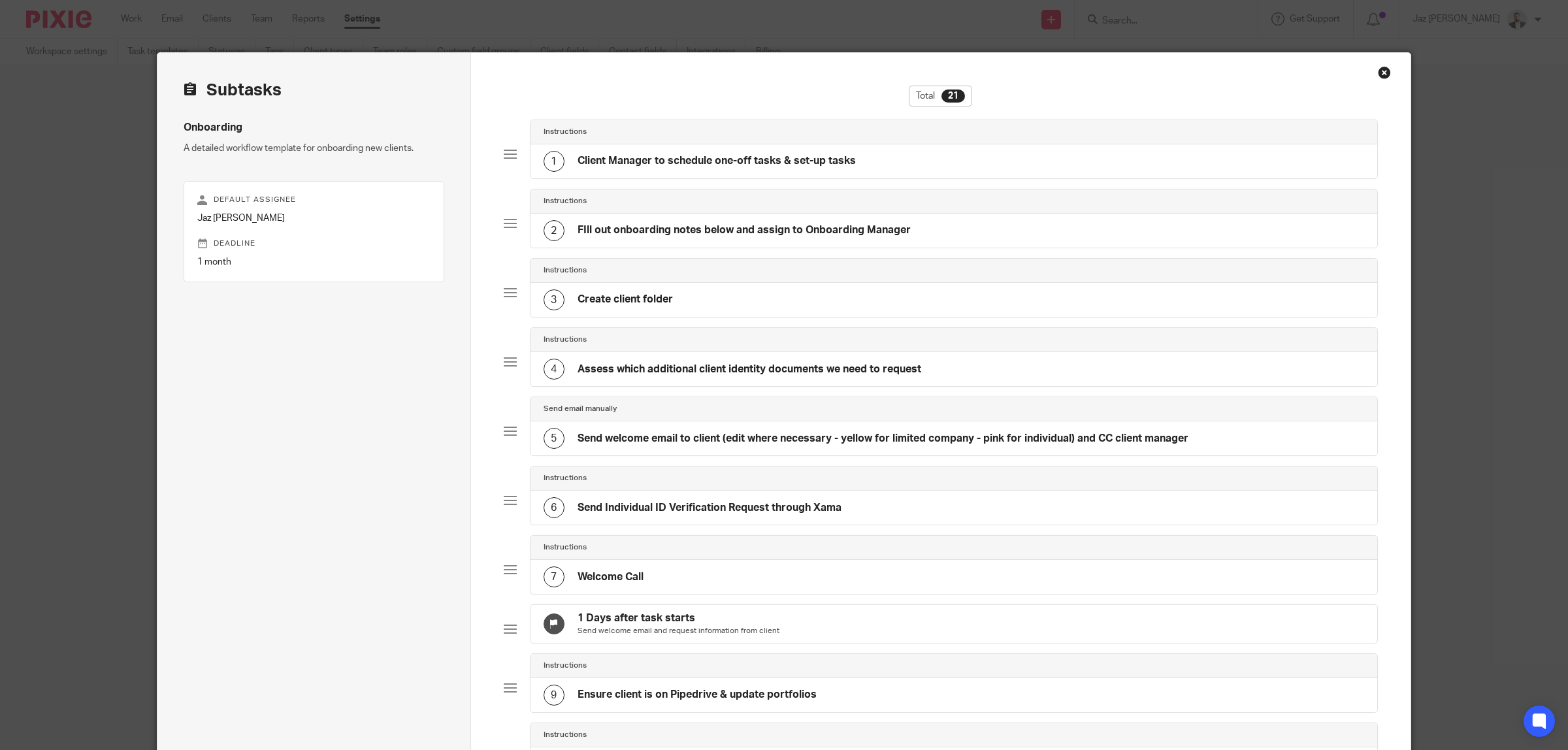
click at [721, 174] on div "1 Client Manager to schedule one-off tasks & set-up tasks" at bounding box center [955, 162] width 847 height 34
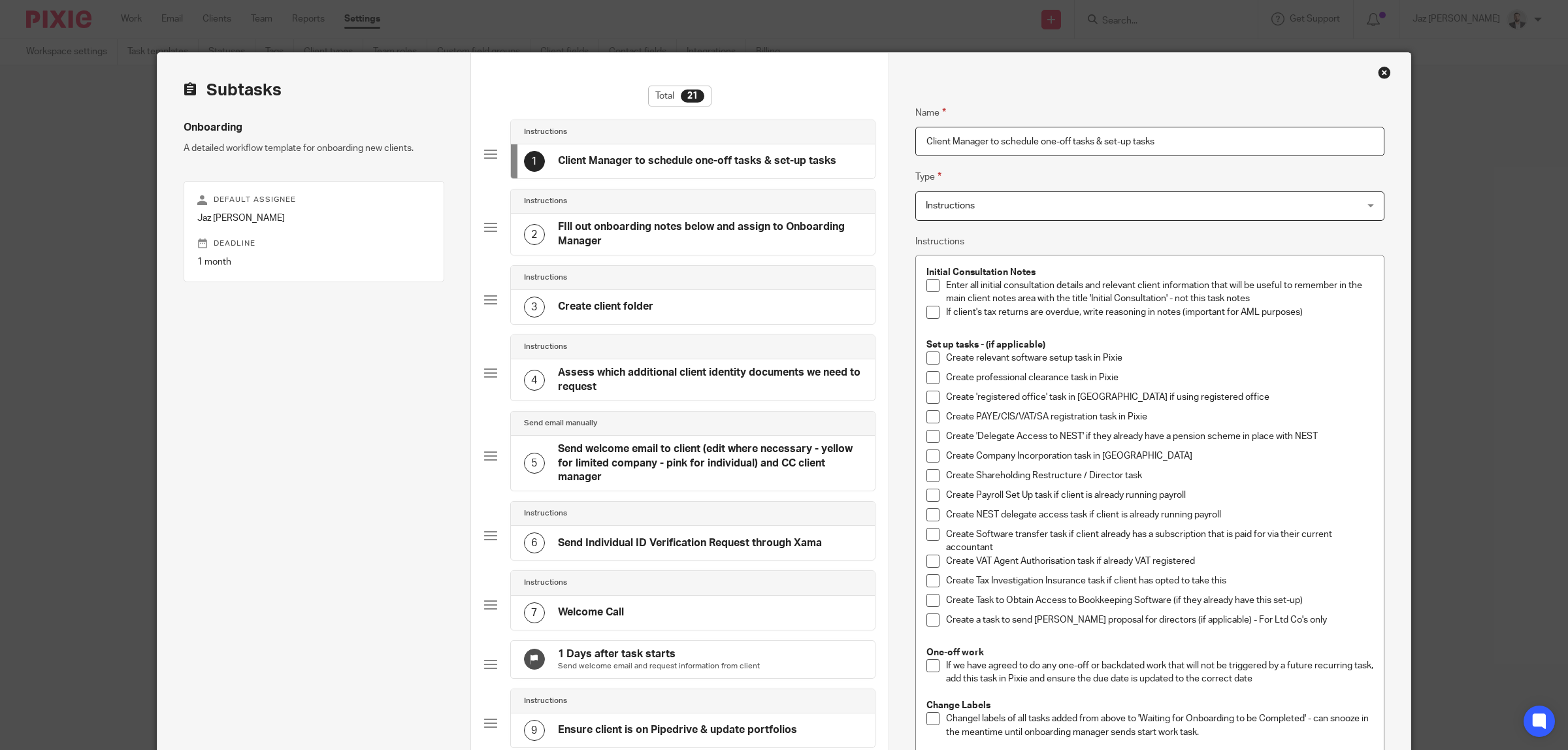
click at [719, 223] on h4 "FIll out onboarding notes below and assign to Onboarding Manager" at bounding box center [709, 234] width 303 height 28
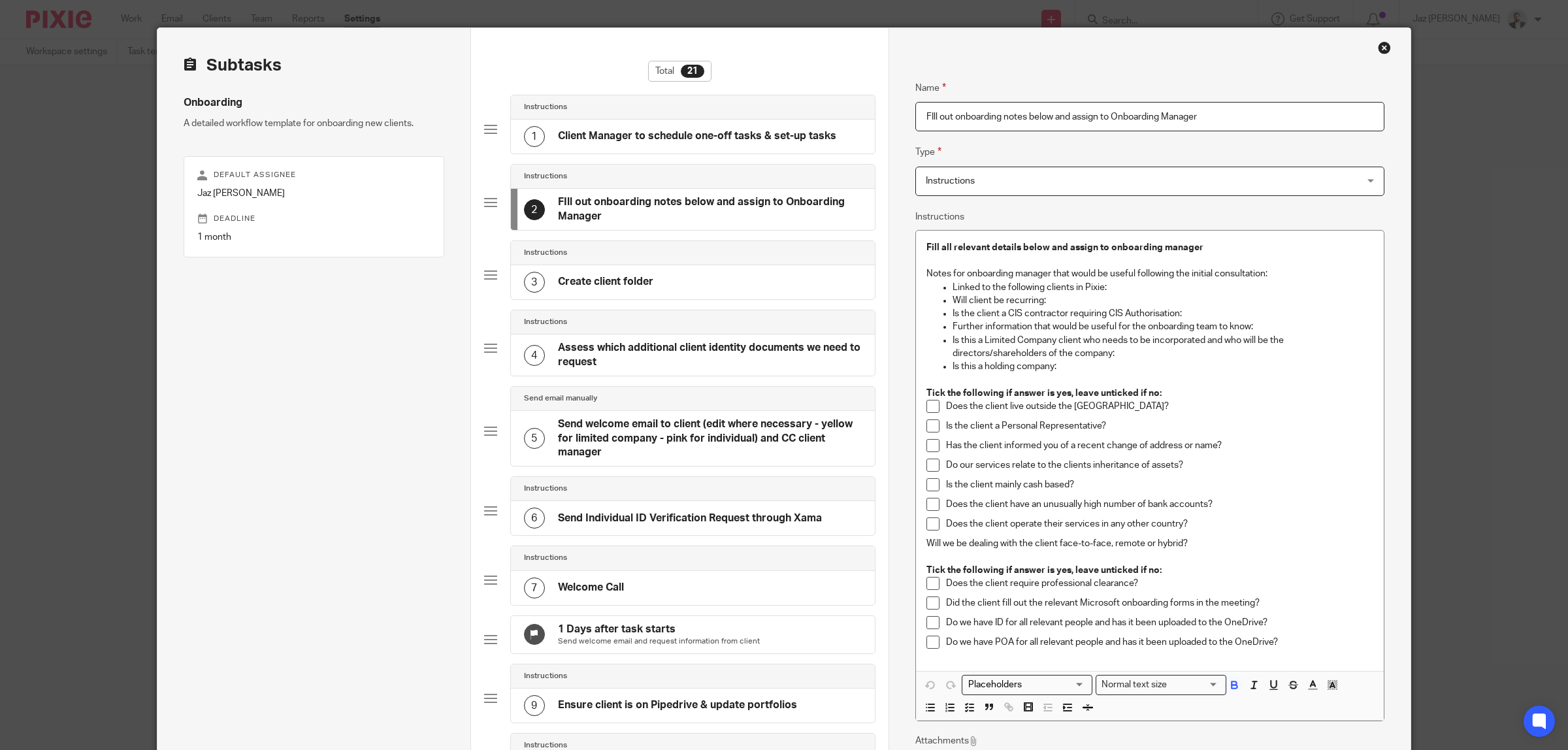
scroll to position [30, 0]
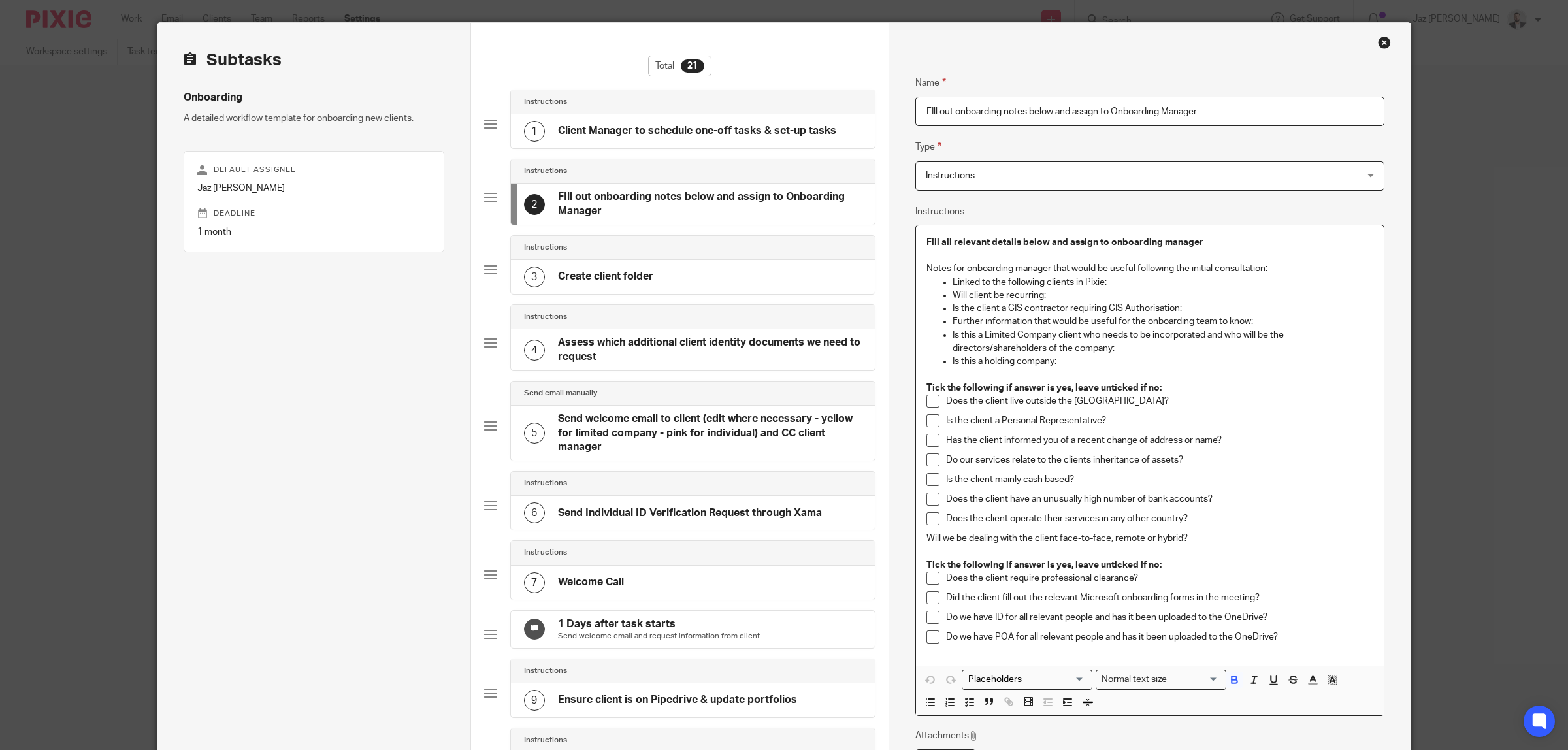
click at [1047, 296] on p "Will client be recurring:" at bounding box center [1162, 295] width 420 height 13
click at [1111, 285] on p "Linked to the following clients in Pixie:" at bounding box center [1162, 282] width 420 height 13
click at [1067, 299] on p "Will client be recurring:" at bounding box center [1162, 295] width 420 height 13
click at [1108, 281] on p "Linked to the following clients in Pixie:" at bounding box center [1162, 282] width 420 height 13
click at [1059, 295] on p "Will client be recurring:" at bounding box center [1162, 295] width 420 height 13
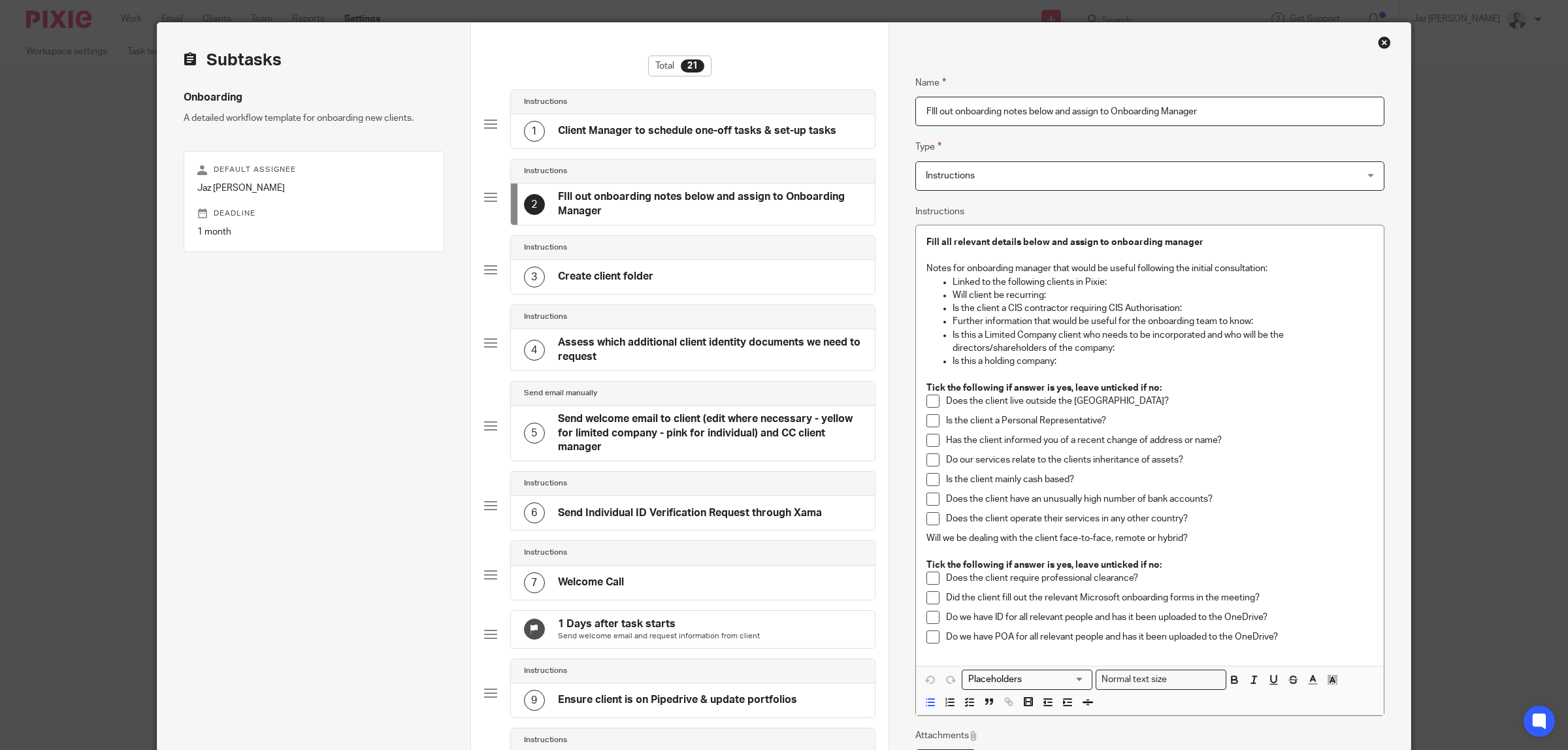
click at [1379, 44] on div "Close this dialog window" at bounding box center [1384, 43] width 13 height 13
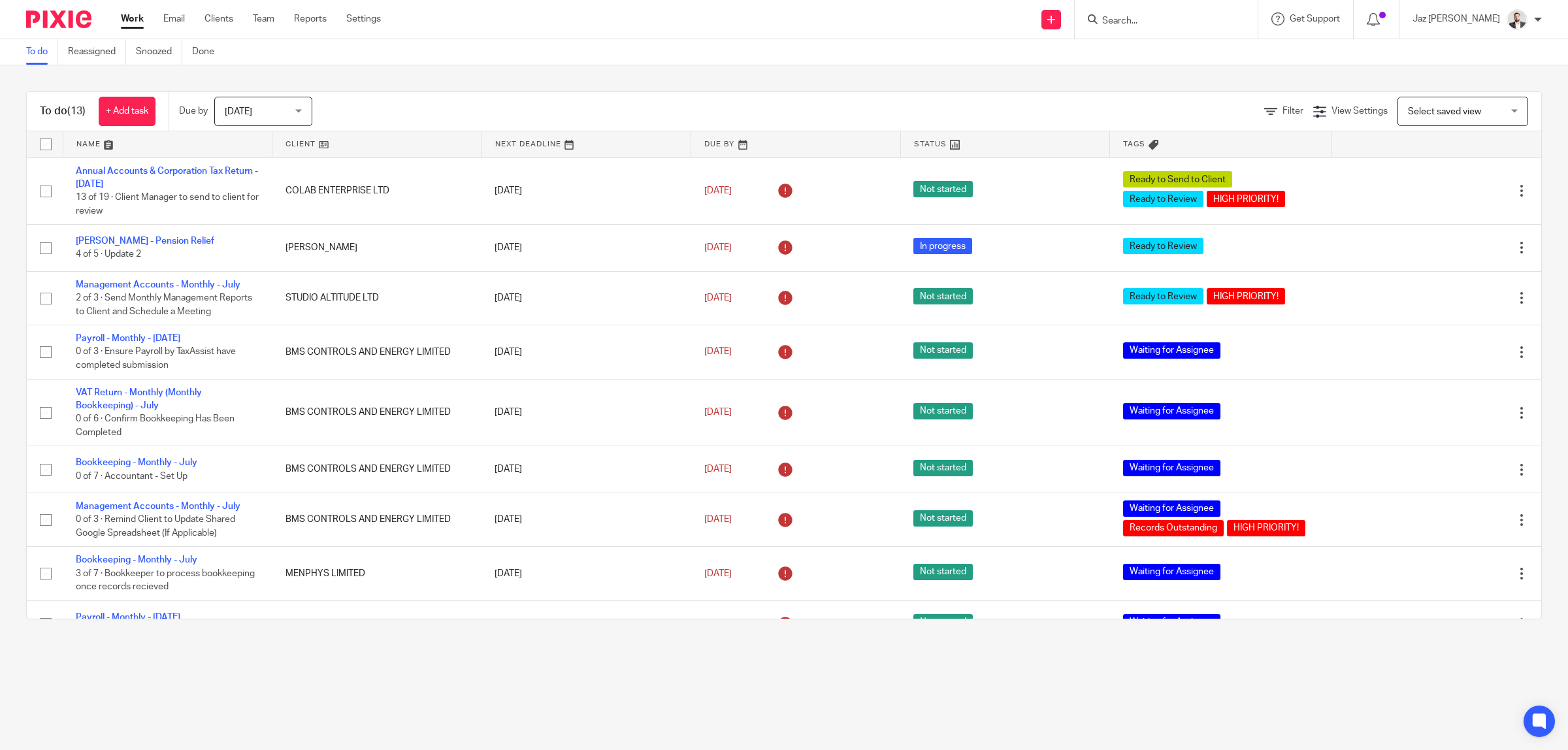
click at [1191, 18] on input "Search" at bounding box center [1160, 21] width 118 height 11
type input "jr"
click at [1189, 56] on link at bounding box center [1209, 56] width 221 height 30
